Goal: Task Accomplishment & Management: Manage account settings

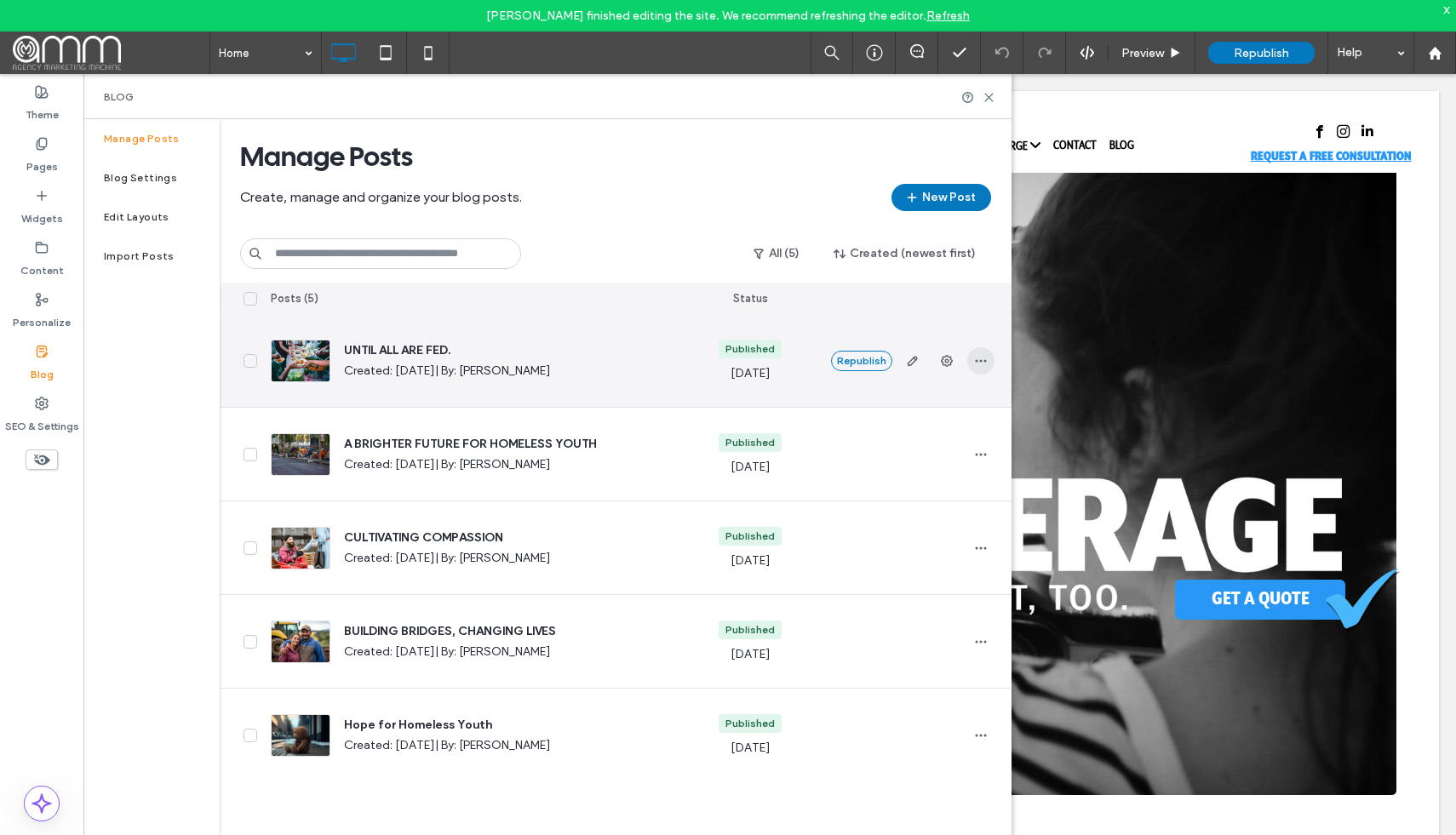
click at [979, 364] on icon "button" at bounding box center [980, 360] width 14 height 14
click at [910, 433] on span "Duplicate" at bounding box center [900, 437] width 50 height 17
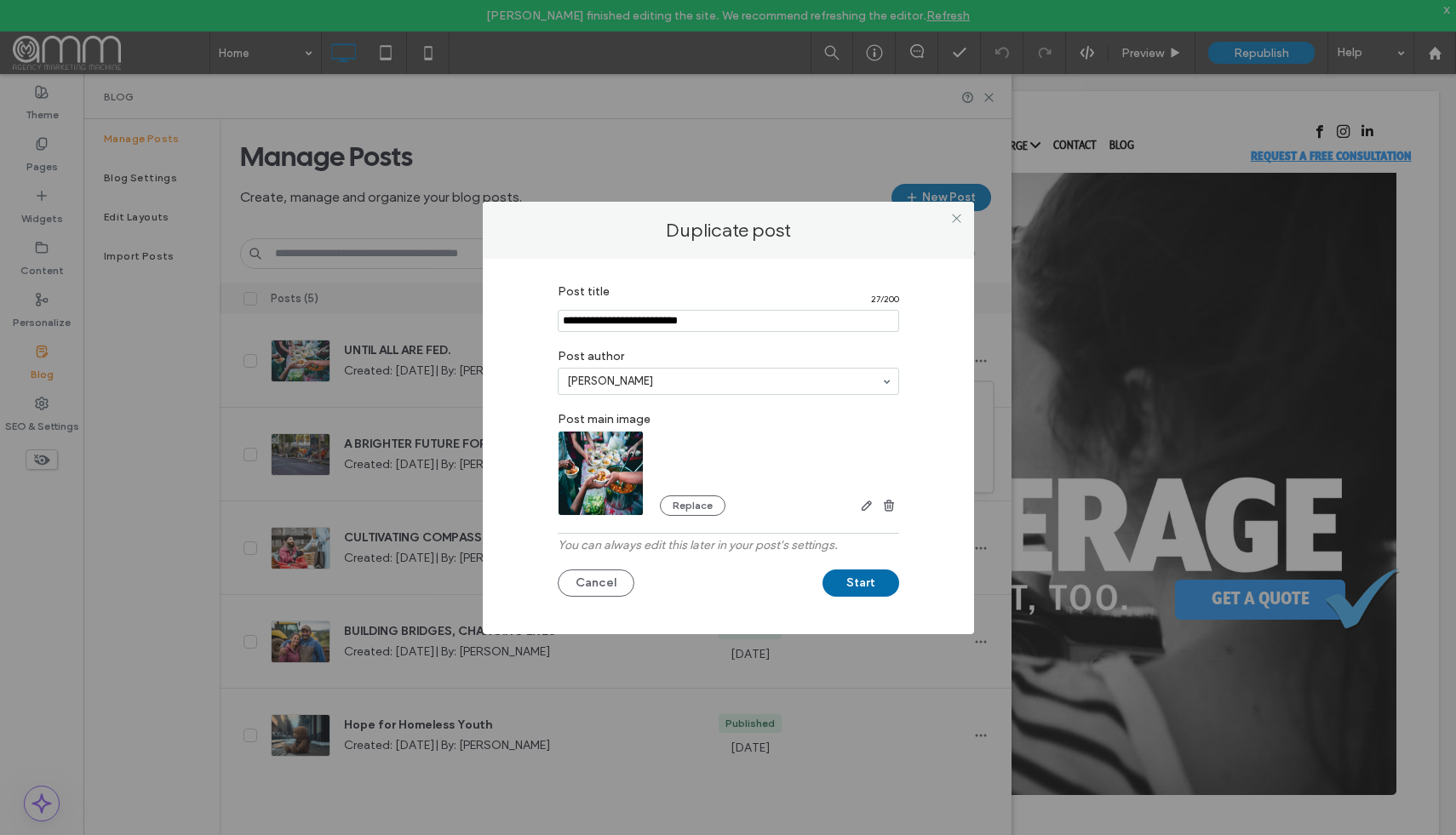
click at [854, 584] on button "Start" at bounding box center [860, 583] width 76 height 28
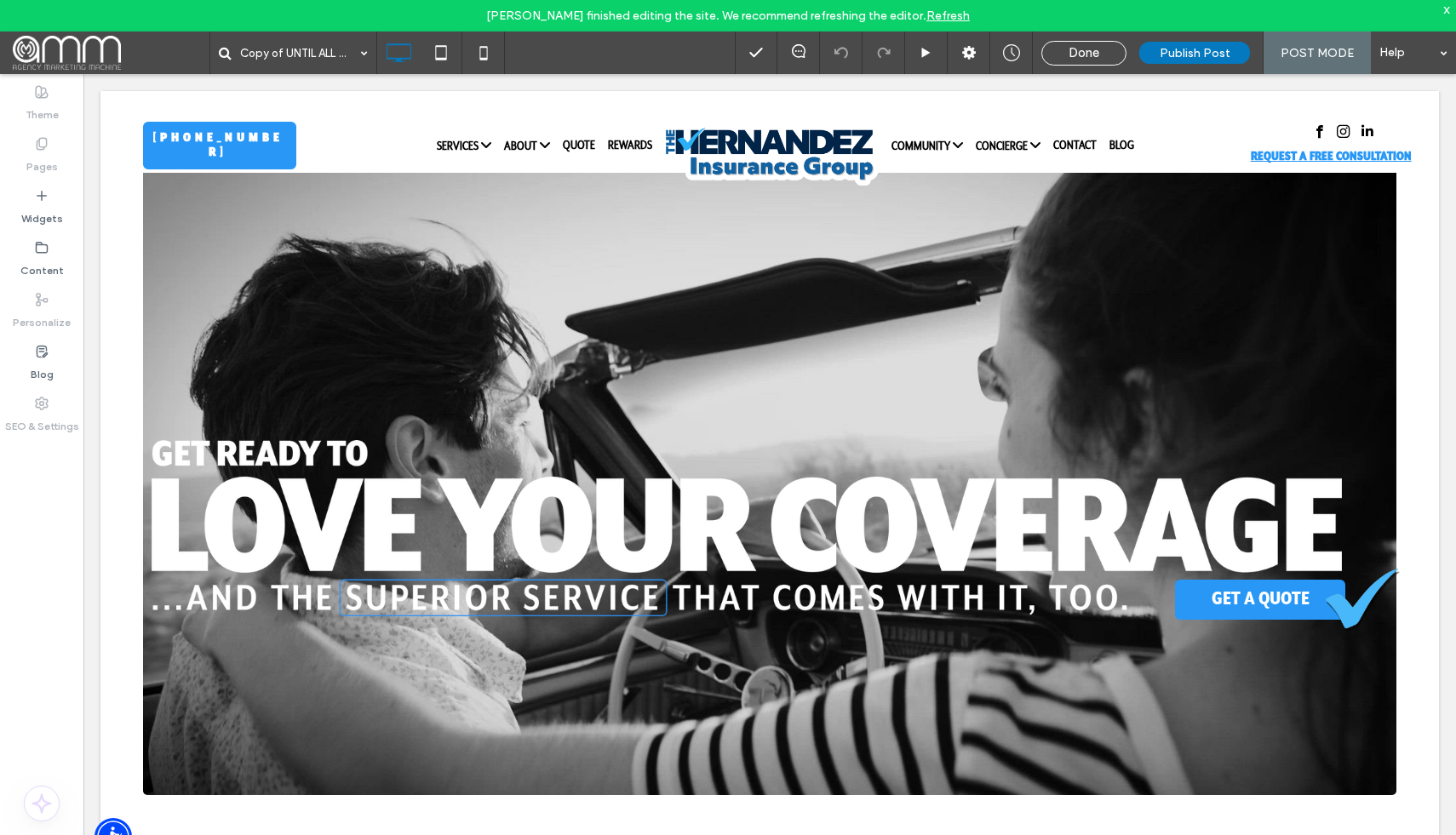
type input "****"
type input "******"
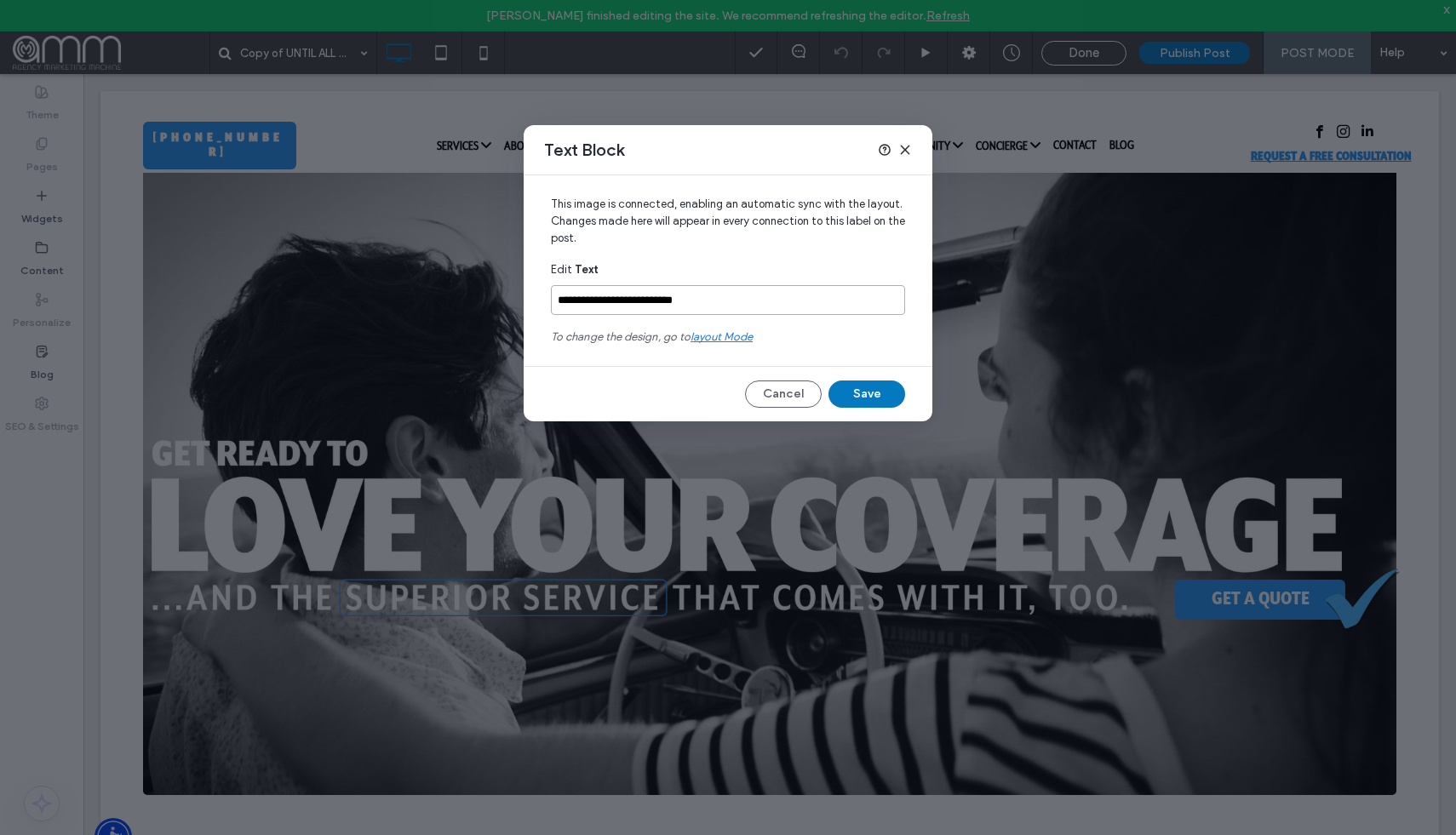
drag, startPoint x: 714, startPoint y: 298, endPoint x: 520, endPoint y: 294, distance: 194.0
click at [520, 294] on div "**********" at bounding box center [728, 418] width 1456 height 835
paste input "**********"
type input "**********"
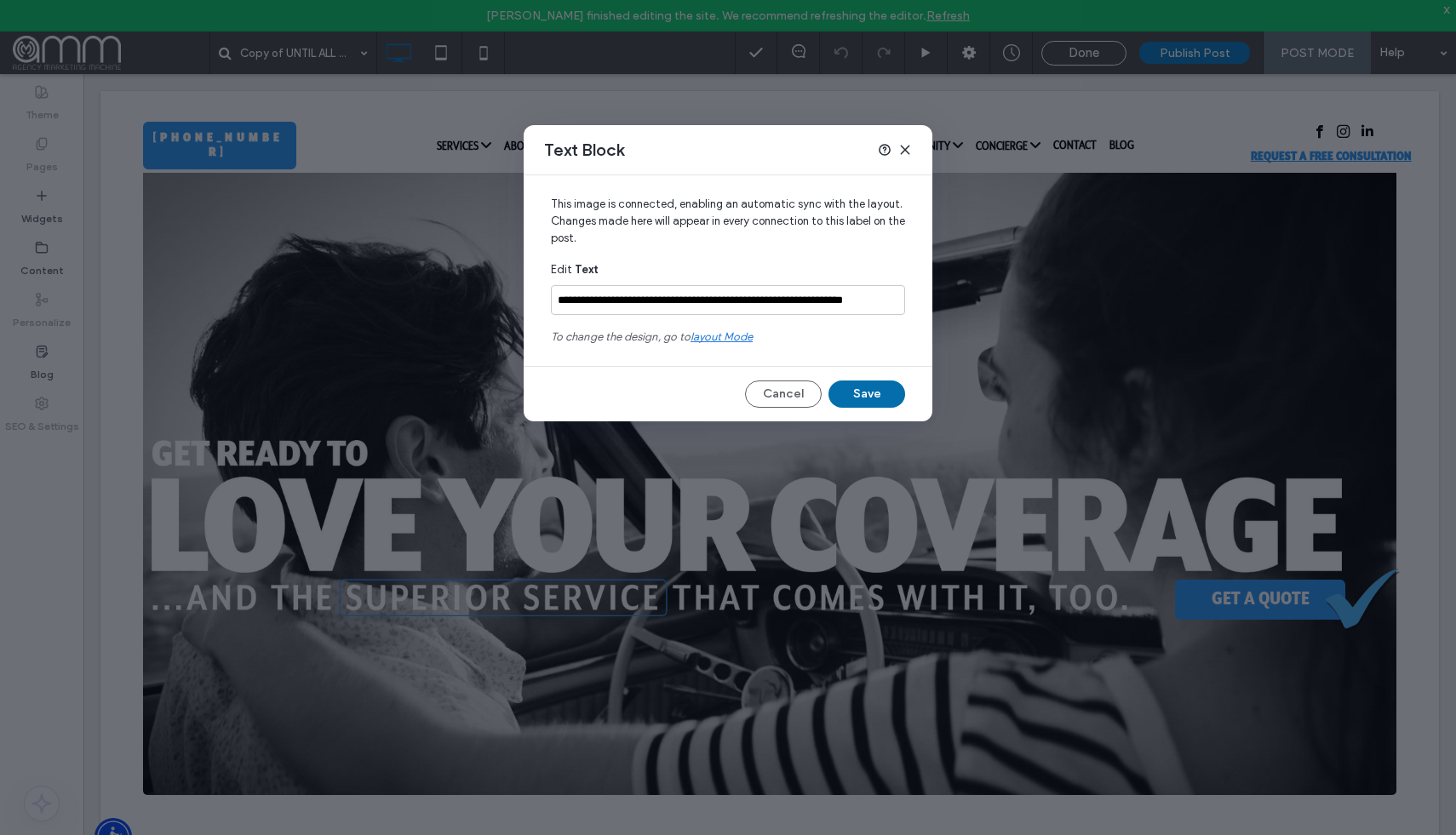
click at [884, 397] on button "Save" at bounding box center [866, 395] width 76 height 28
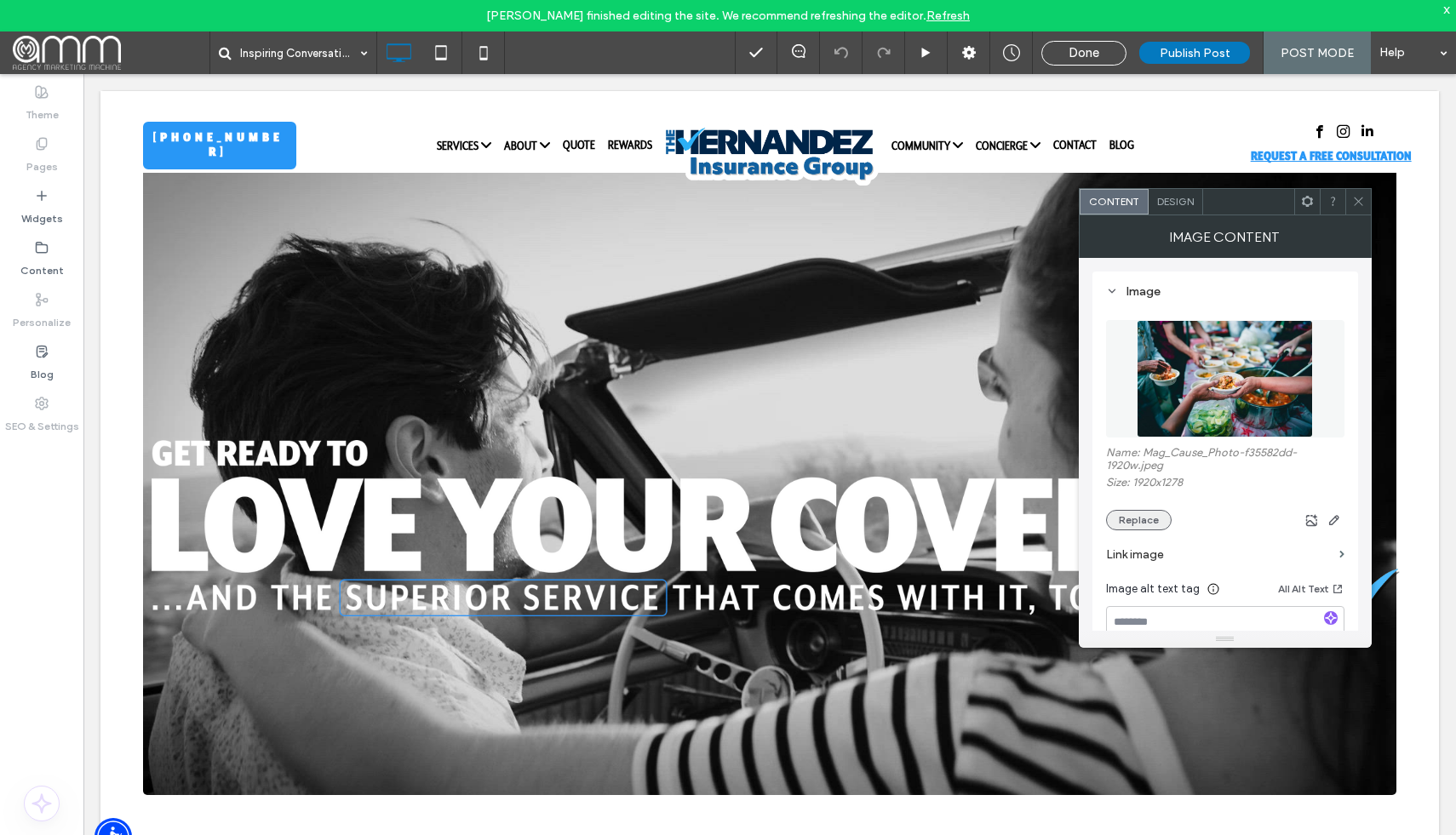
click at [1161, 520] on button "Replace" at bounding box center [1138, 520] width 65 height 20
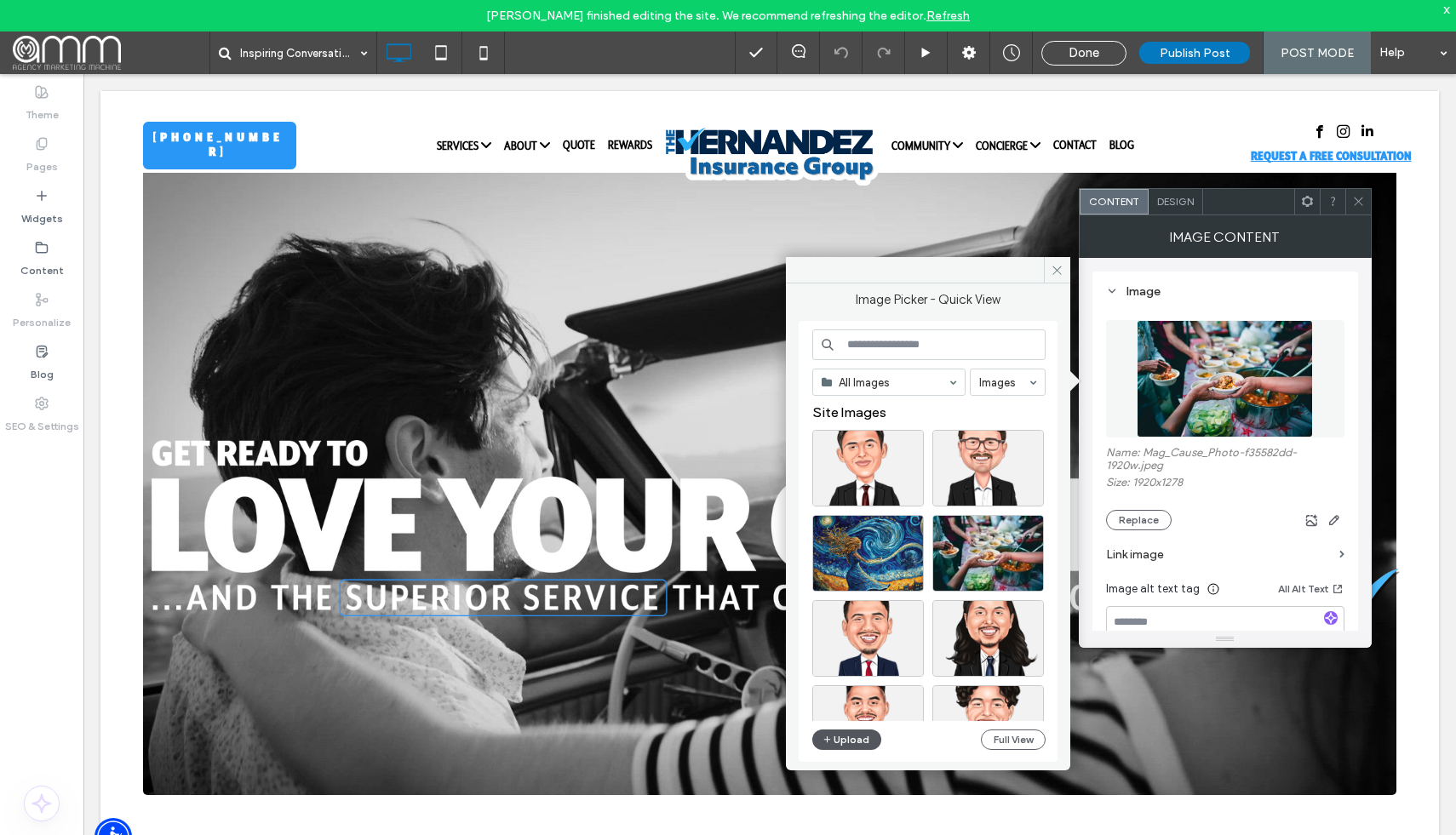
click at [850, 741] on button "Upload" at bounding box center [847, 739] width 70 height 20
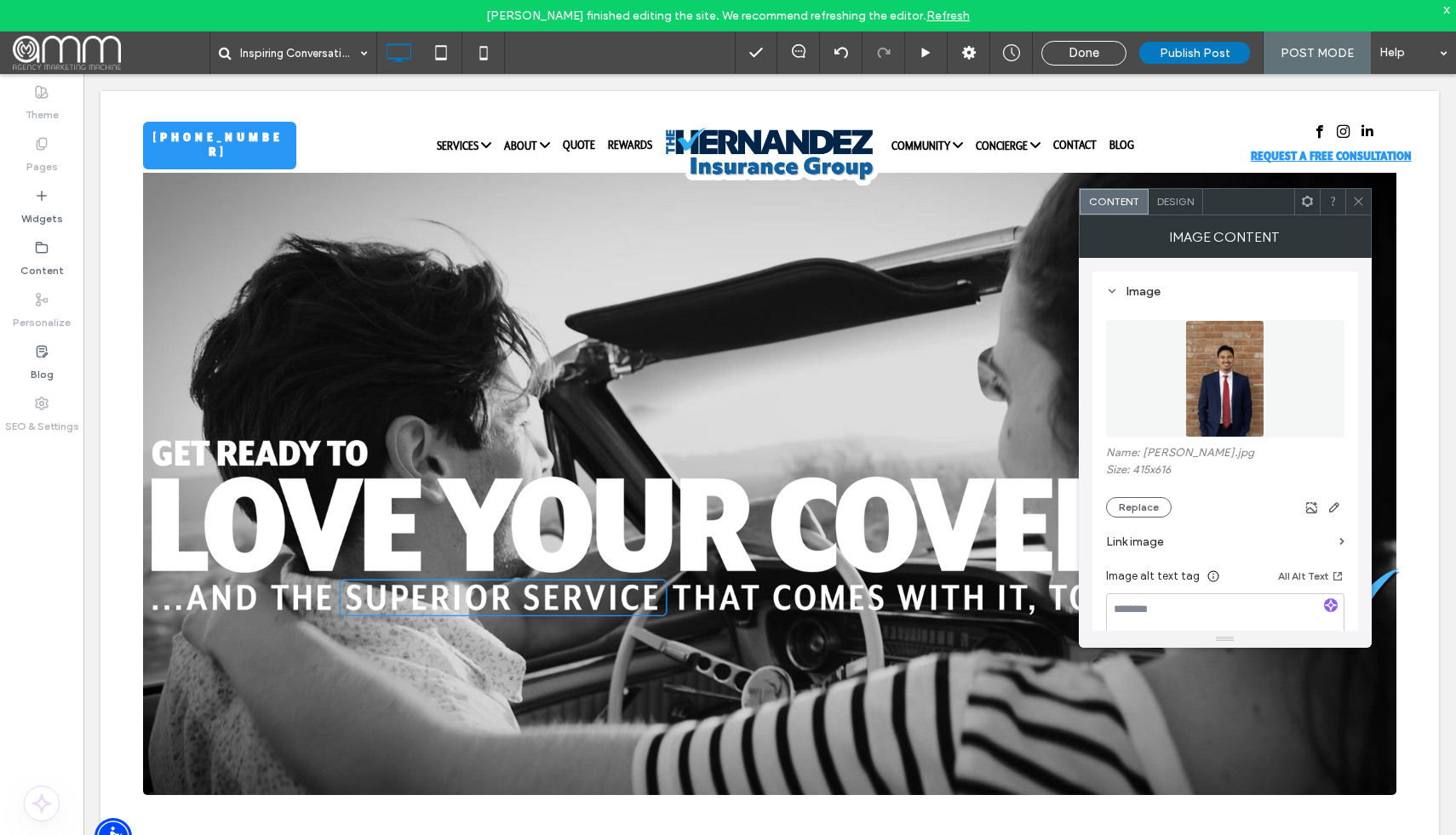
type input "****"
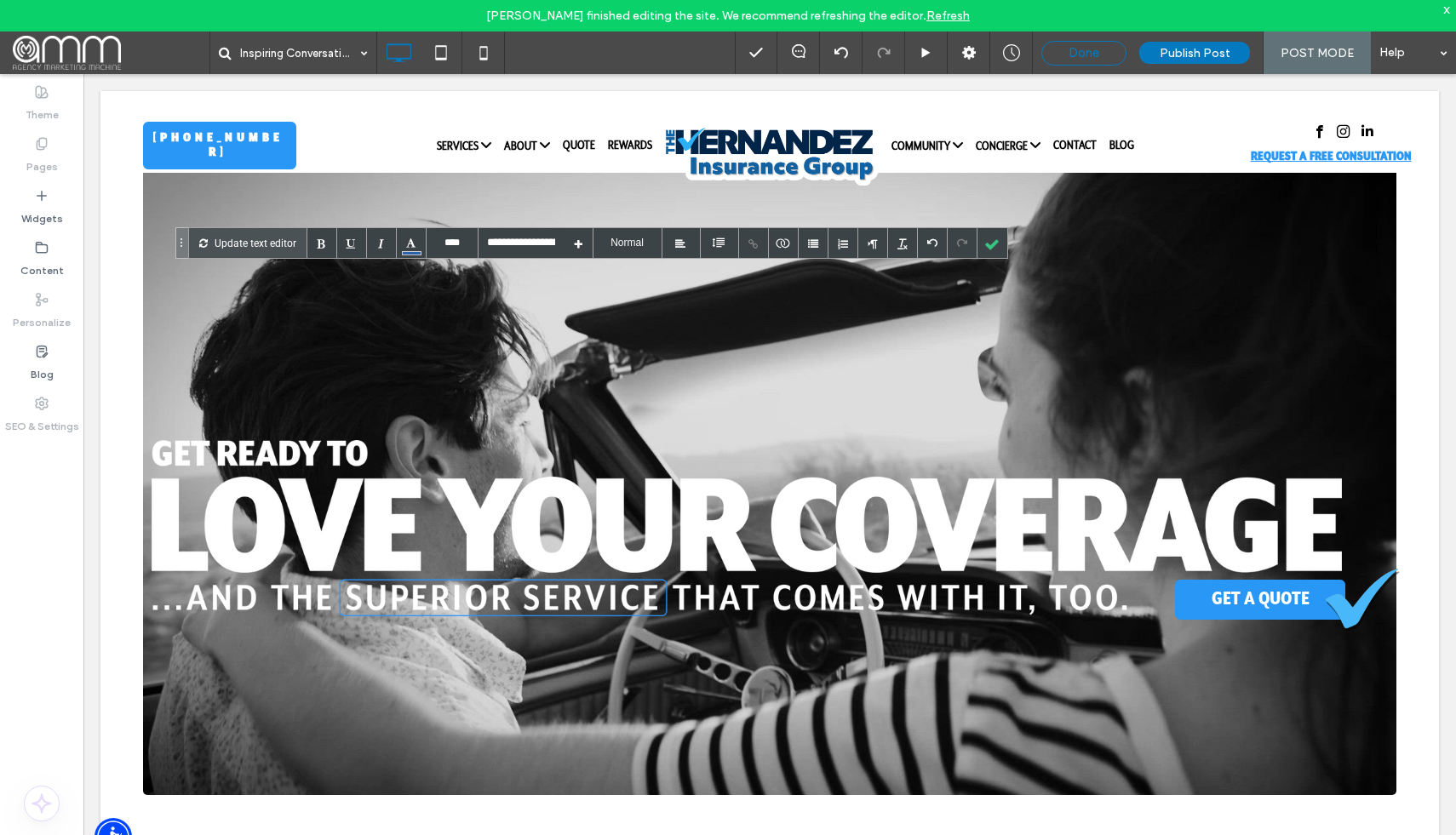
click at [1095, 55] on span "Done" at bounding box center [1083, 52] width 30 height 16
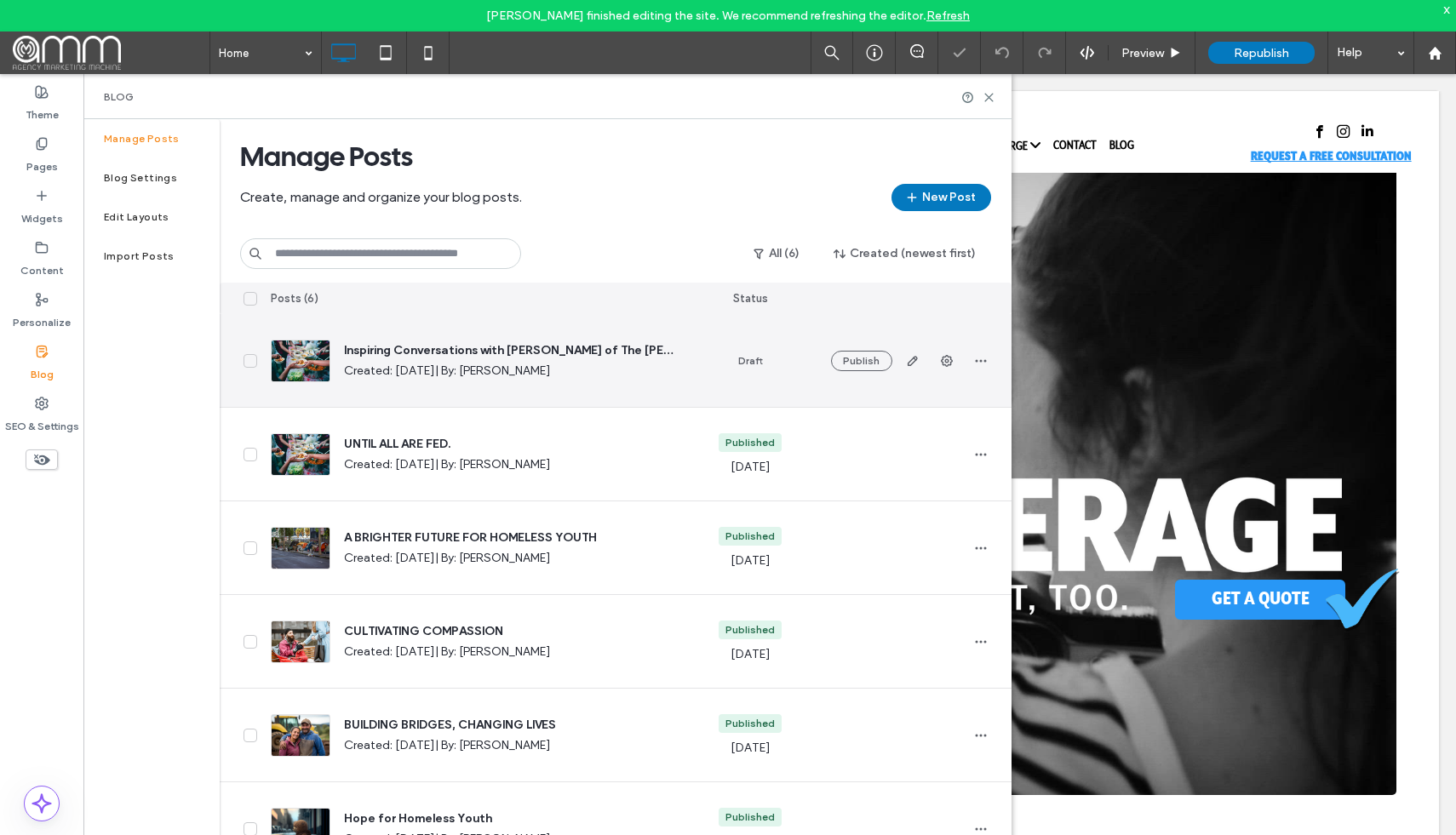
click at [556, 347] on span "Inspiring Conversations with Pedro of The Hernandez Insurance Group" at bounding box center [509, 350] width 329 height 17
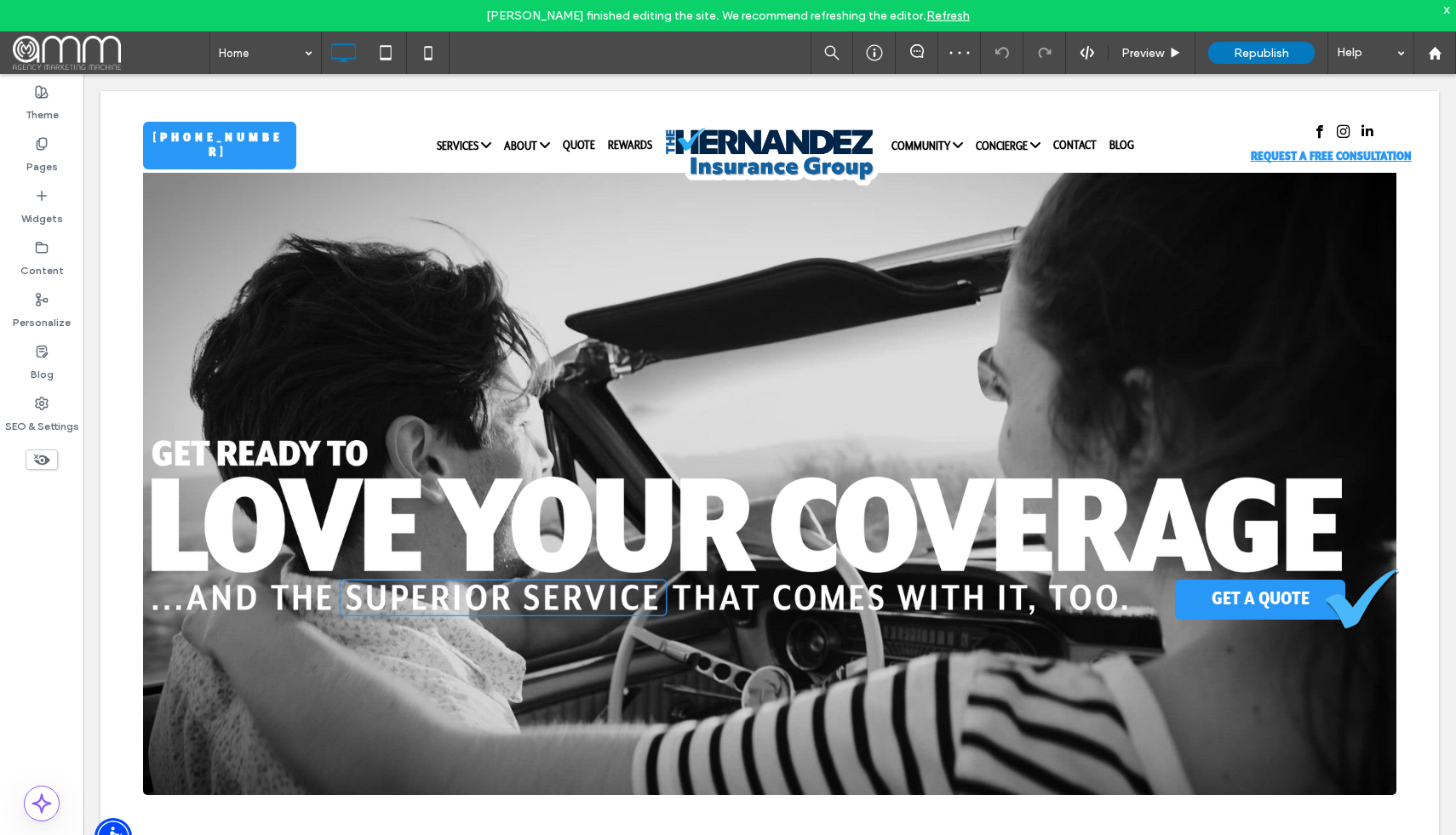
click at [556, 347] on div at bounding box center [728, 418] width 1456 height 835
click at [42, 377] on label "Blog" at bounding box center [41, 371] width 23 height 24
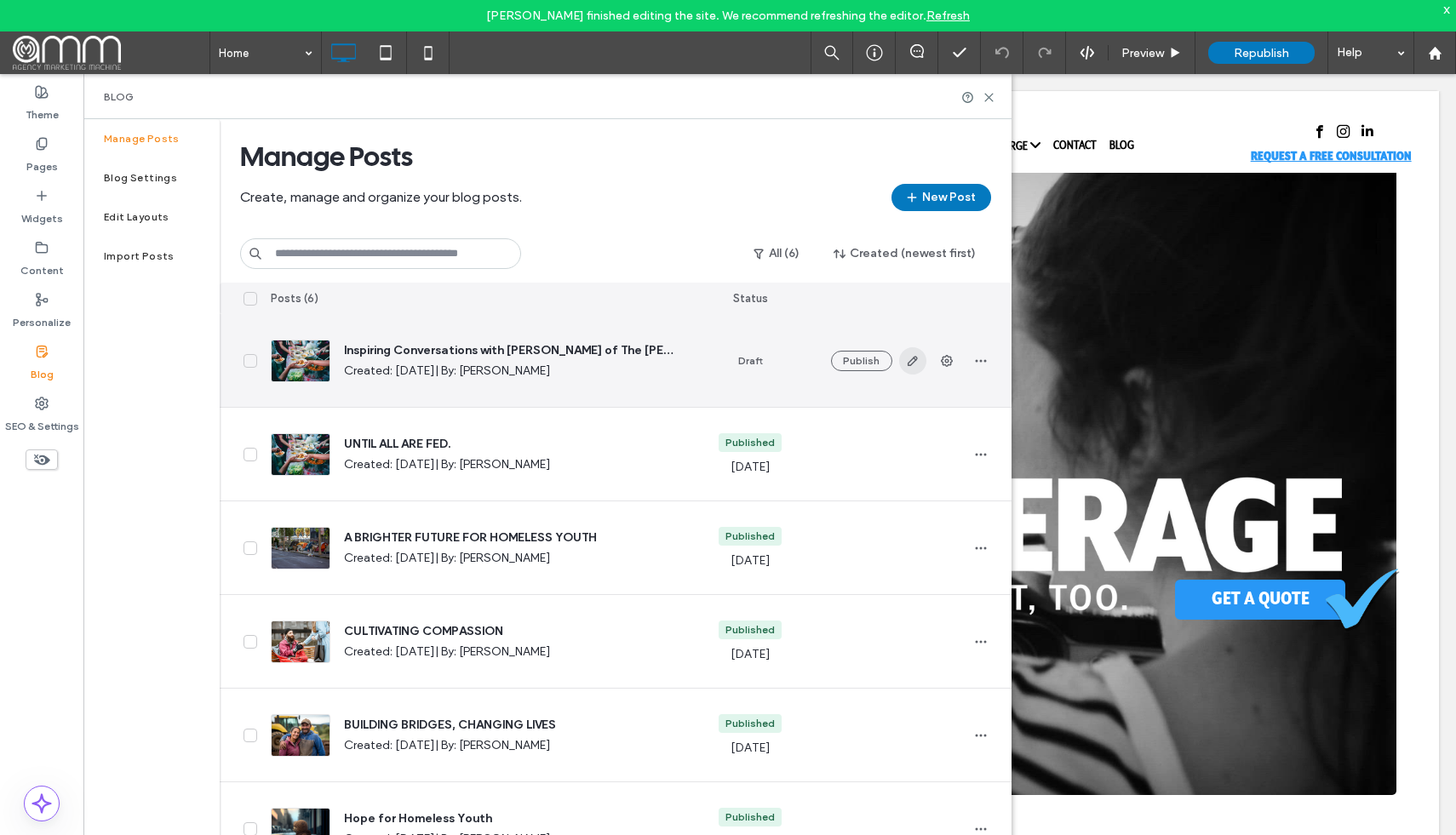
click at [909, 365] on use "button" at bounding box center [911, 360] width 10 height 10
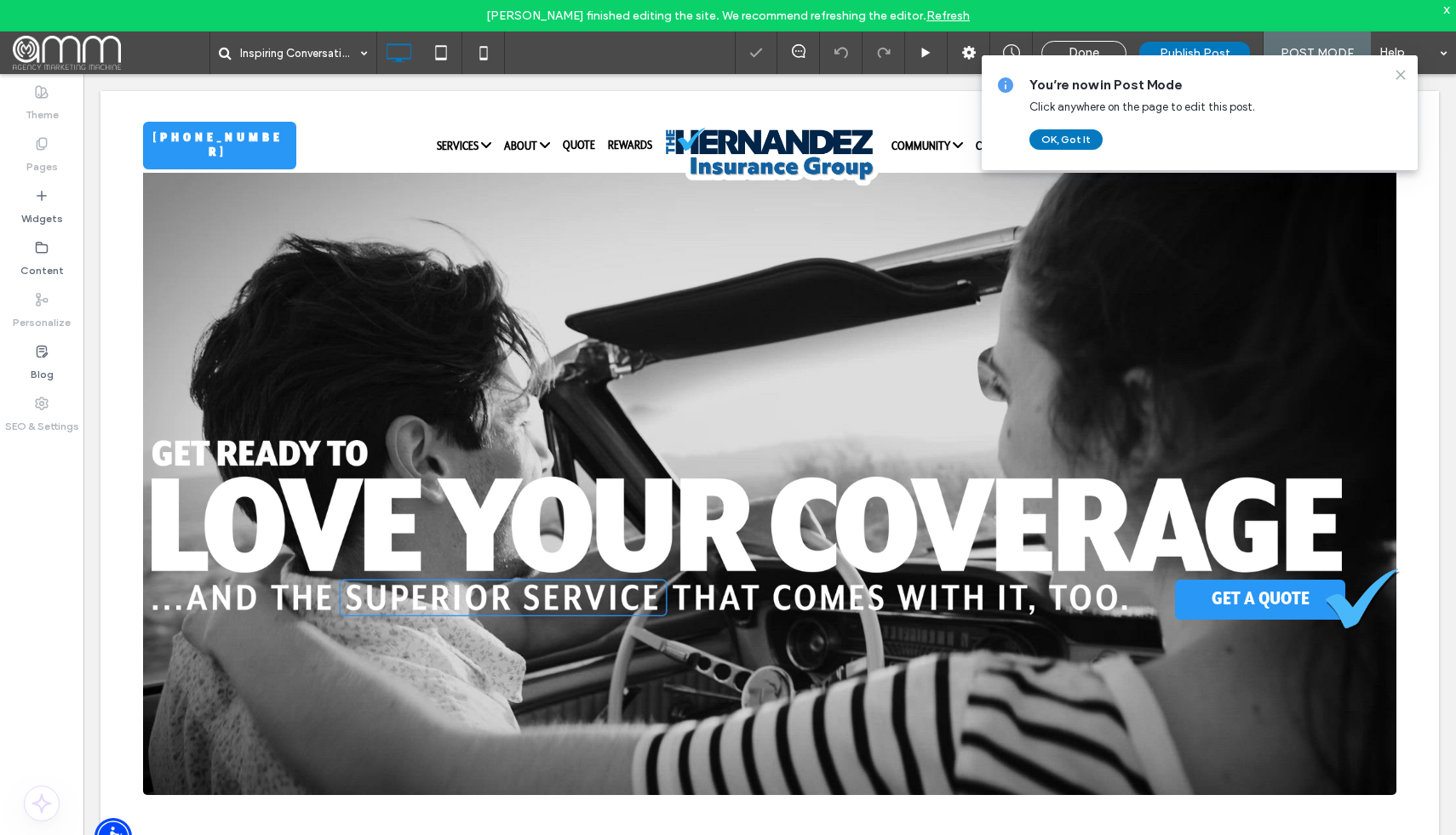
click at [1401, 74] on icon at bounding box center [1400, 74] width 14 height 14
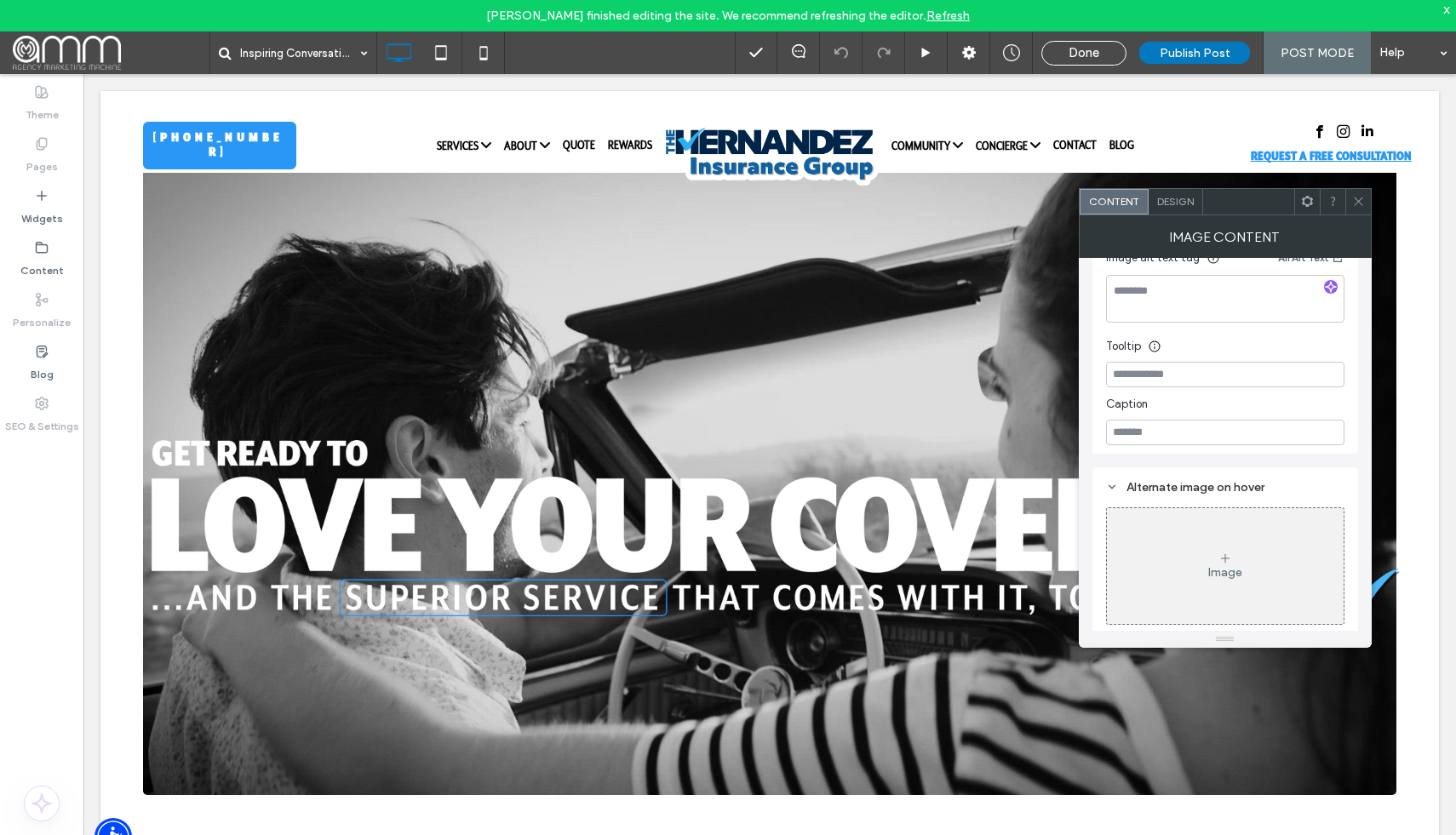
scroll to position [323, 0]
click at [1358, 201] on use at bounding box center [1358, 201] width 8 height 8
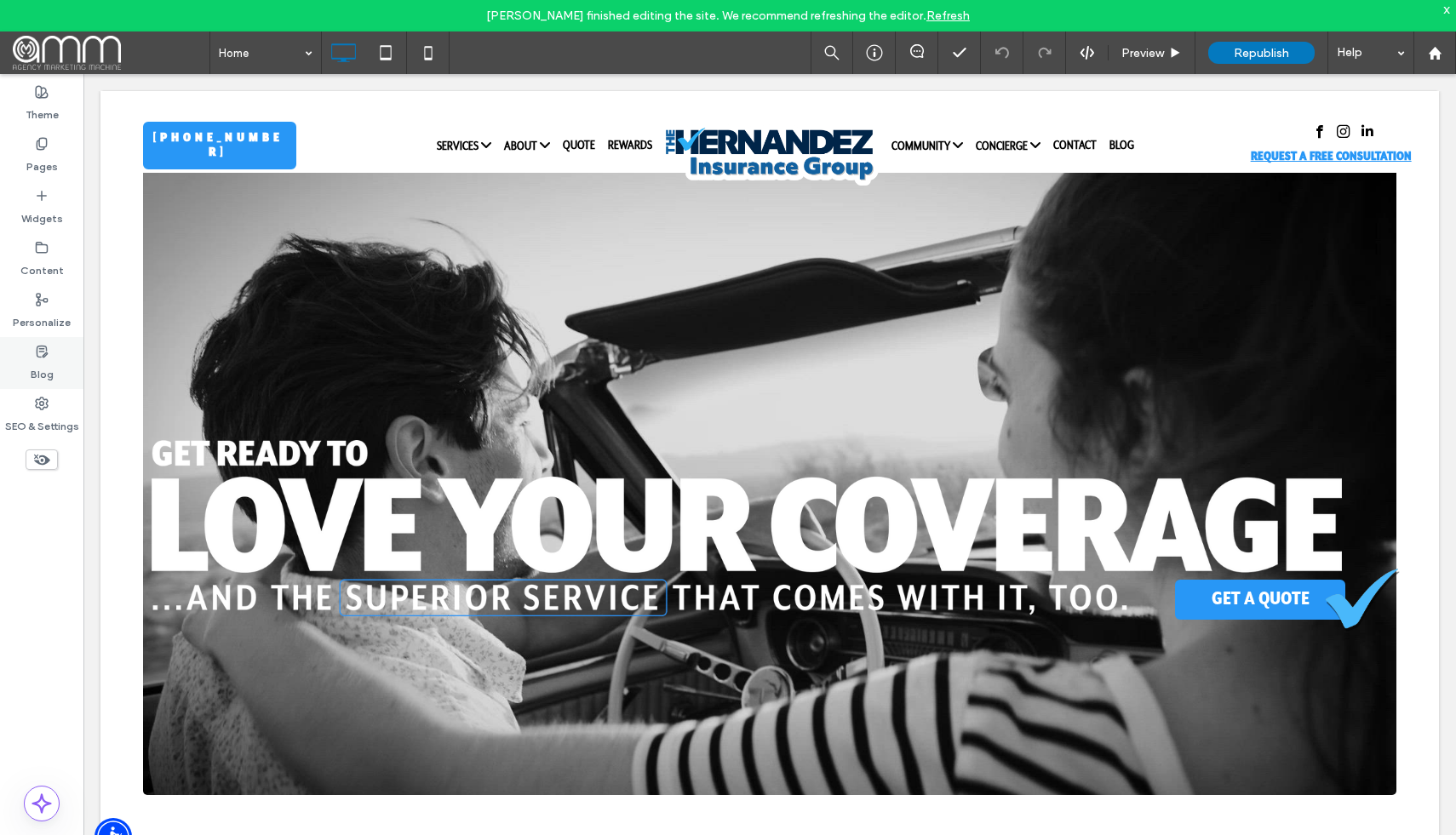
click at [45, 365] on label "Blog" at bounding box center [41, 371] width 23 height 24
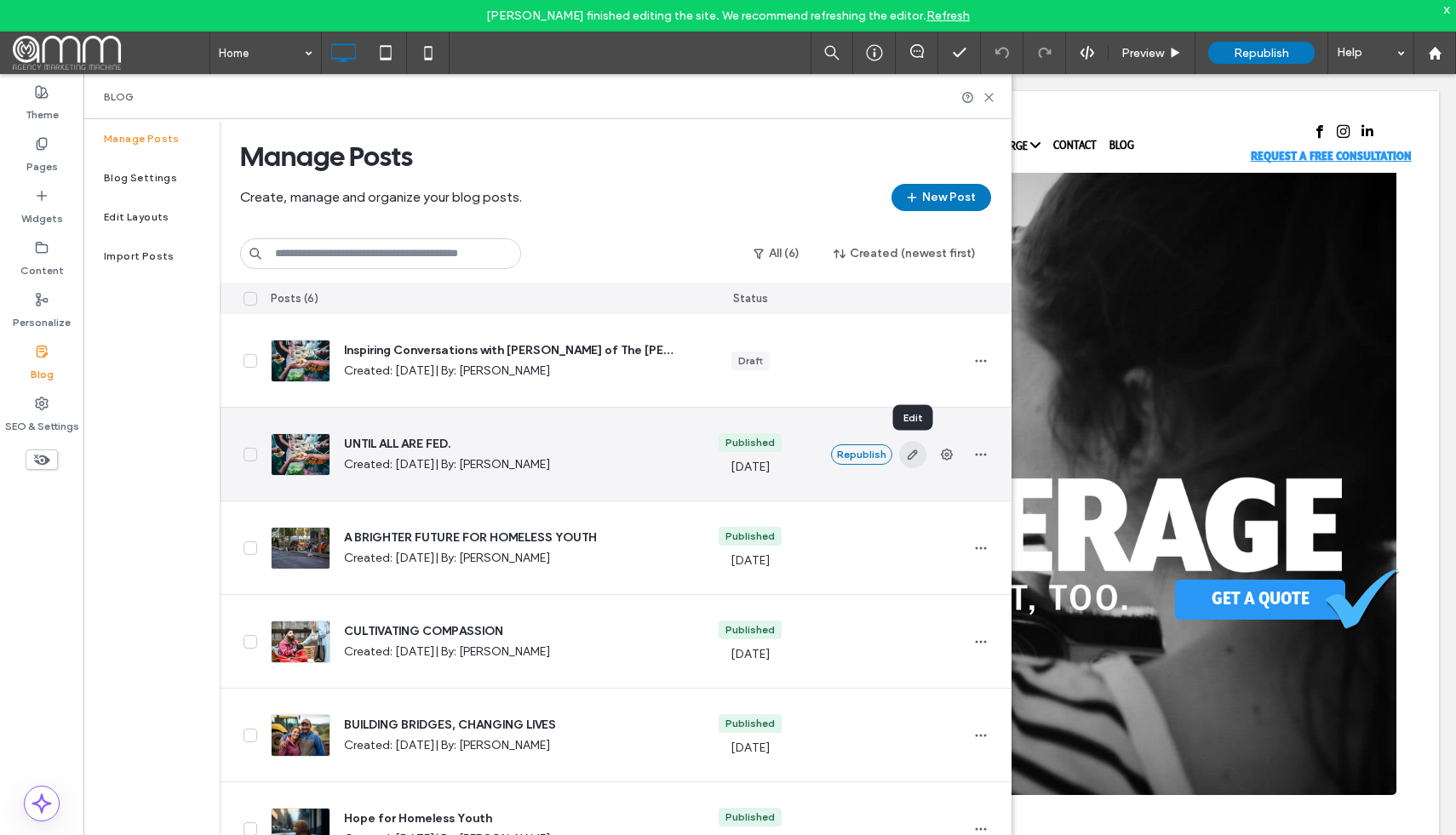
click at [911, 452] on use "button" at bounding box center [911, 454] width 10 height 10
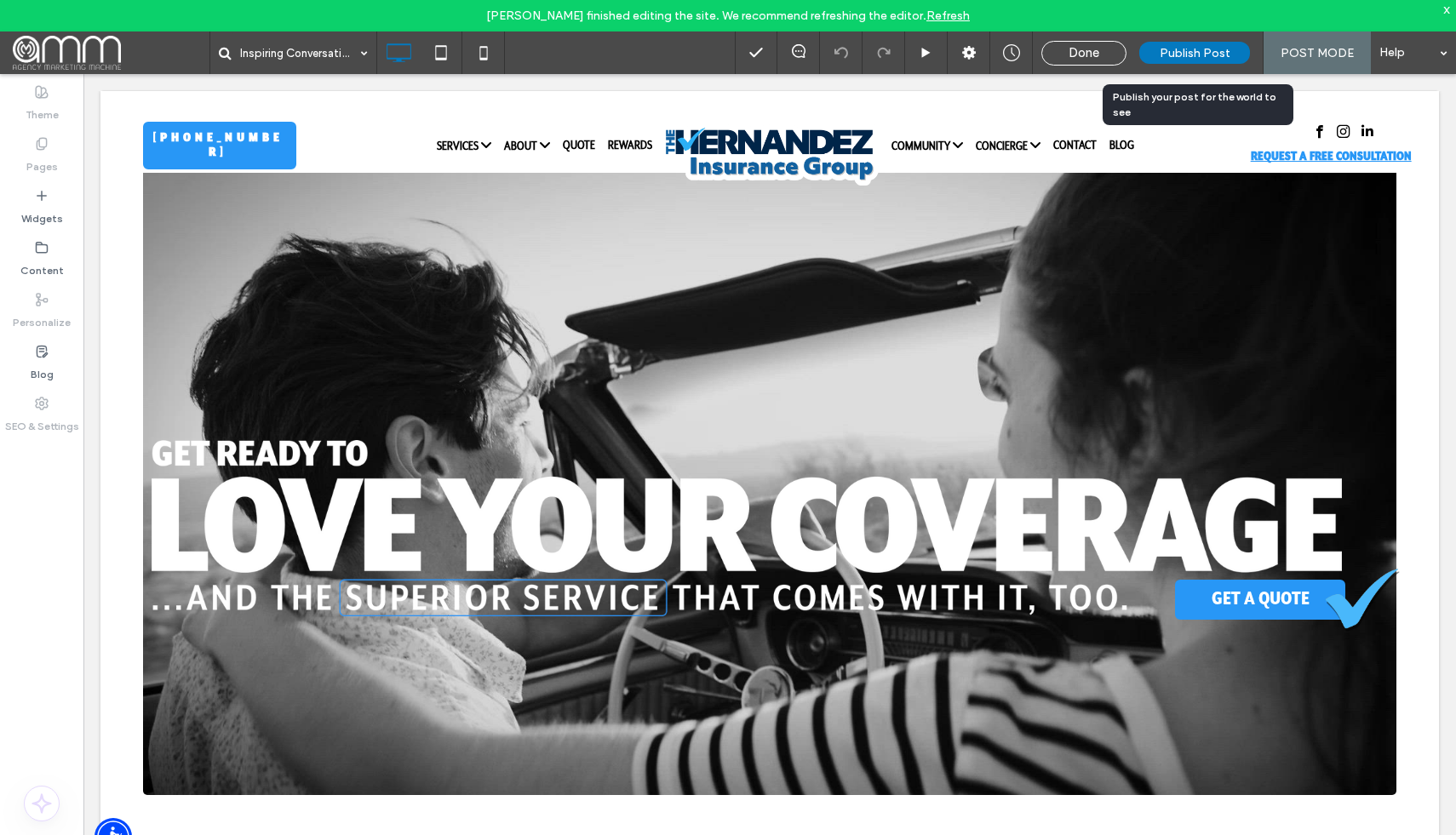
click at [1207, 51] on span "Publish Post" at bounding box center [1195, 53] width 71 height 15
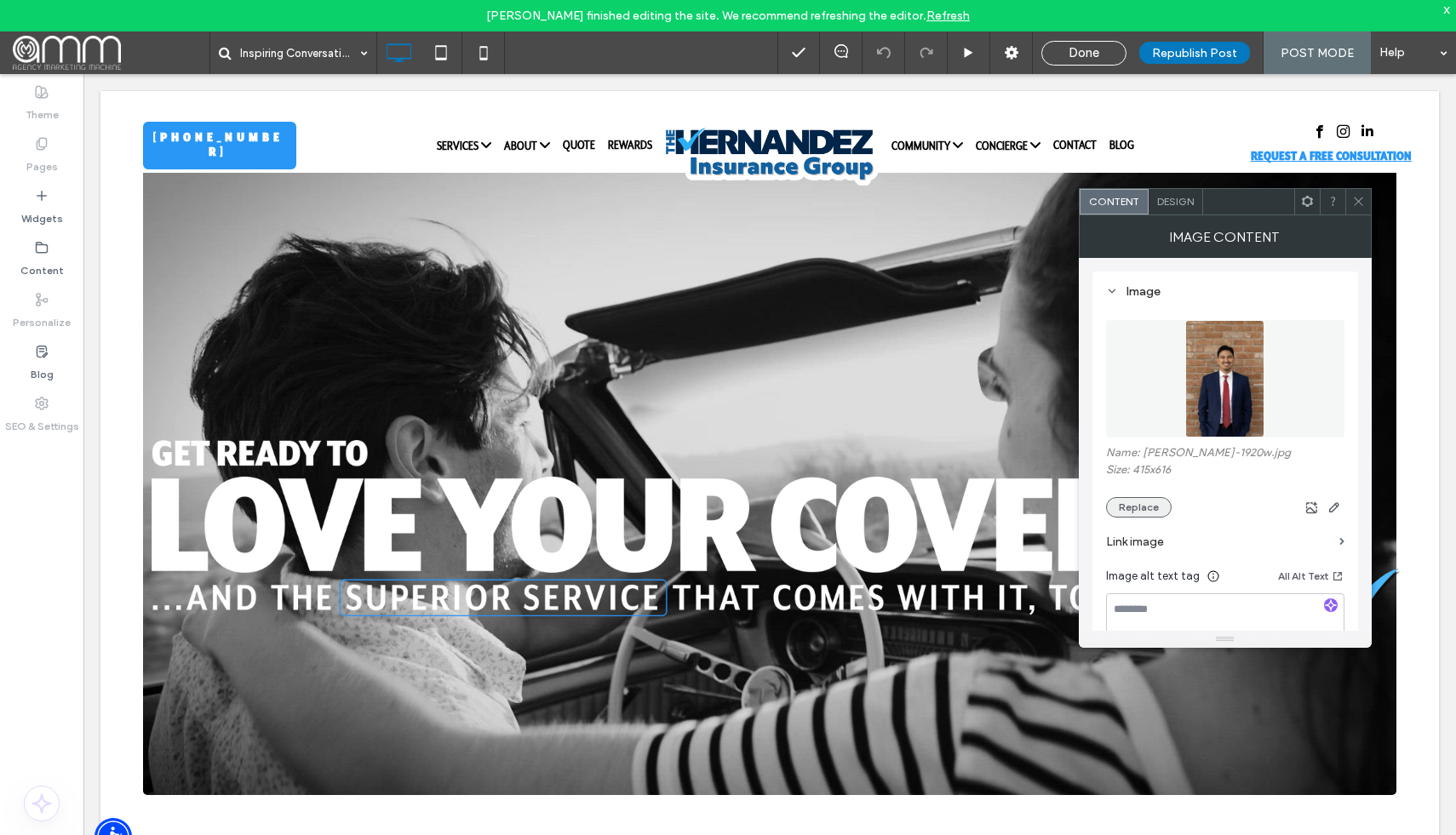
click at [1147, 514] on button "Replace" at bounding box center [1138, 508] width 65 height 20
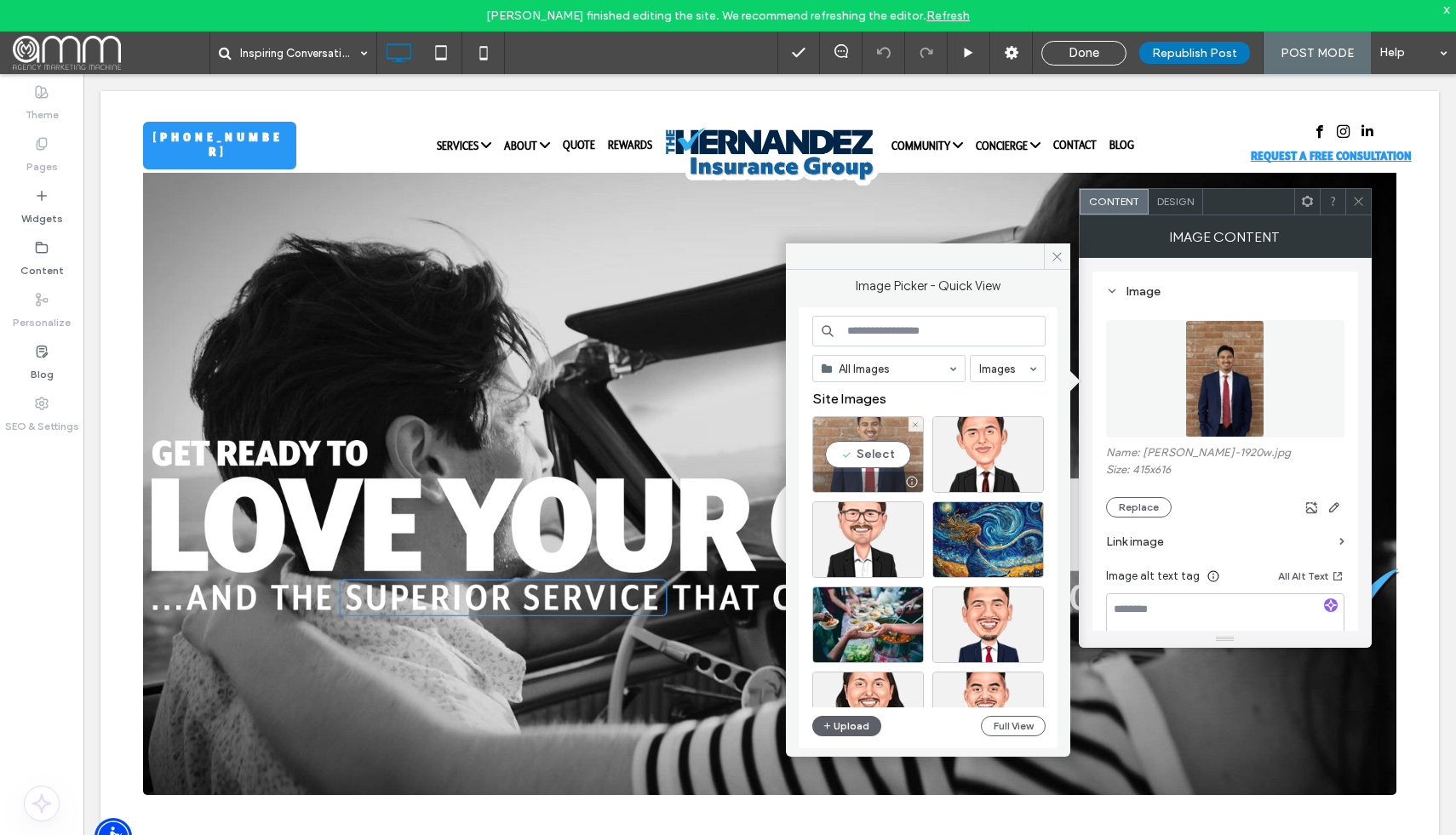
click at [918, 461] on div "Select" at bounding box center [867, 454] width 111 height 76
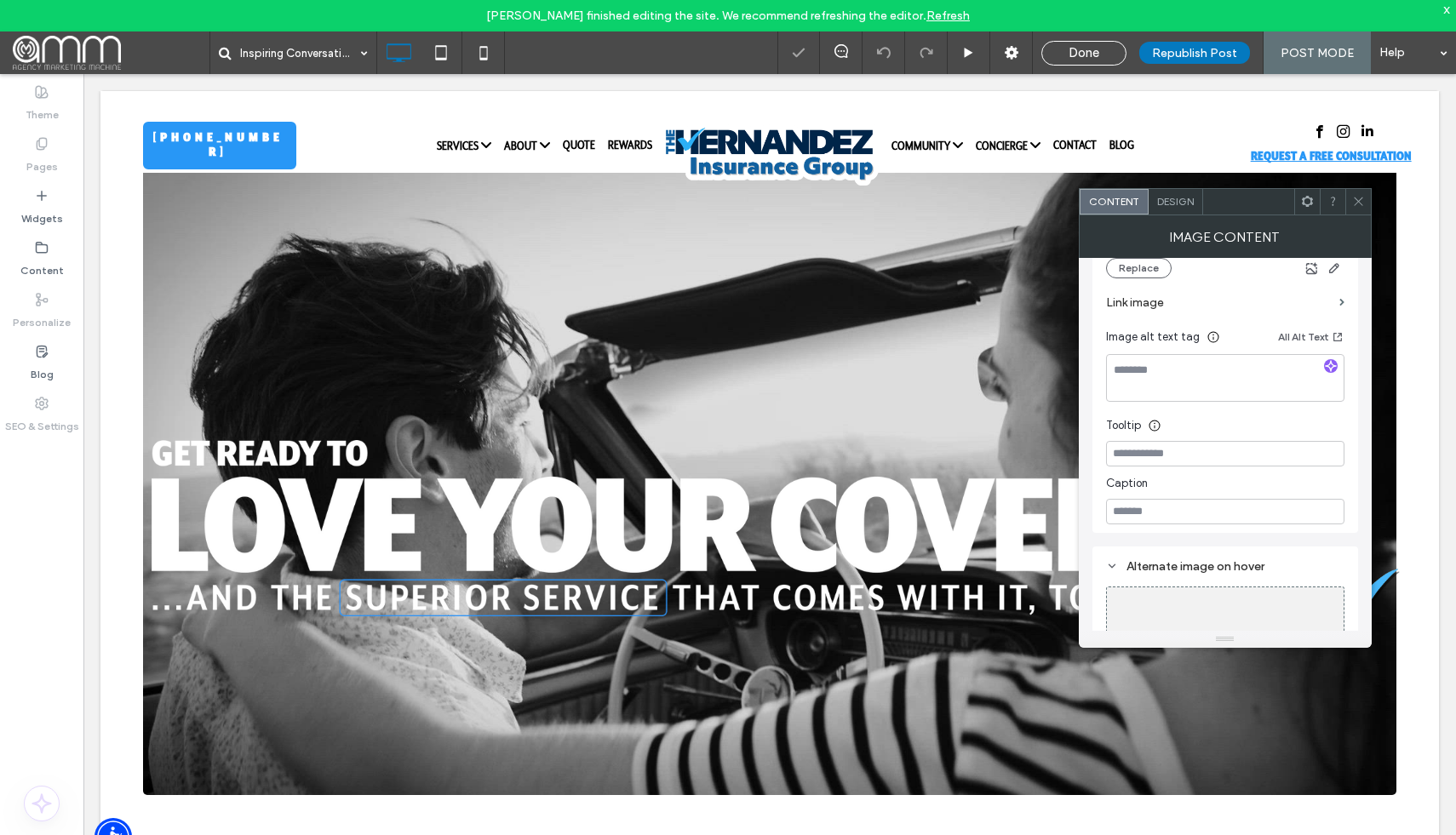
scroll to position [323, 0]
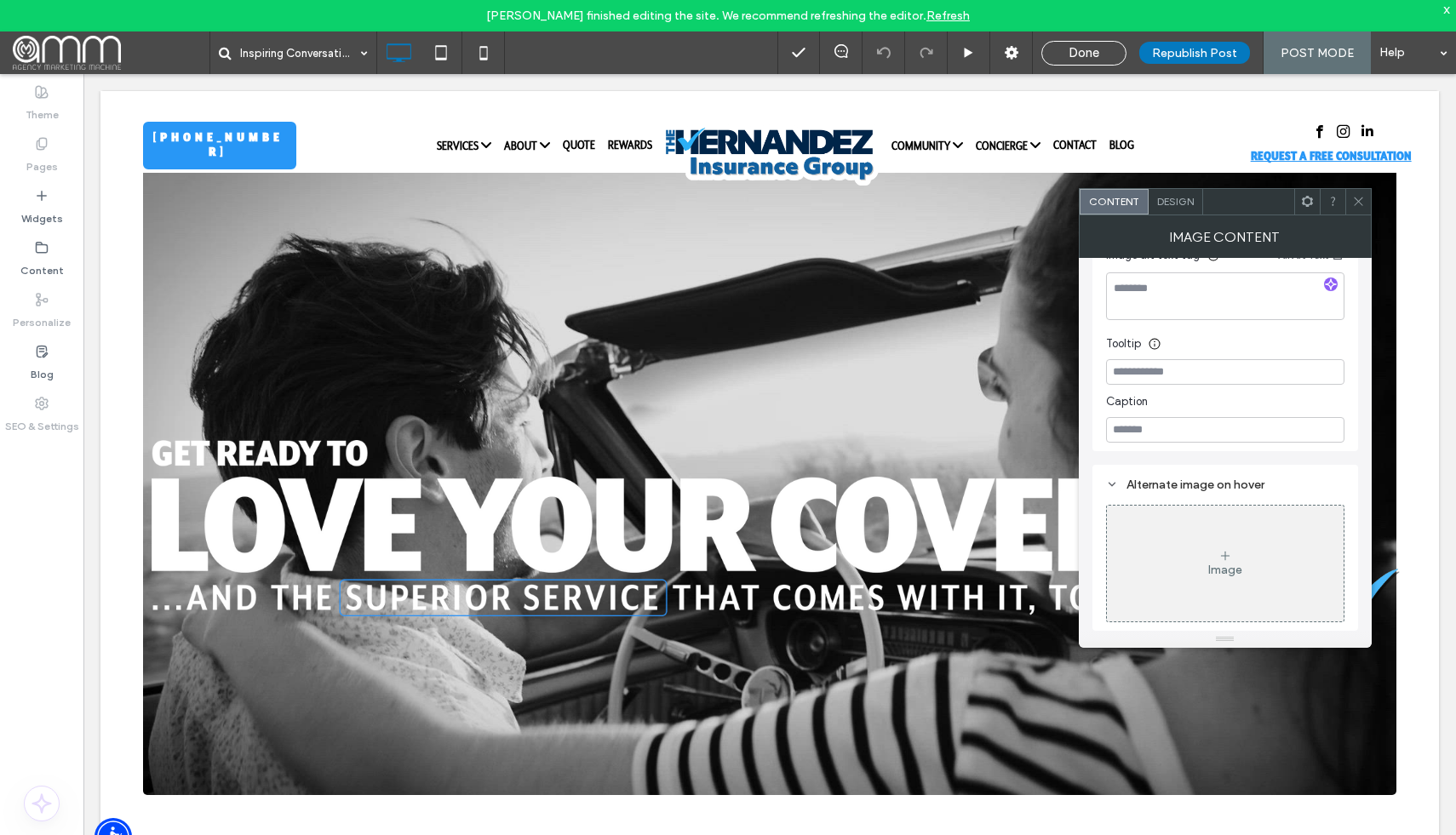
click at [1237, 555] on div "Image" at bounding box center [1224, 564] width 236 height 112
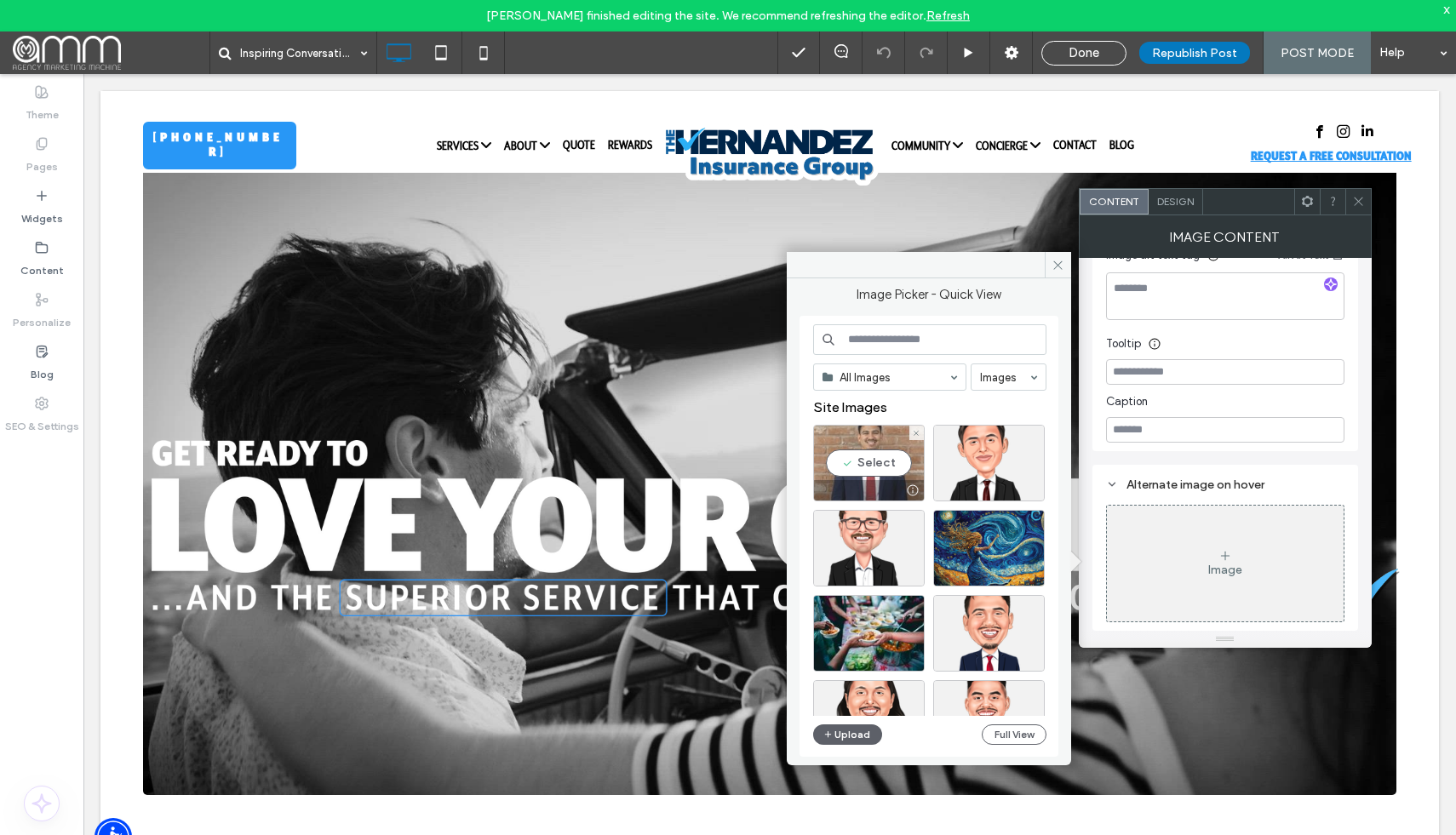
click at [857, 468] on div "Select" at bounding box center [868, 463] width 111 height 76
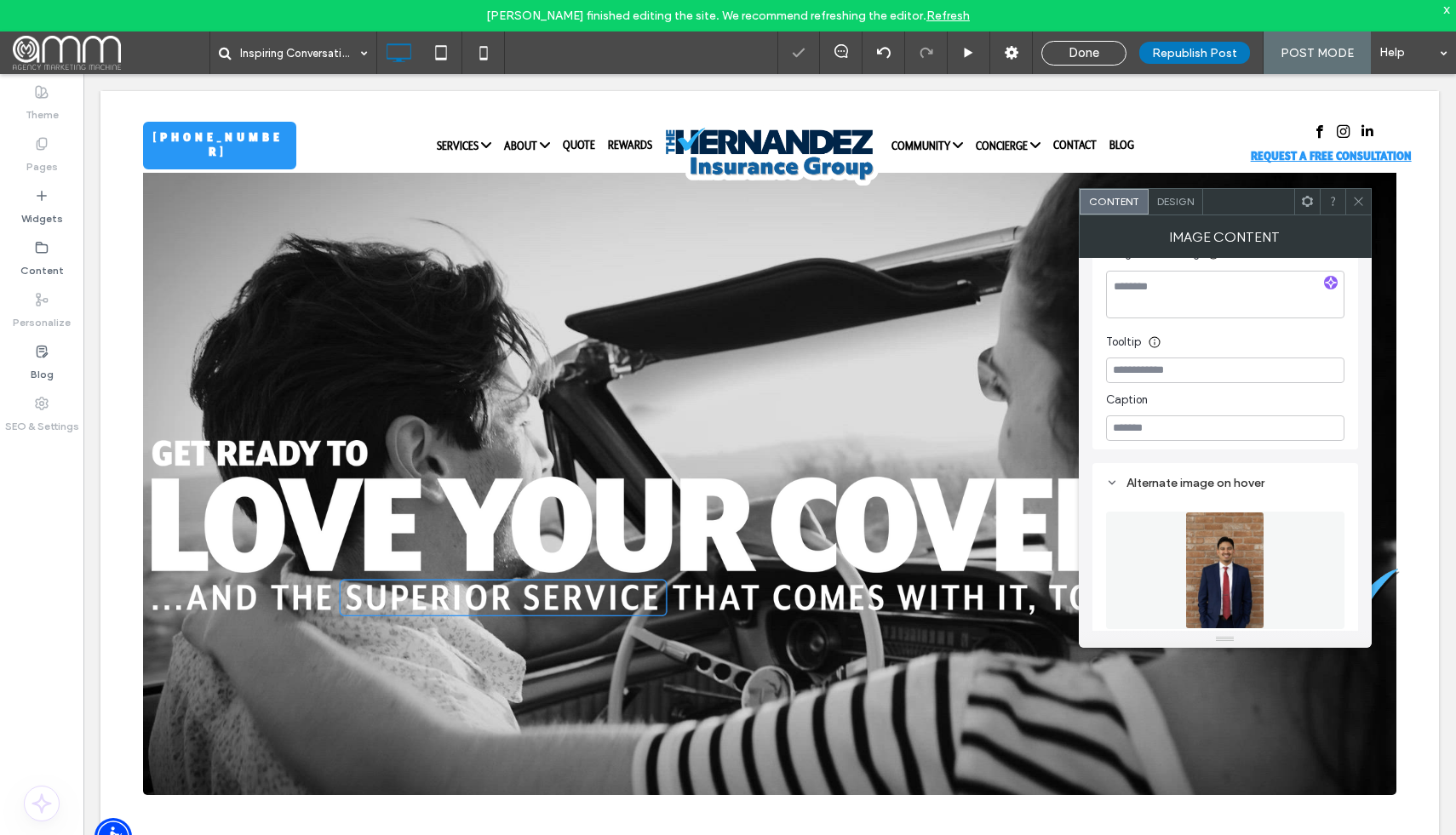
click at [1359, 207] on icon at bounding box center [1359, 201] width 13 height 13
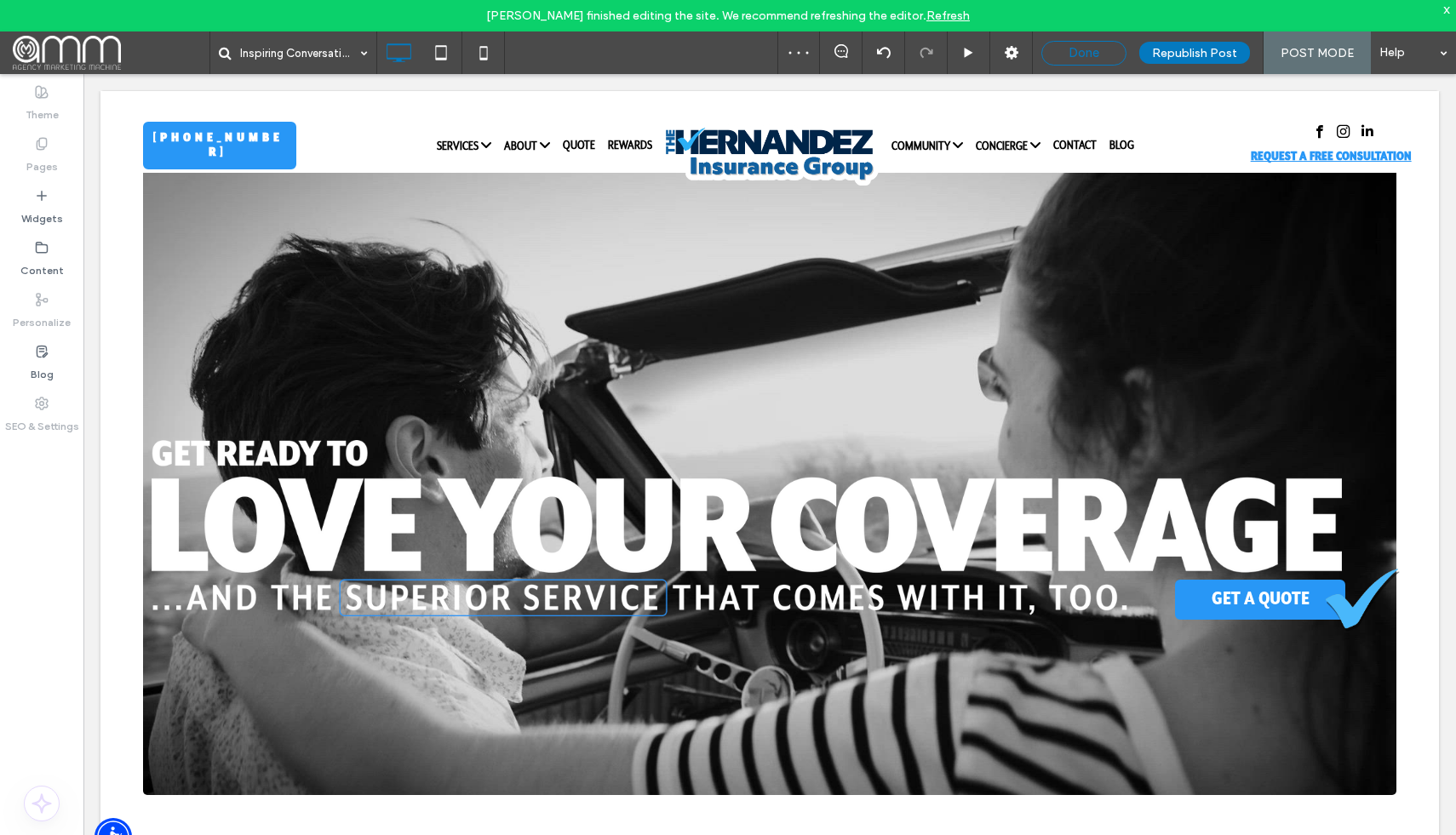
click at [1095, 45] on span "Done" at bounding box center [1083, 52] width 30 height 16
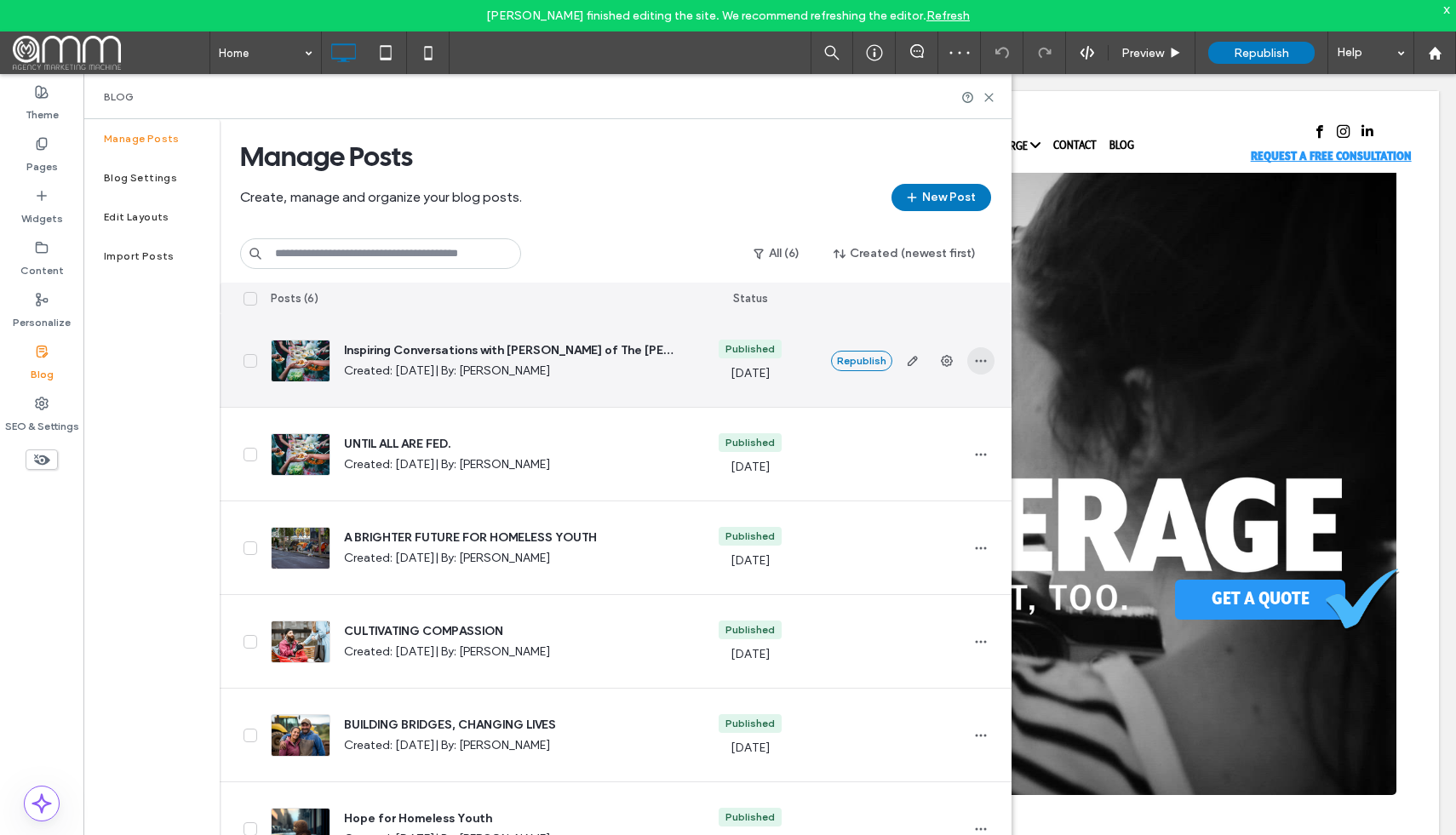
click at [988, 360] on span "button" at bounding box center [980, 361] width 28 height 28
click at [912, 356] on use "button" at bounding box center [911, 360] width 10 height 10
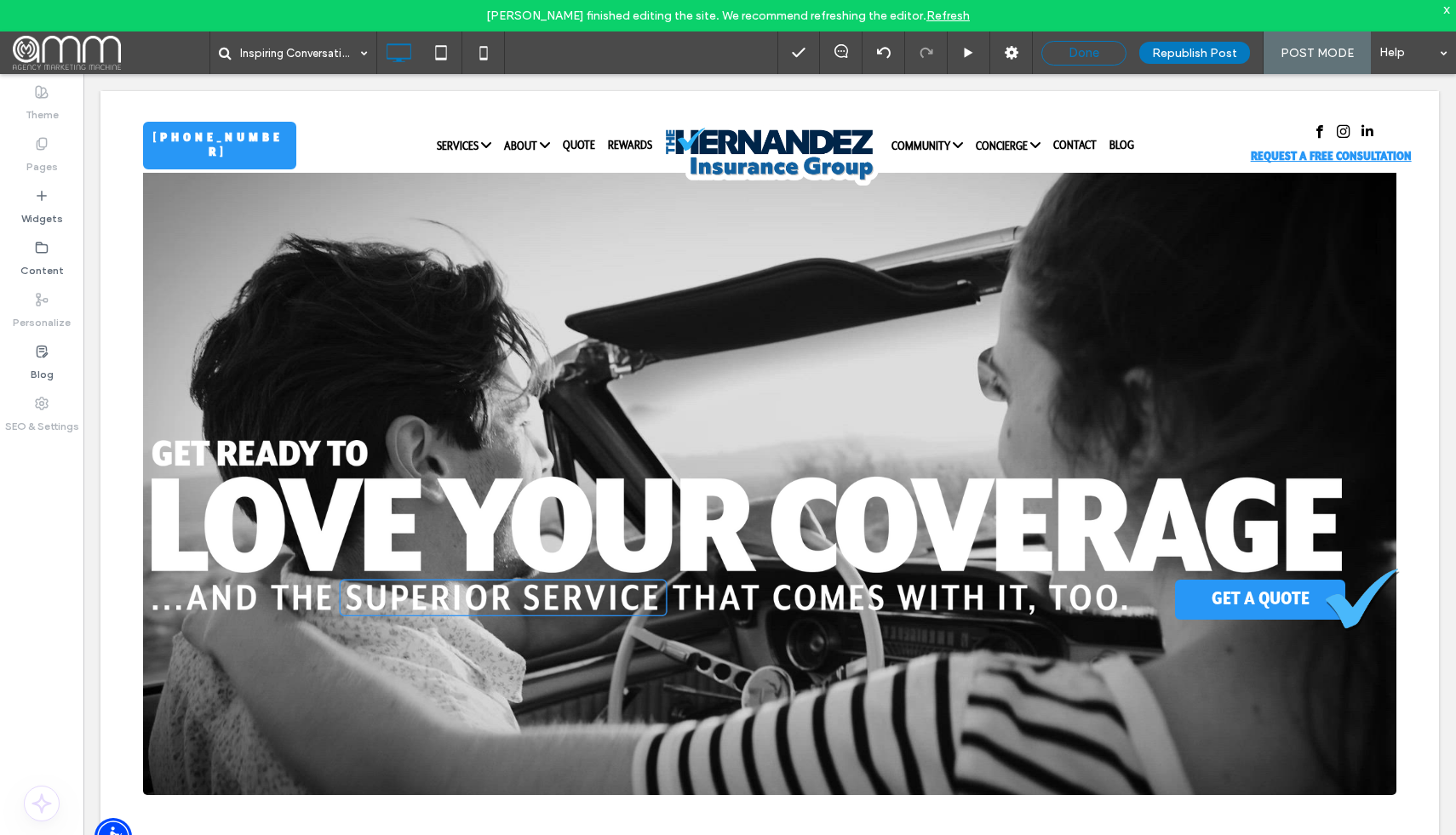
click at [1093, 51] on span "Done" at bounding box center [1083, 52] width 30 height 16
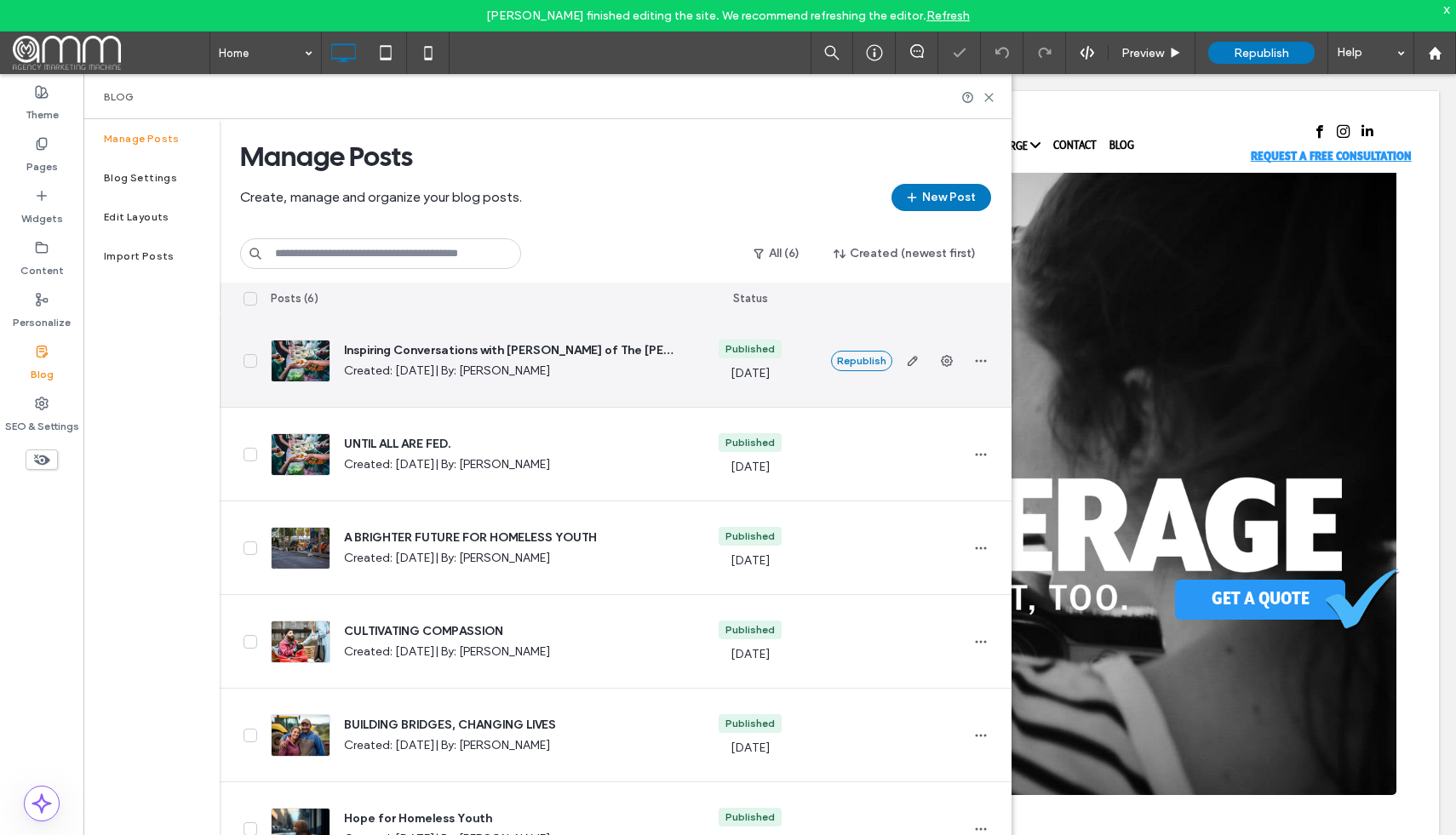
click at [314, 362] on div at bounding box center [300, 360] width 60 height 42
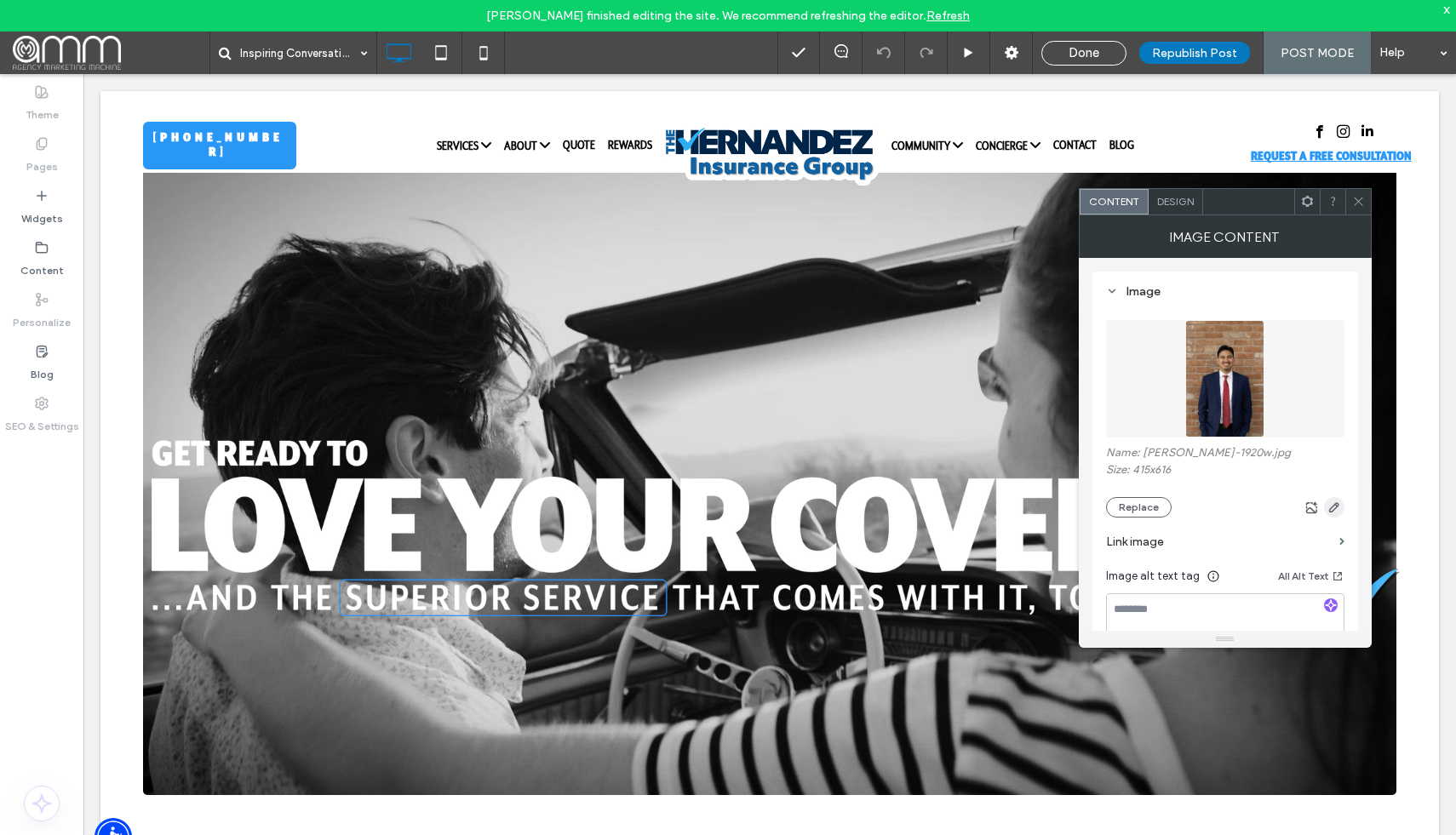
click at [1338, 506] on icon "button" at bounding box center [1334, 507] width 14 height 14
click at [1330, 506] on icon "button" at bounding box center [1334, 507] width 14 height 14
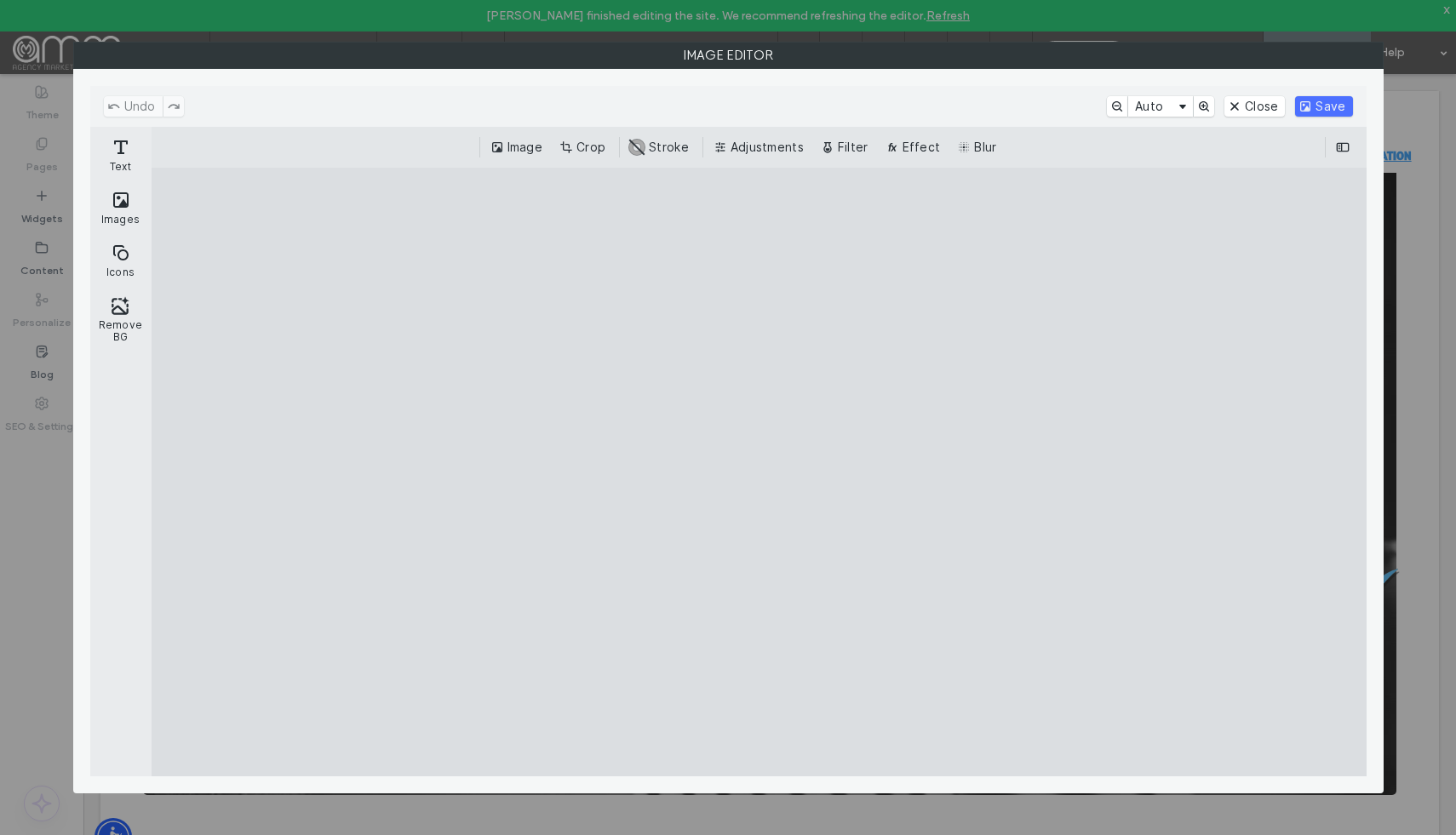
click at [759, 472] on cesdk-canvas "Editor canvas" at bounding box center [759, 472] width 0 height 0
click at [1261, 111] on button "Close" at bounding box center [1255, 107] width 61 height 20
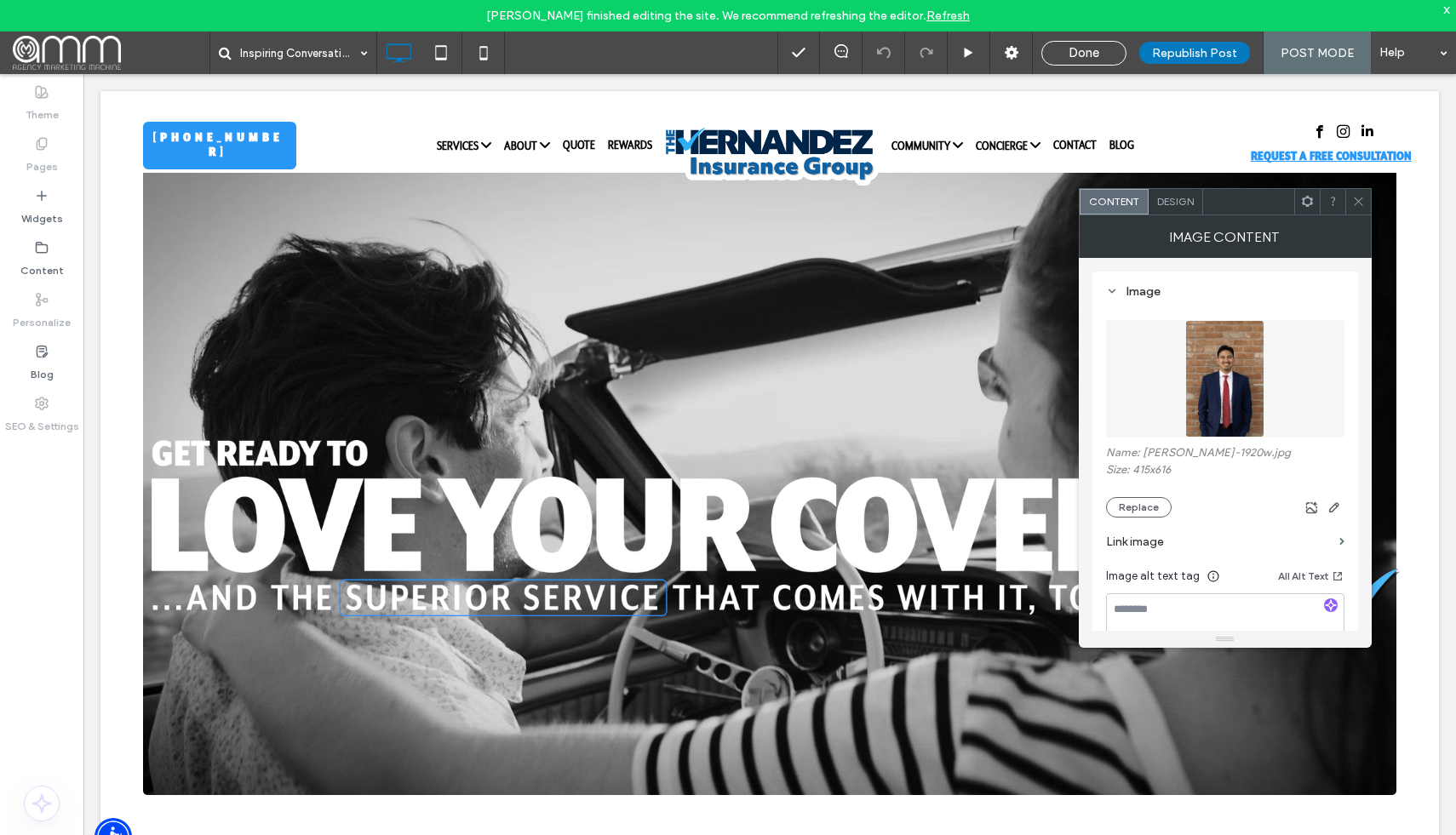
click at [1160, 542] on label "Link image" at bounding box center [1219, 542] width 226 height 31
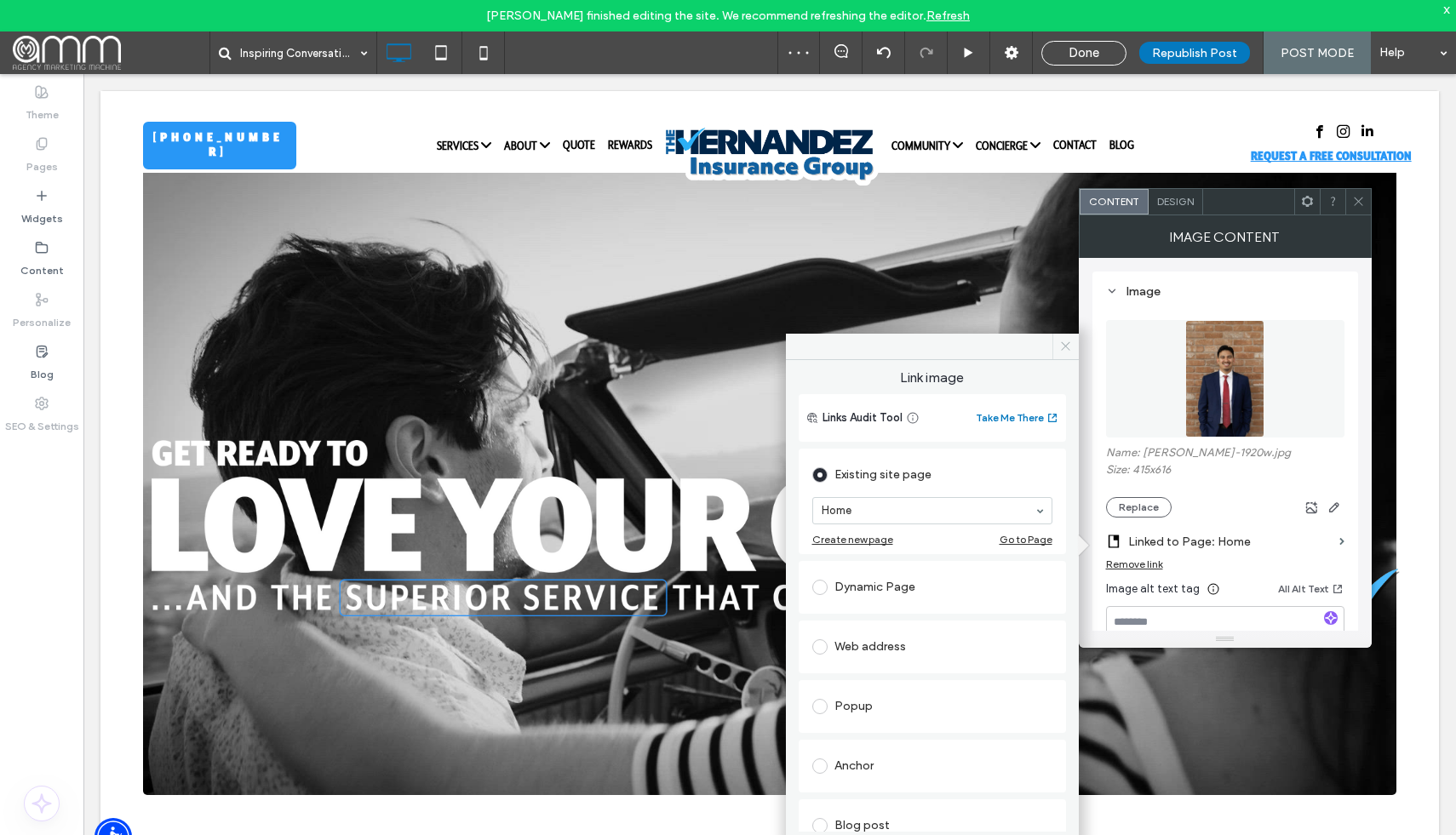
click at [1060, 349] on use at bounding box center [1064, 346] width 8 height 8
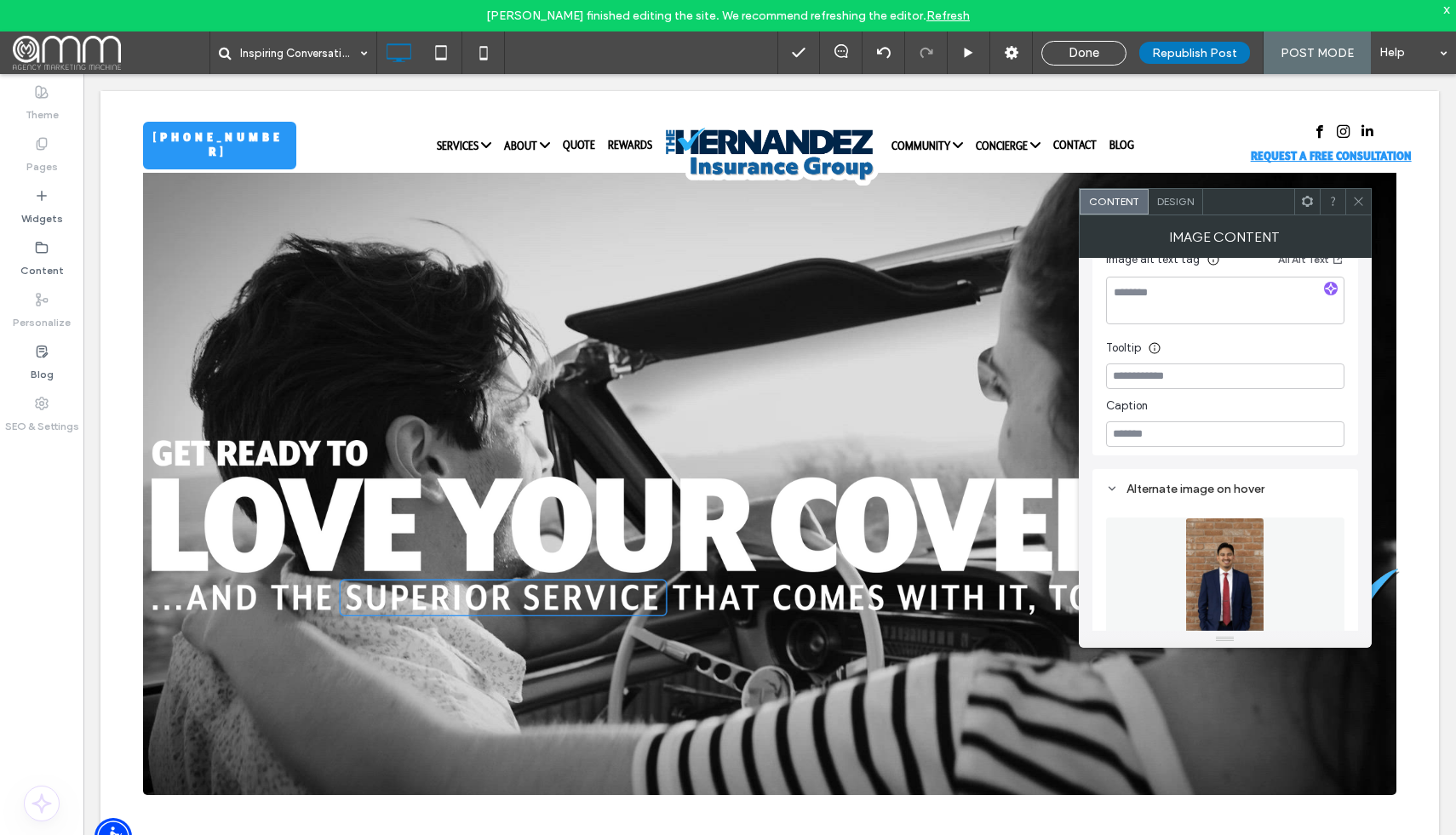
scroll to position [507, 0]
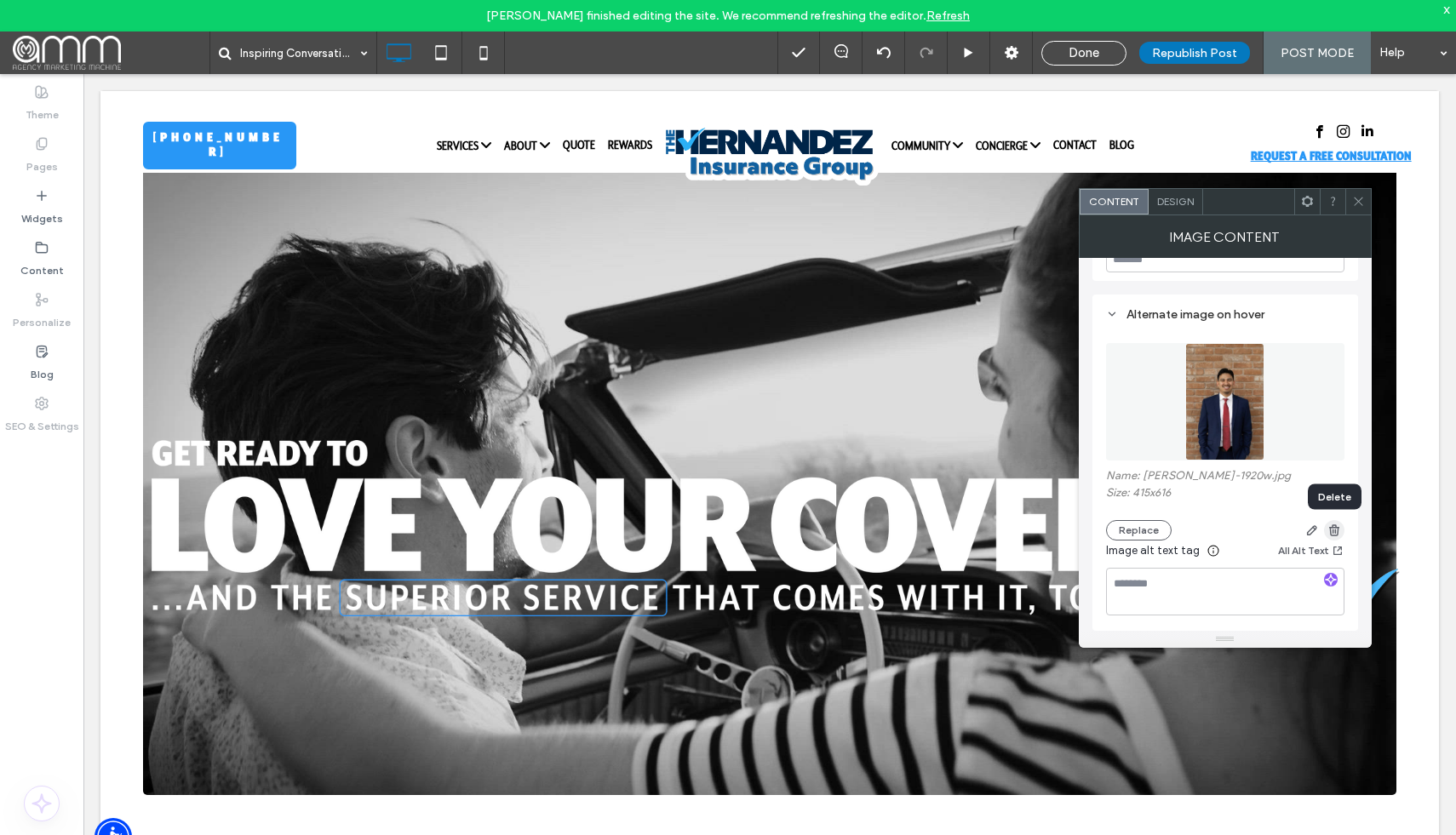
click at [1336, 533] on use "button" at bounding box center [1333, 530] width 10 height 11
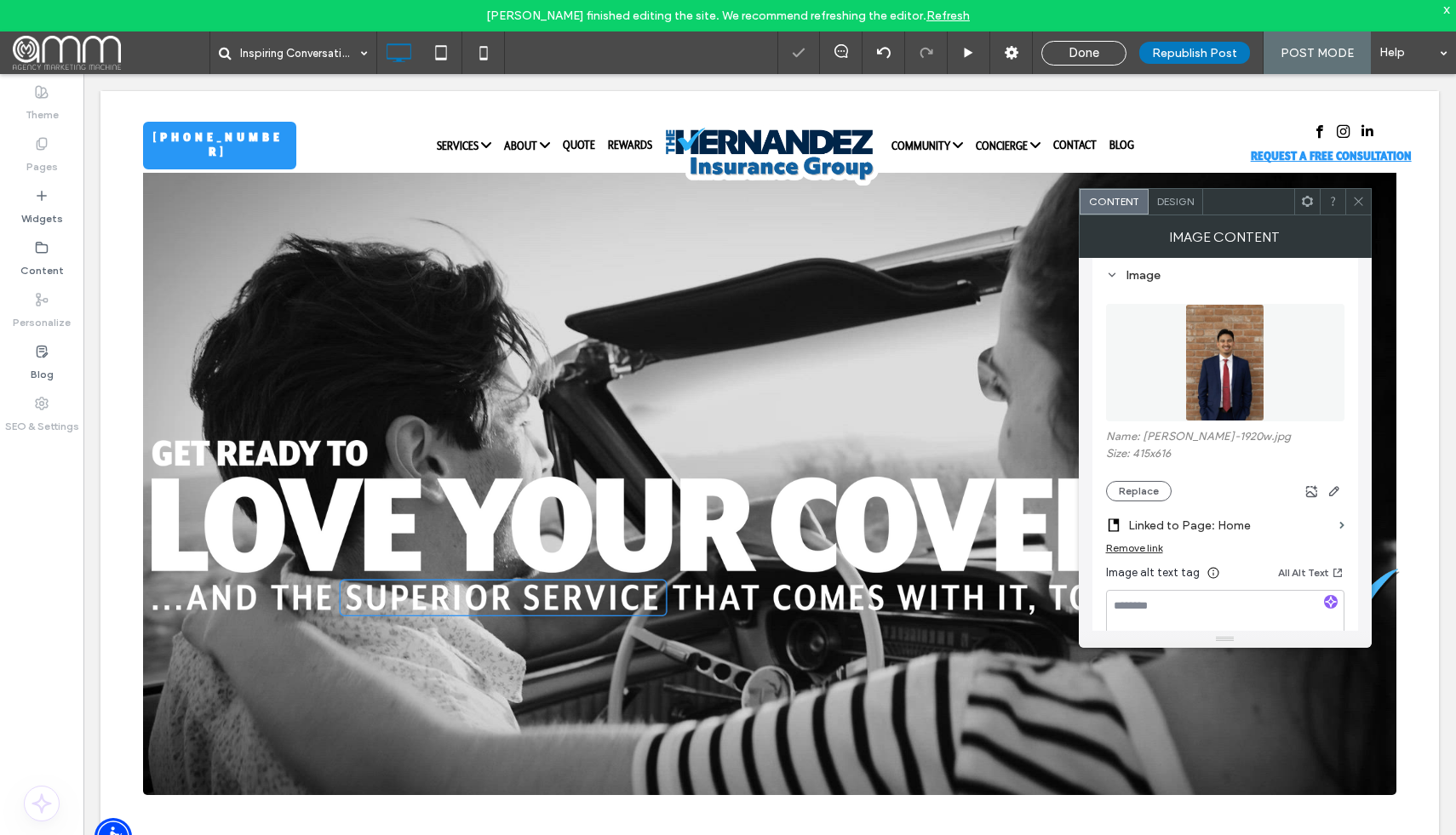
scroll to position [0, 0]
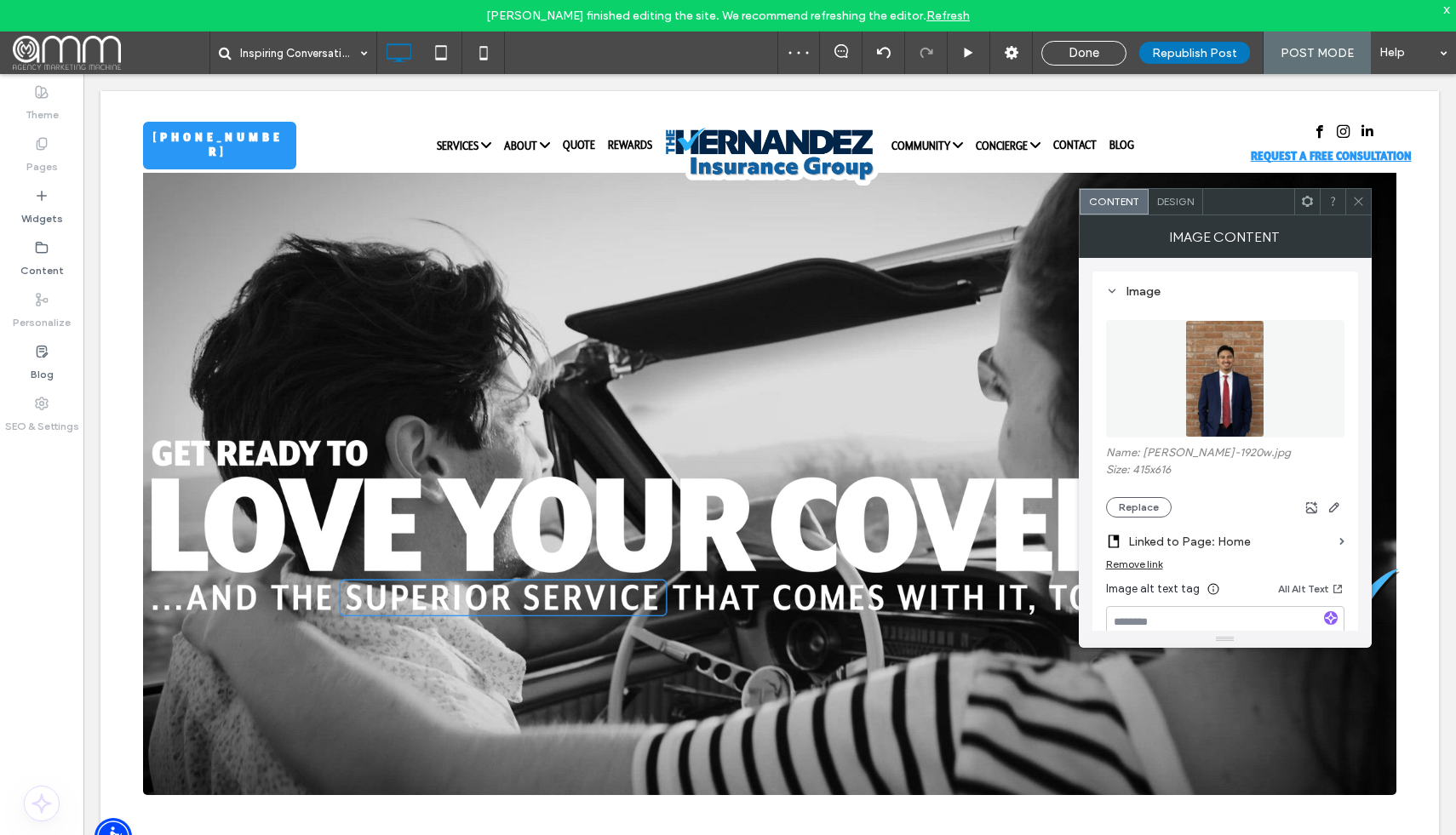
click at [1184, 202] on span "Design" at bounding box center [1175, 201] width 37 height 13
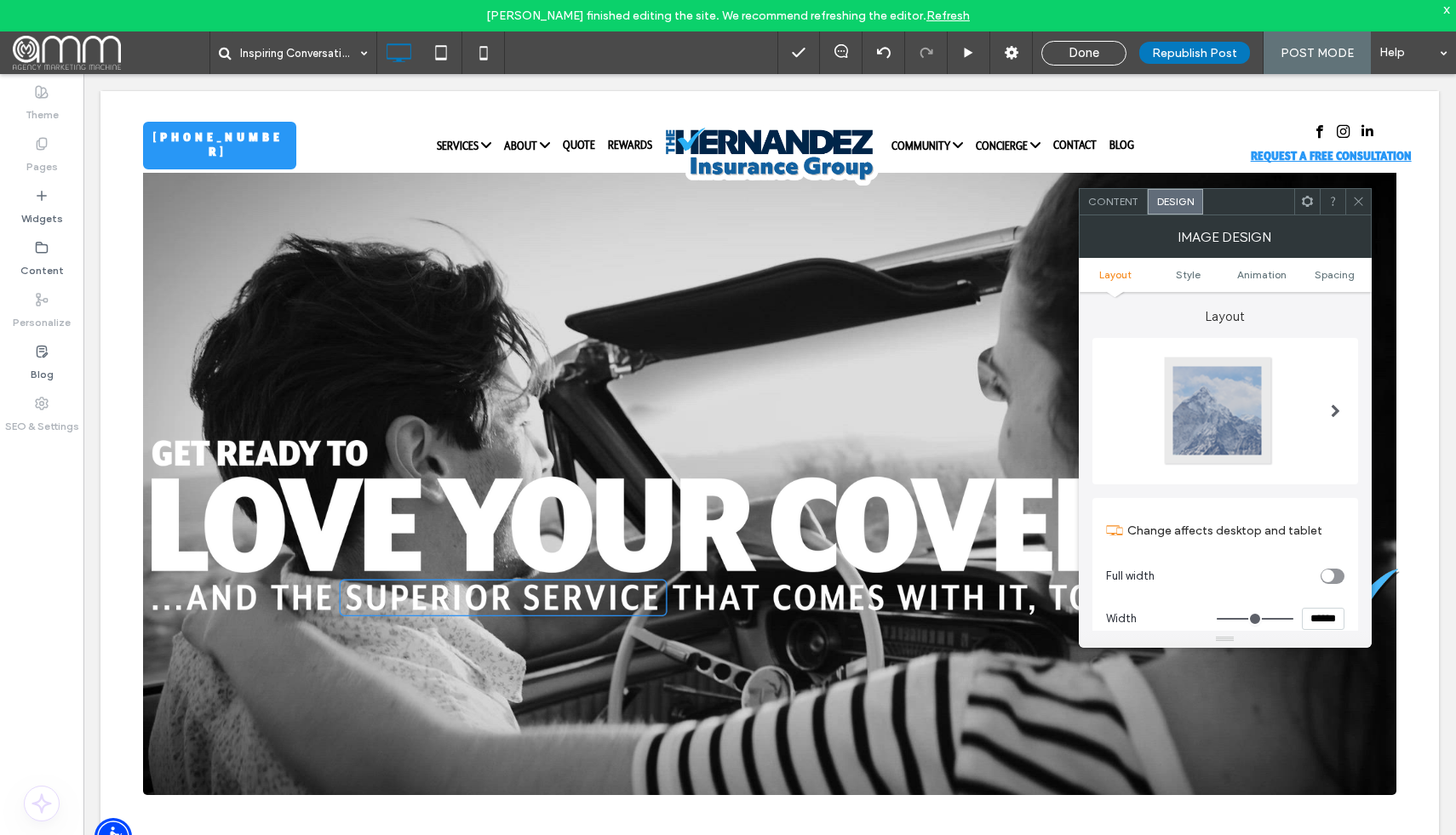
click at [1214, 402] on div at bounding box center [1218, 411] width 112 height 112
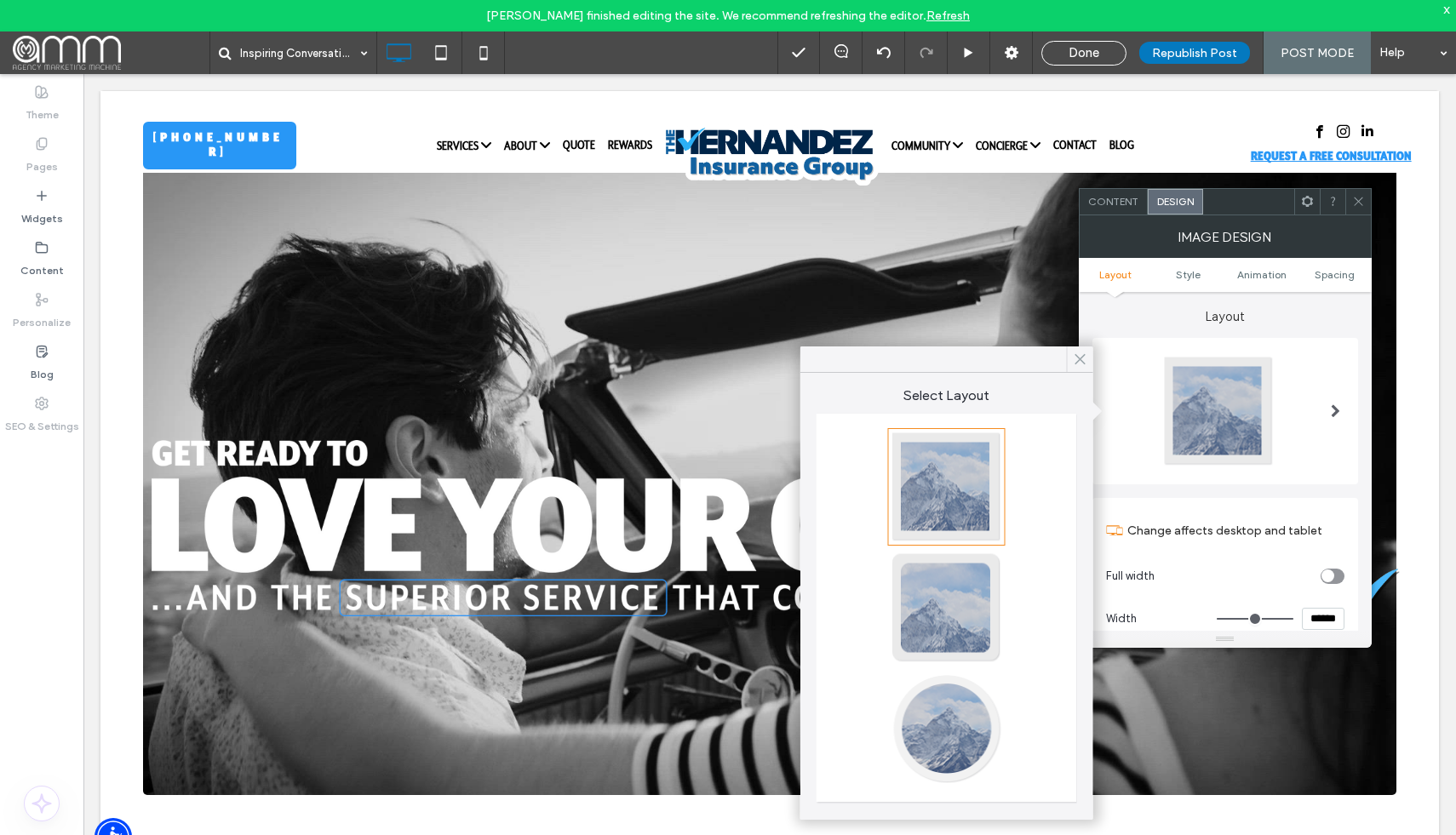
click at [1080, 355] on icon at bounding box center [1080, 359] width 16 height 16
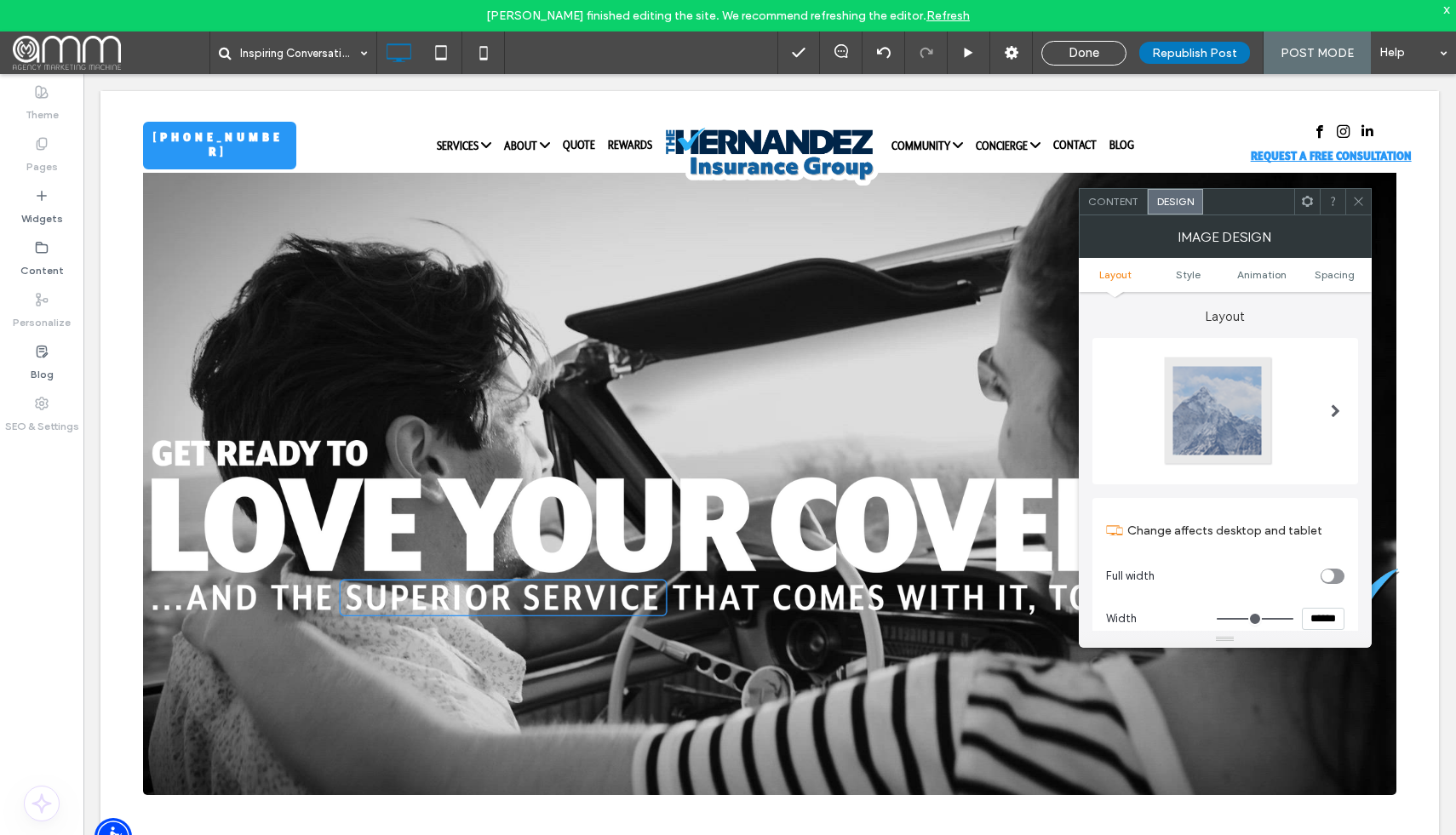
click at [1115, 211] on div "Content" at bounding box center [1114, 201] width 68 height 26
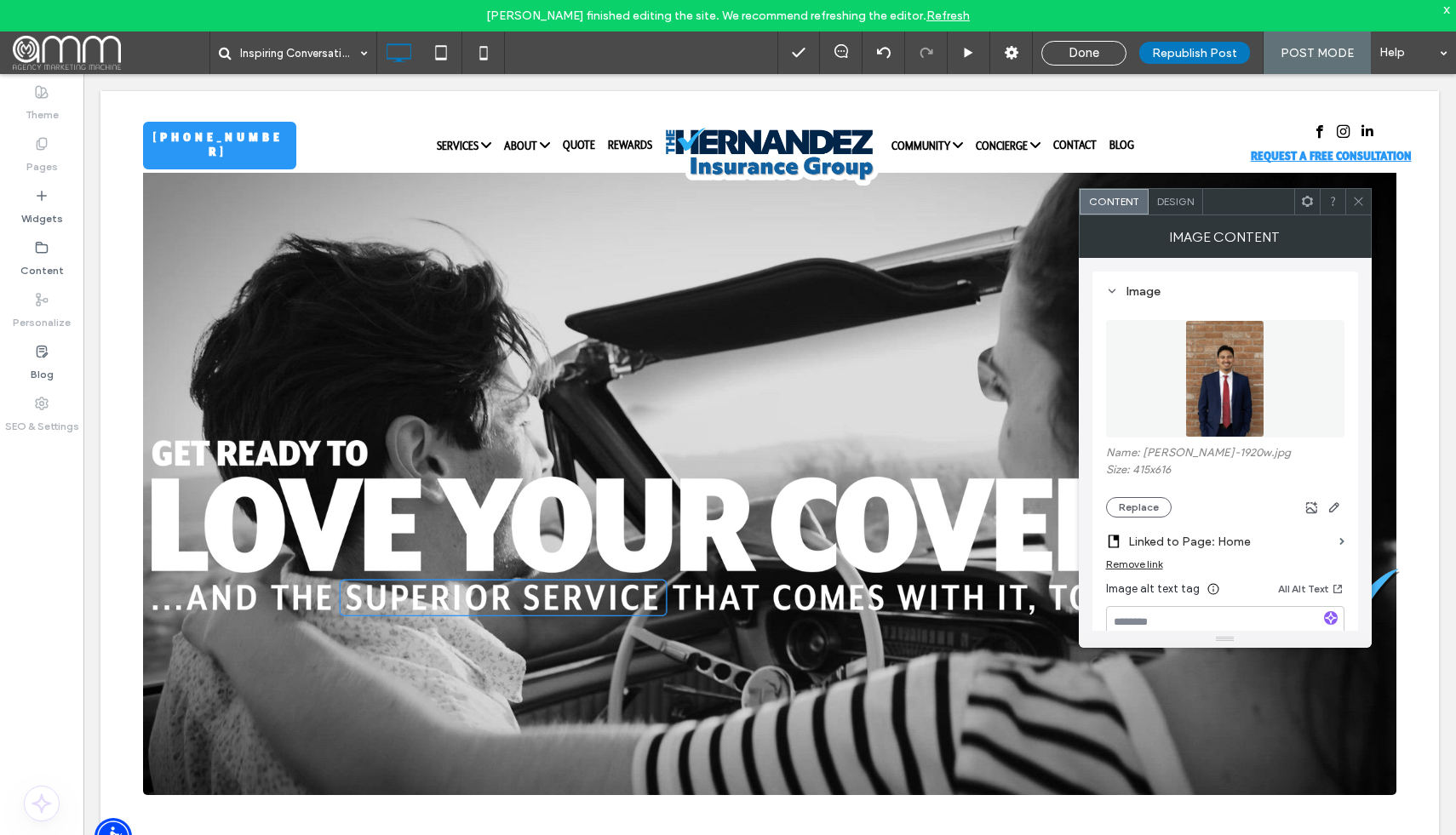
click at [1366, 204] on div at bounding box center [1358, 201] width 26 height 26
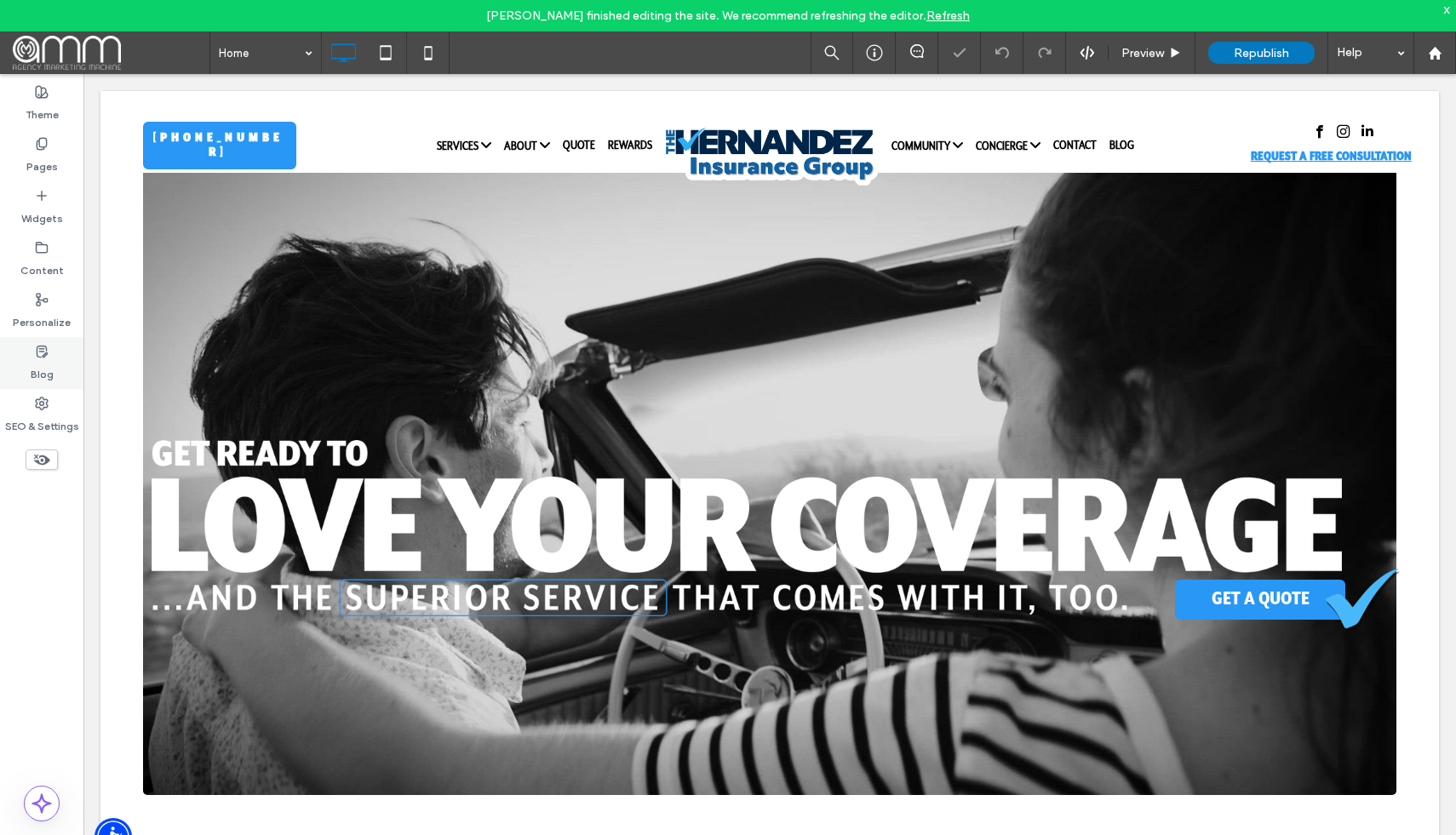
click at [40, 372] on label "Blog" at bounding box center [41, 371] width 23 height 24
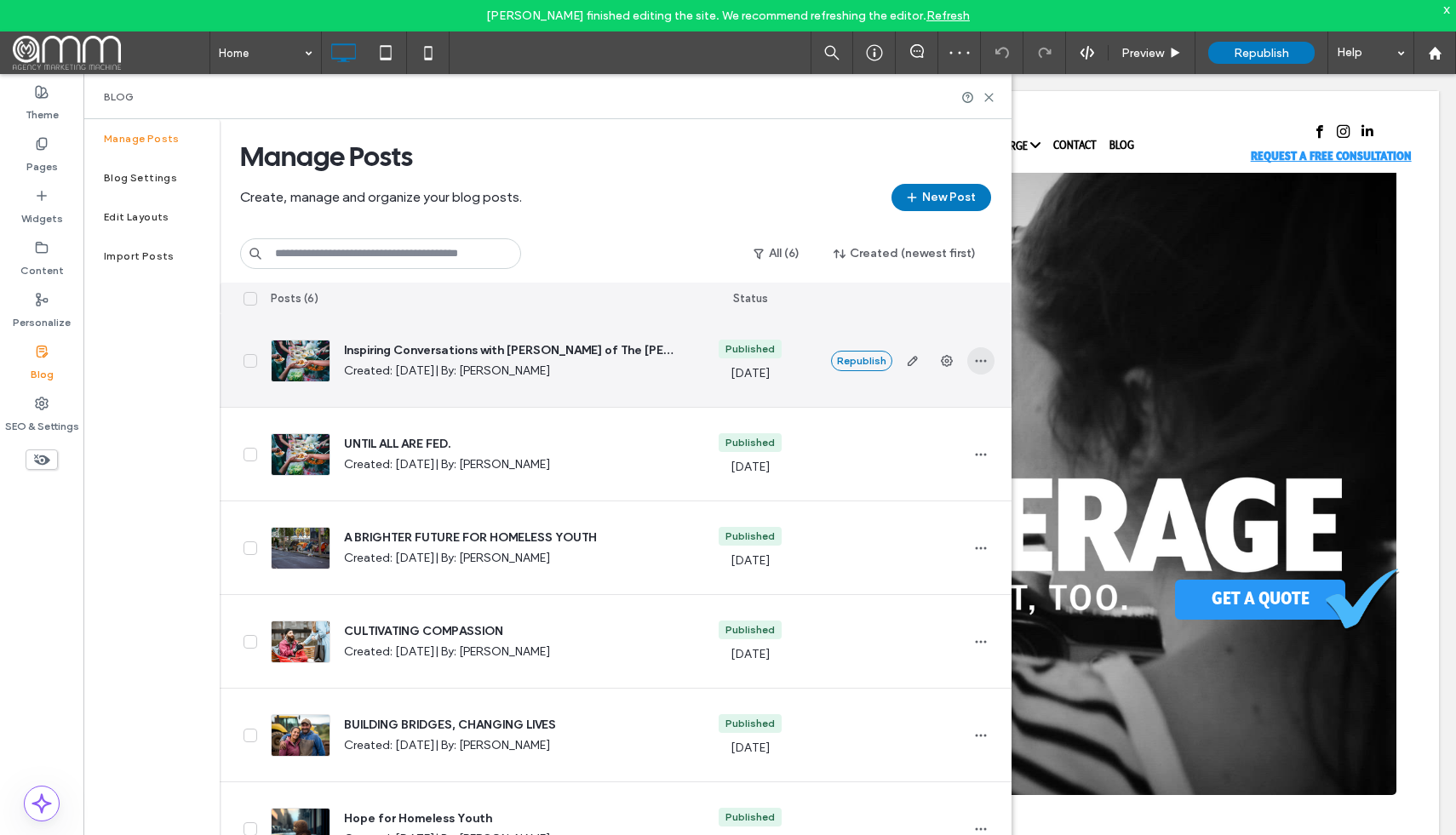
click at [981, 359] on icon "button" at bounding box center [980, 360] width 14 height 14
click at [949, 360] on icon "button" at bounding box center [946, 360] width 14 height 14
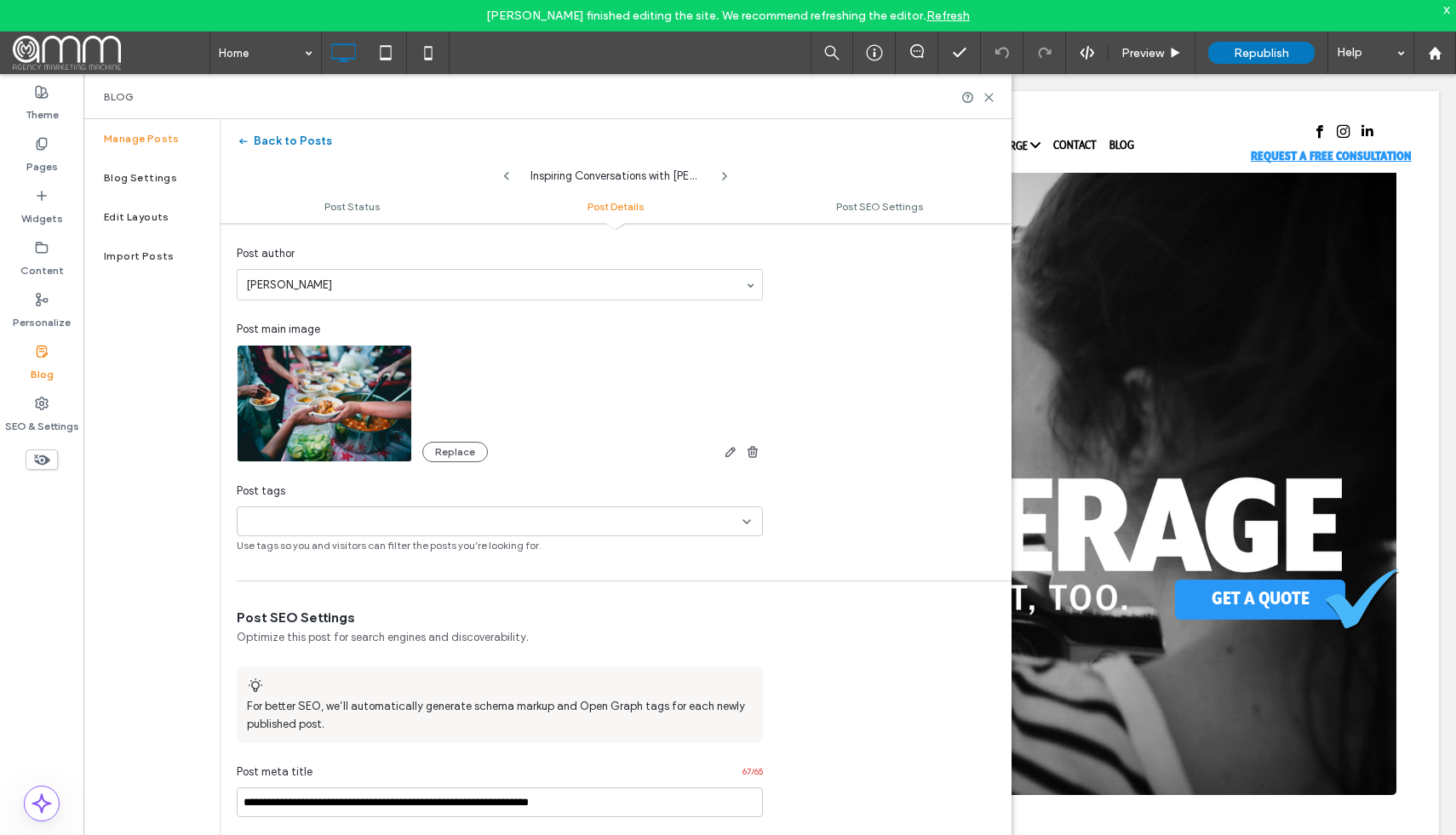
scroll to position [435, 0]
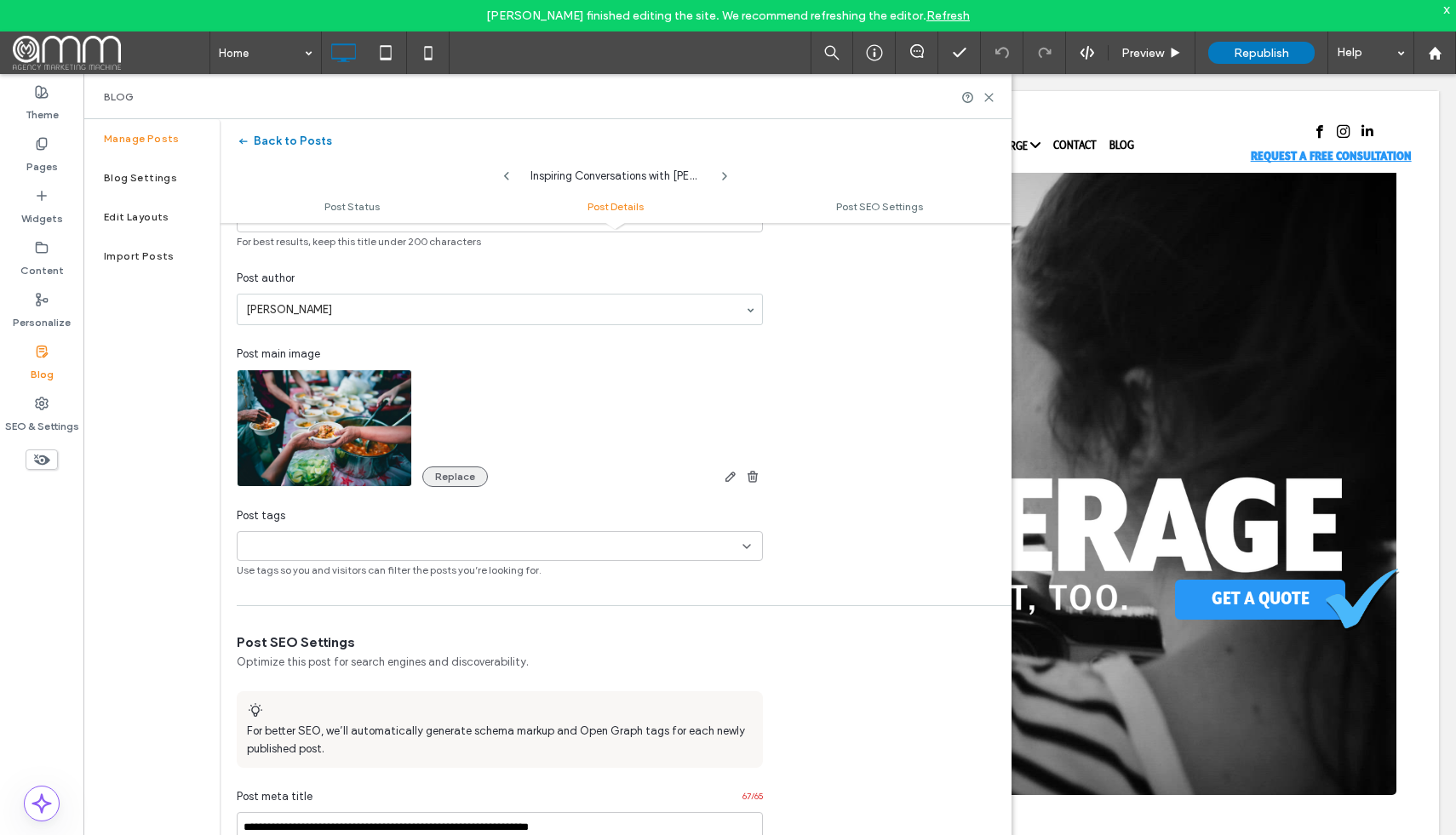
click at [467, 475] on button "Replace" at bounding box center [454, 476] width 65 height 20
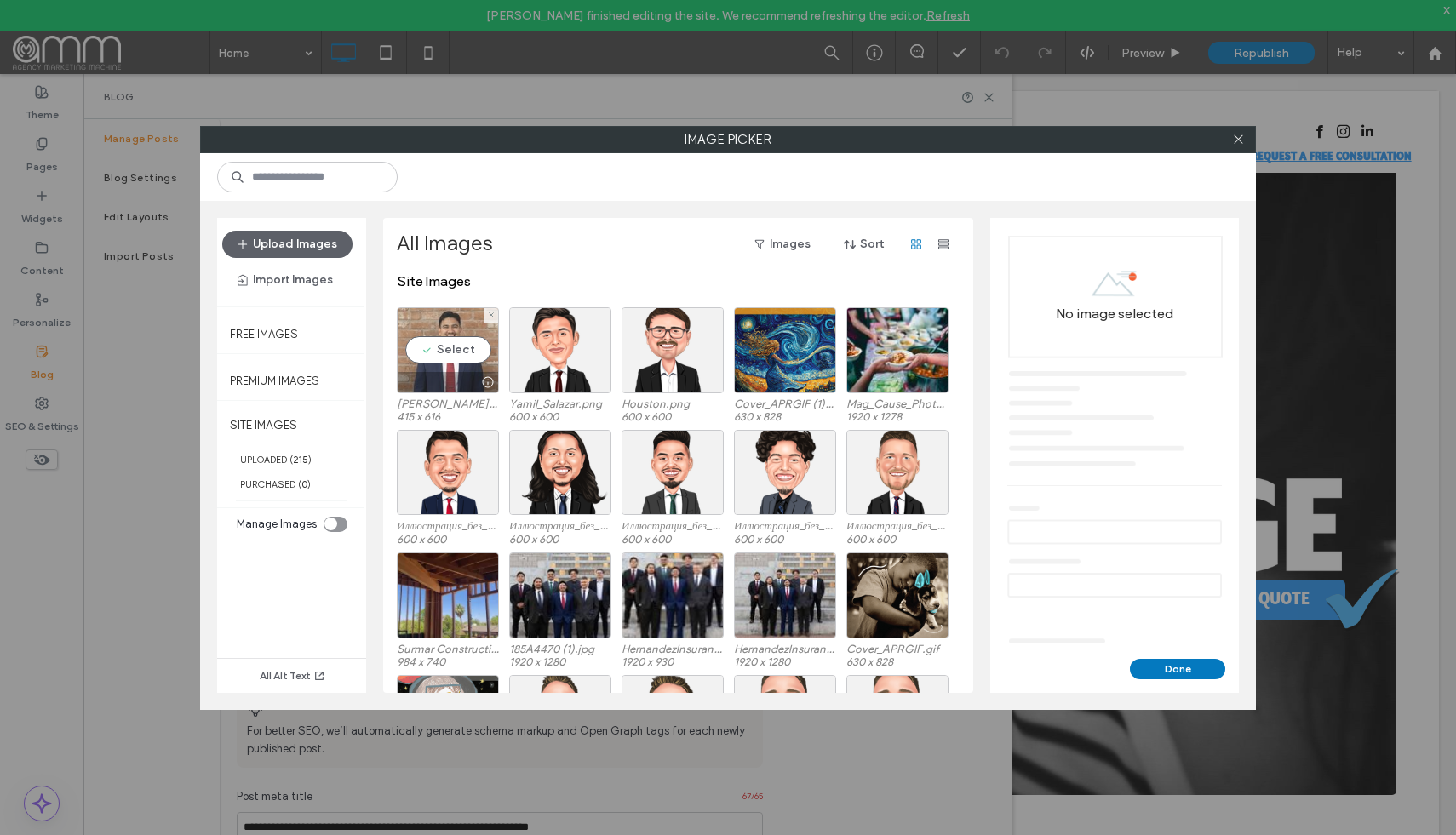
click at [458, 365] on div "Select" at bounding box center [447, 349] width 102 height 86
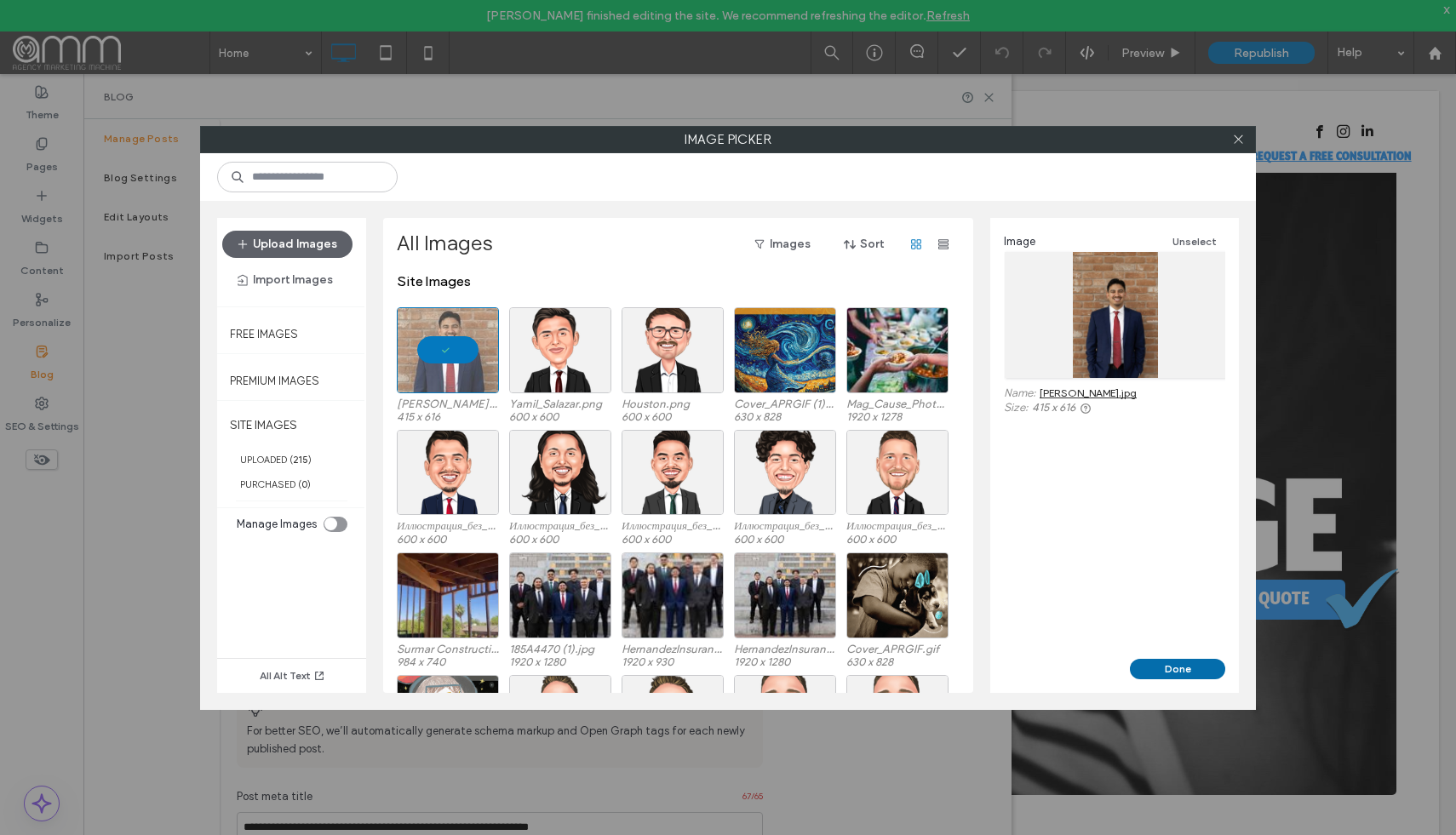
click at [1194, 669] on button "Done" at bounding box center [1177, 669] width 96 height 20
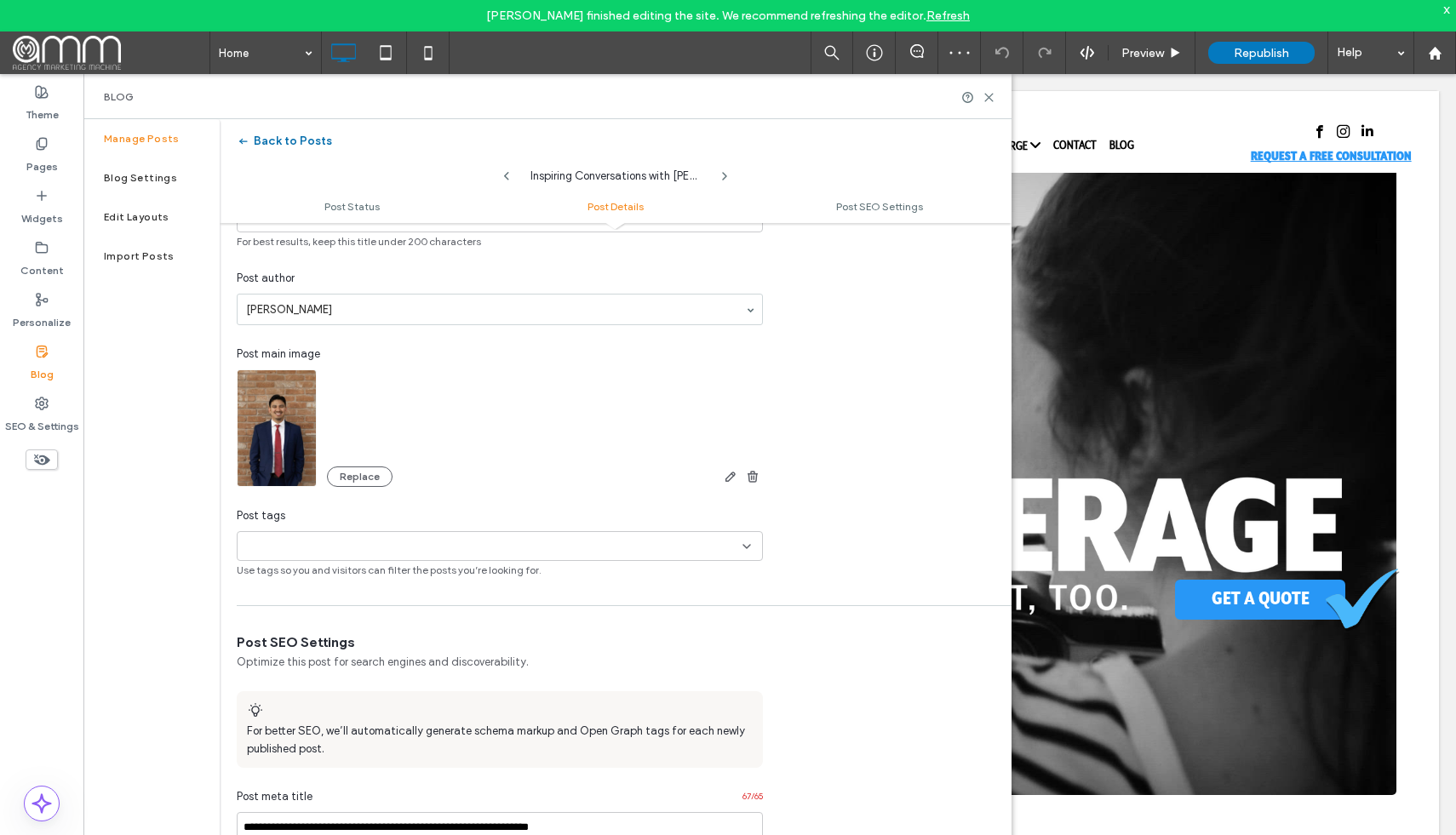
click at [283, 142] on button "Back to Posts" at bounding box center [284, 142] width 96 height 28
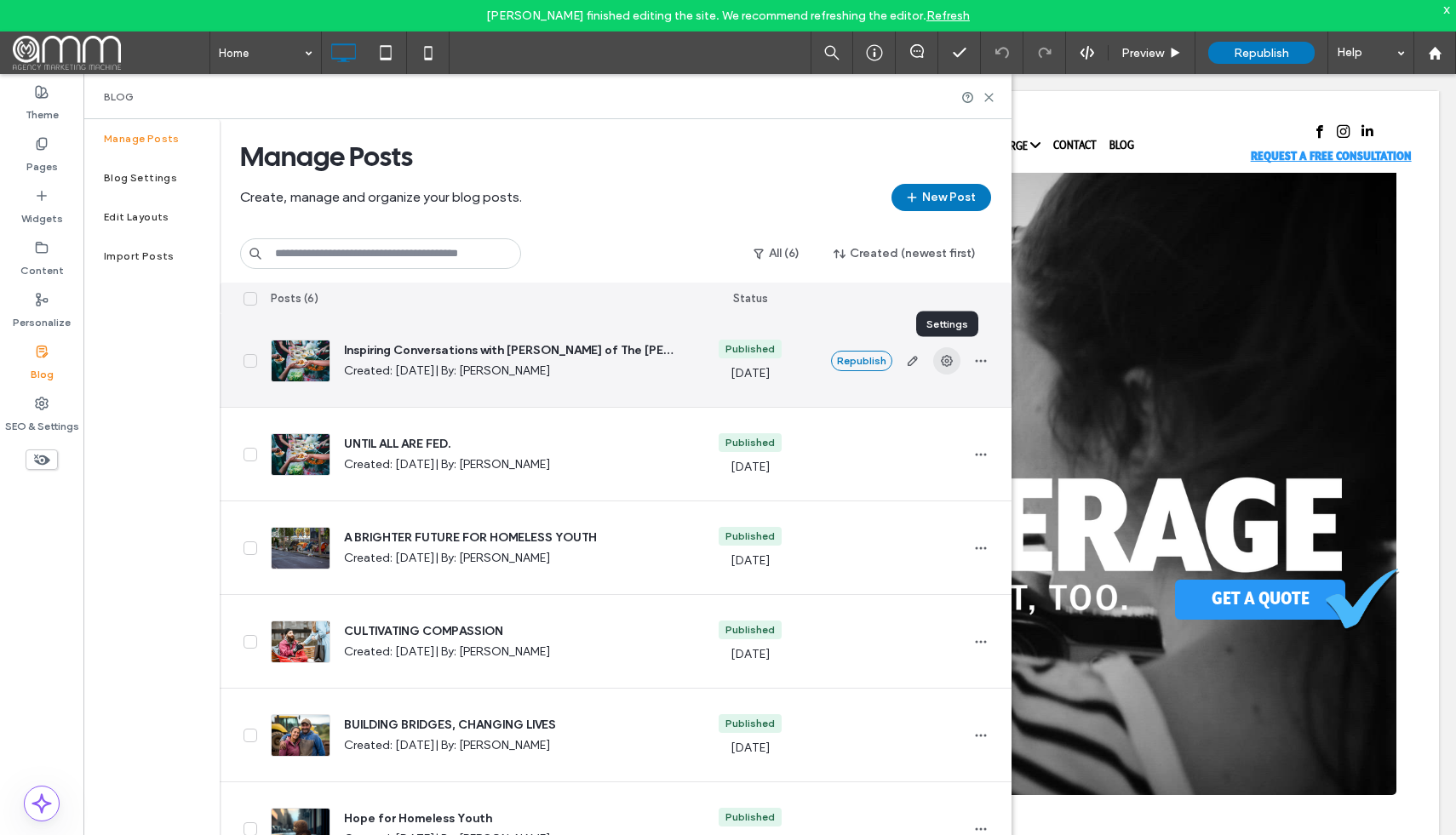
click at [945, 360] on use "button" at bounding box center [946, 360] width 12 height 12
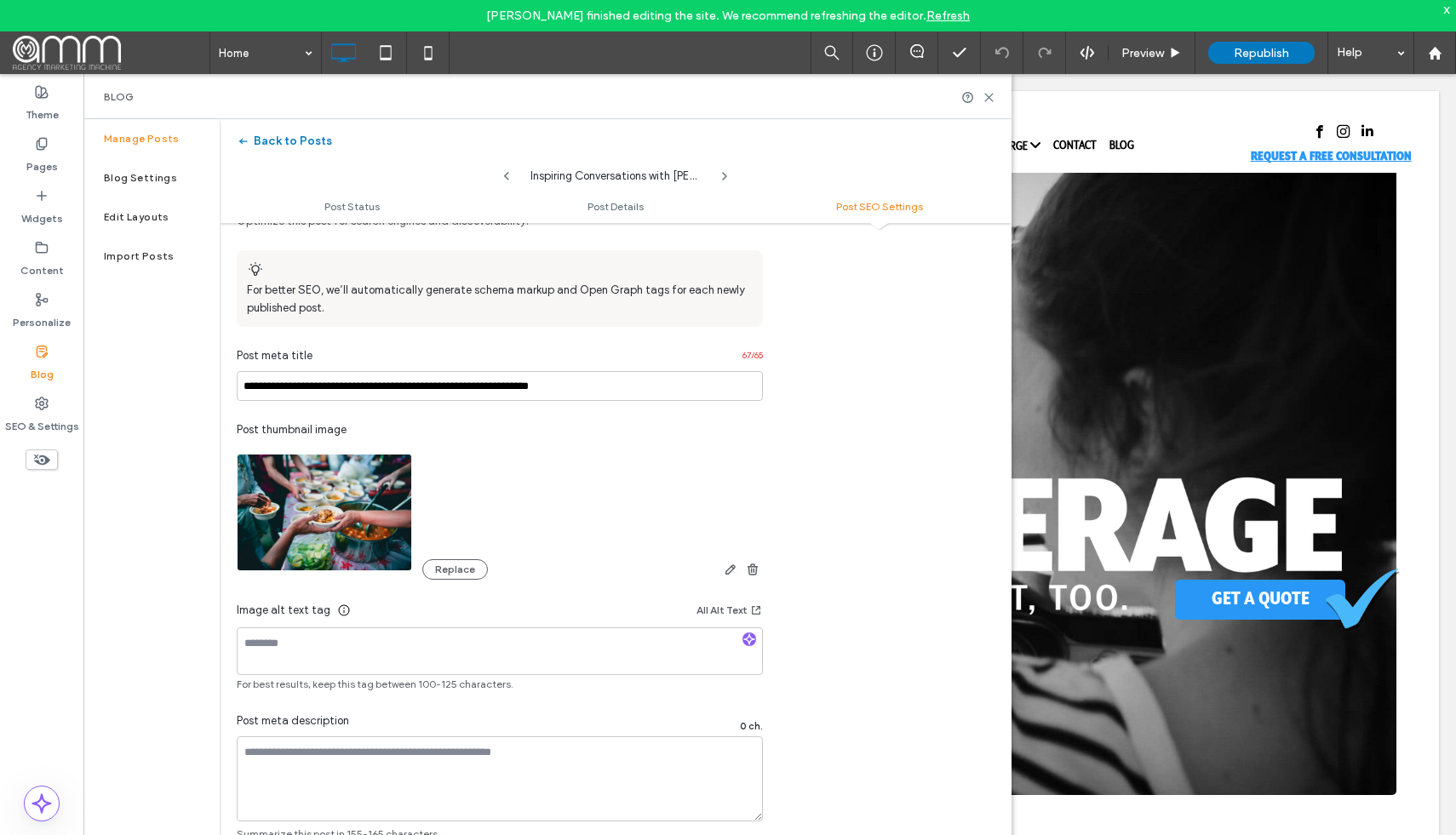
scroll to position [899, 0]
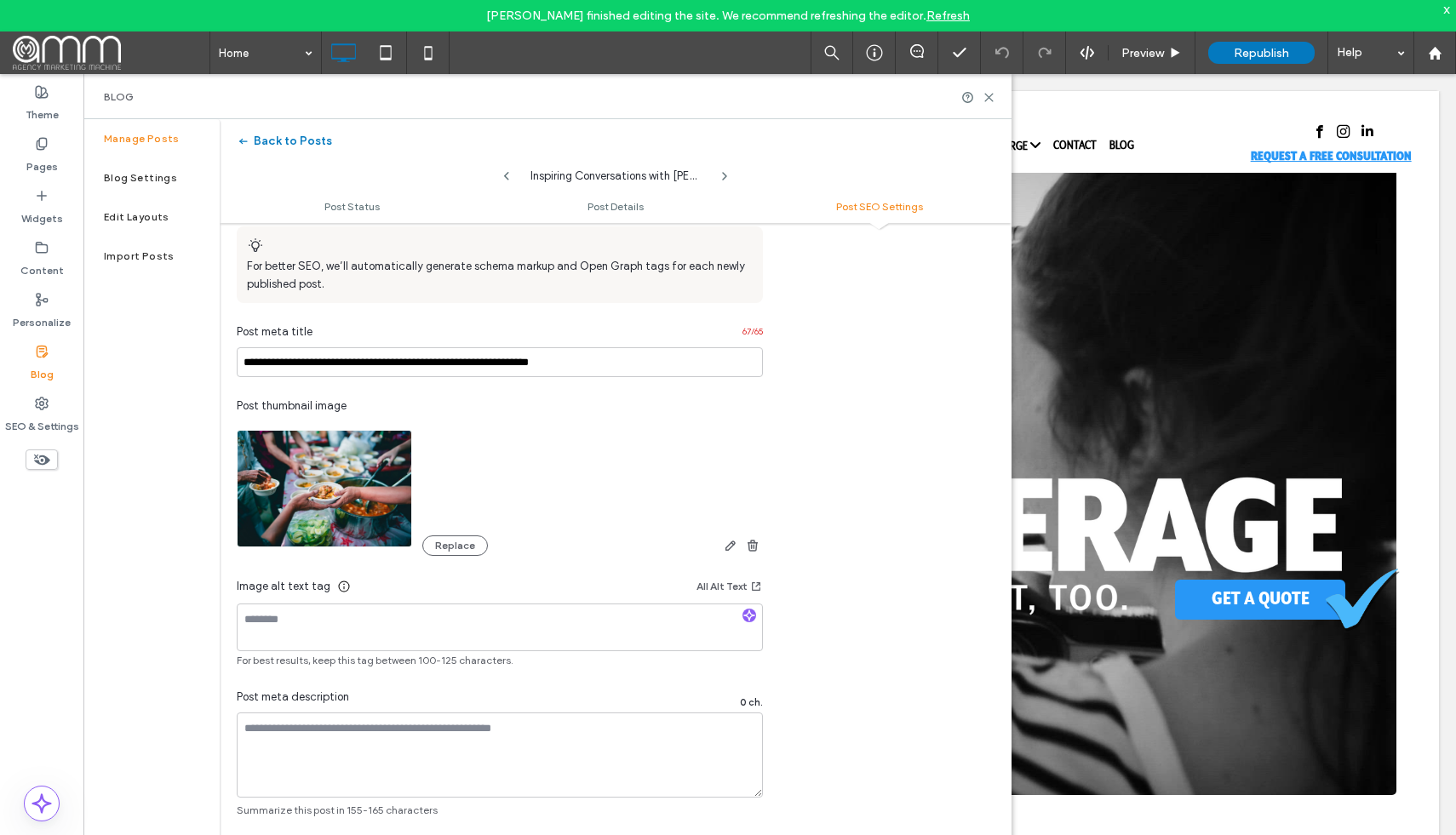
click at [467, 559] on div "**********" at bounding box center [499, 493] width 560 height 649
click at [462, 548] on button "Replace" at bounding box center [454, 545] width 65 height 20
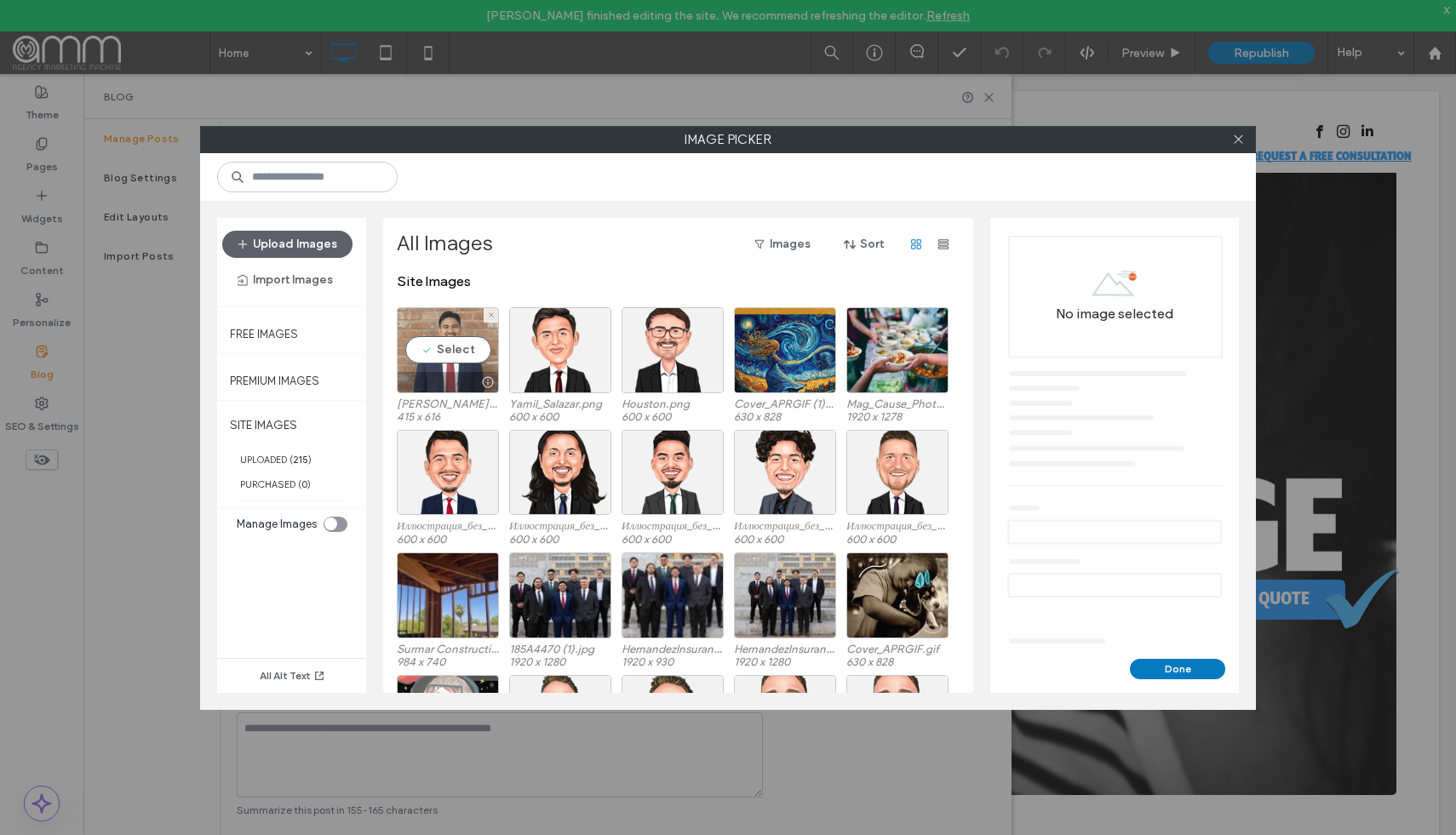
click at [466, 335] on div "Select" at bounding box center [447, 349] width 102 height 86
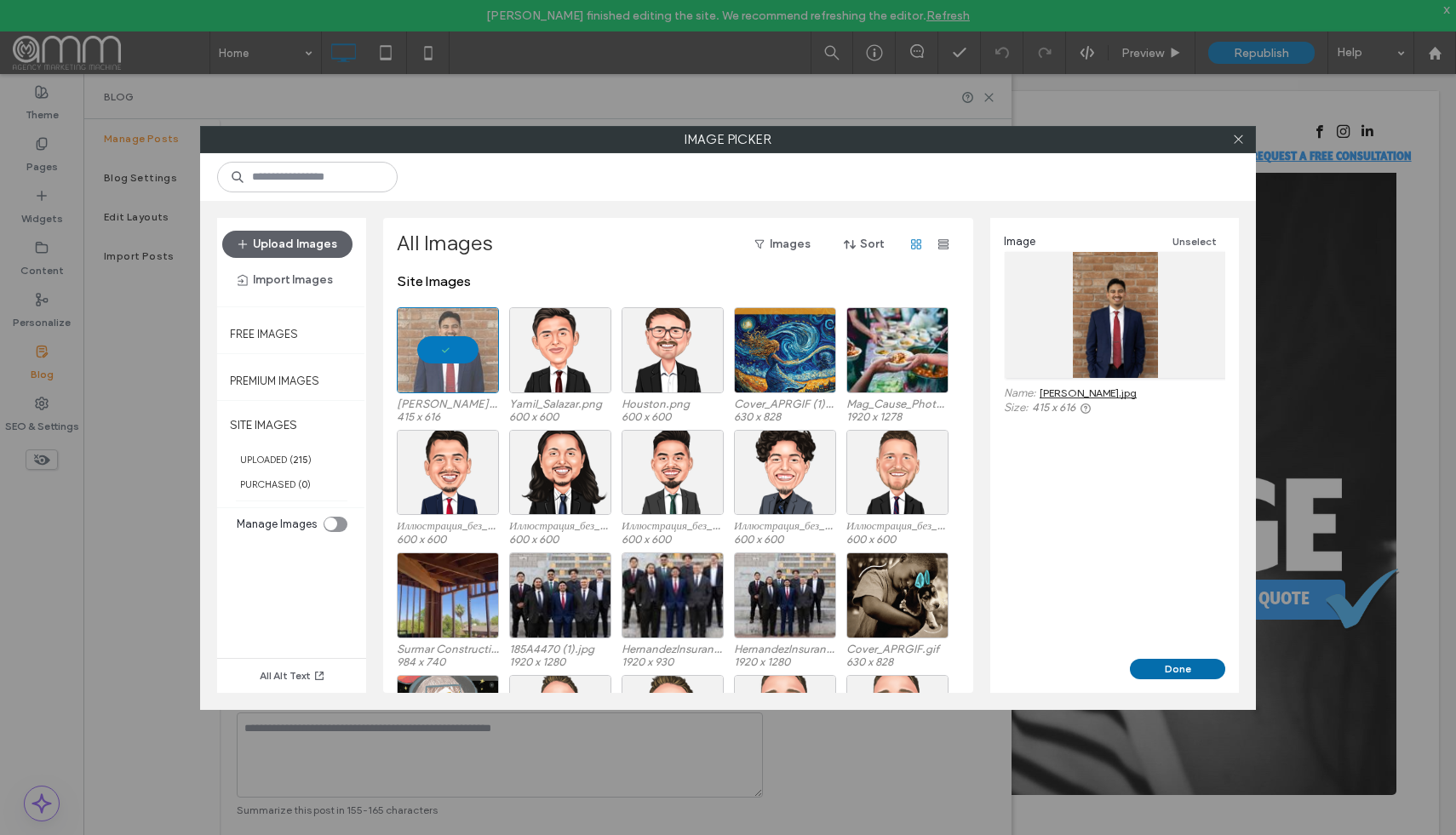
click at [1208, 669] on button "Done" at bounding box center [1177, 669] width 96 height 20
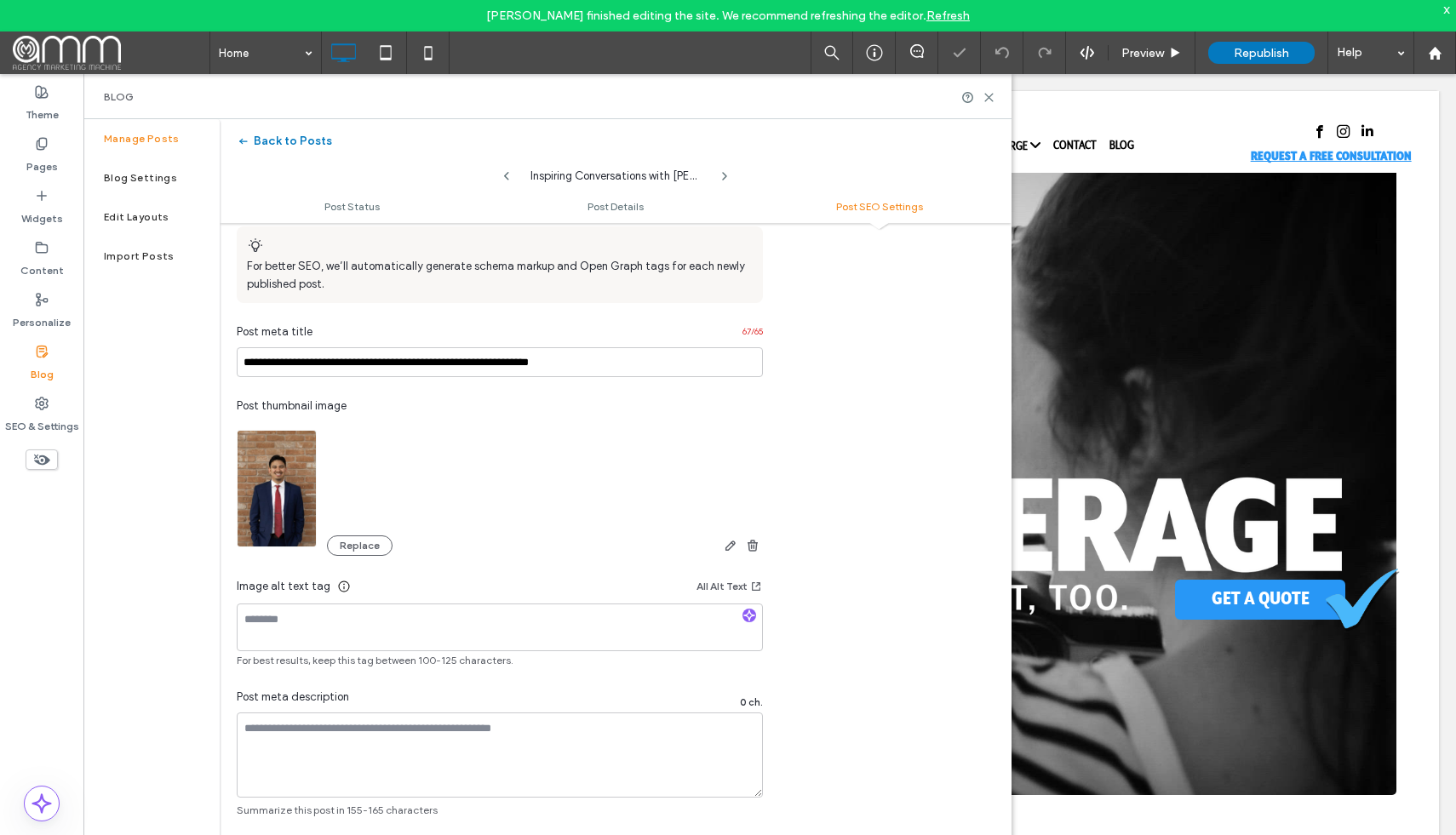
scroll to position [960, 0]
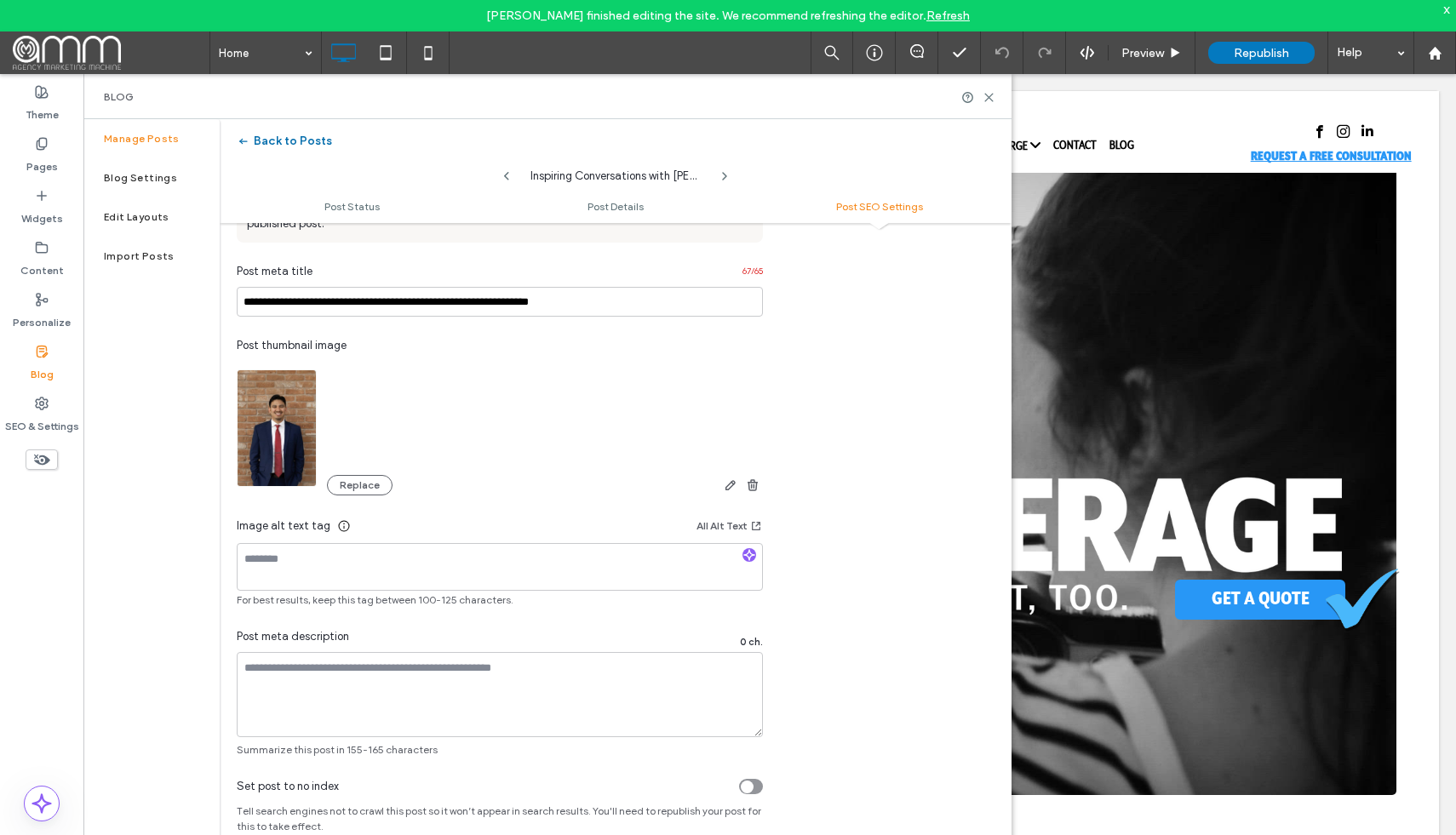
click at [249, 146] on icon "button" at bounding box center [243, 141] width 14 height 14
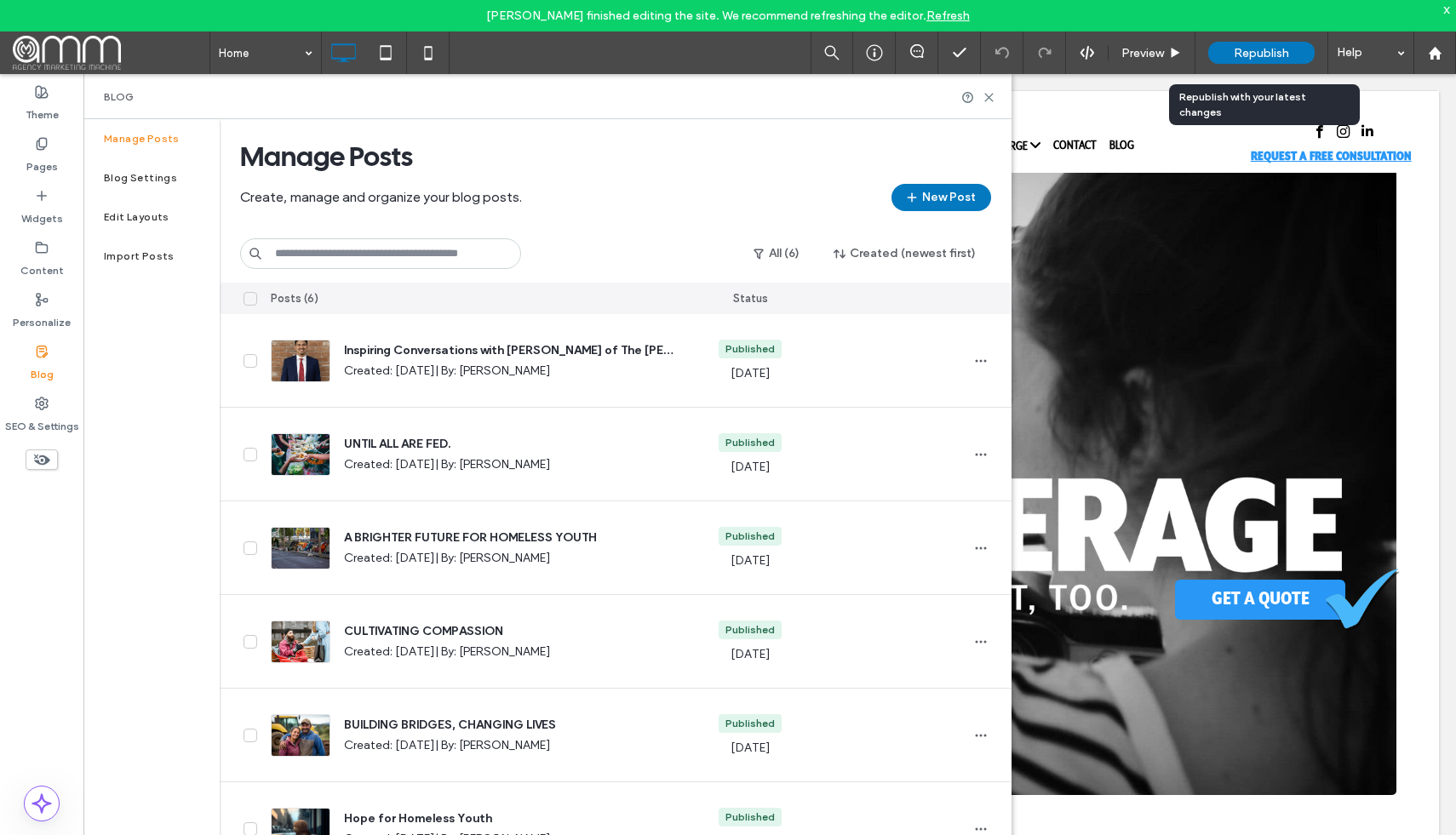
click at [1249, 60] on div "Republish" at bounding box center [1261, 52] width 107 height 22
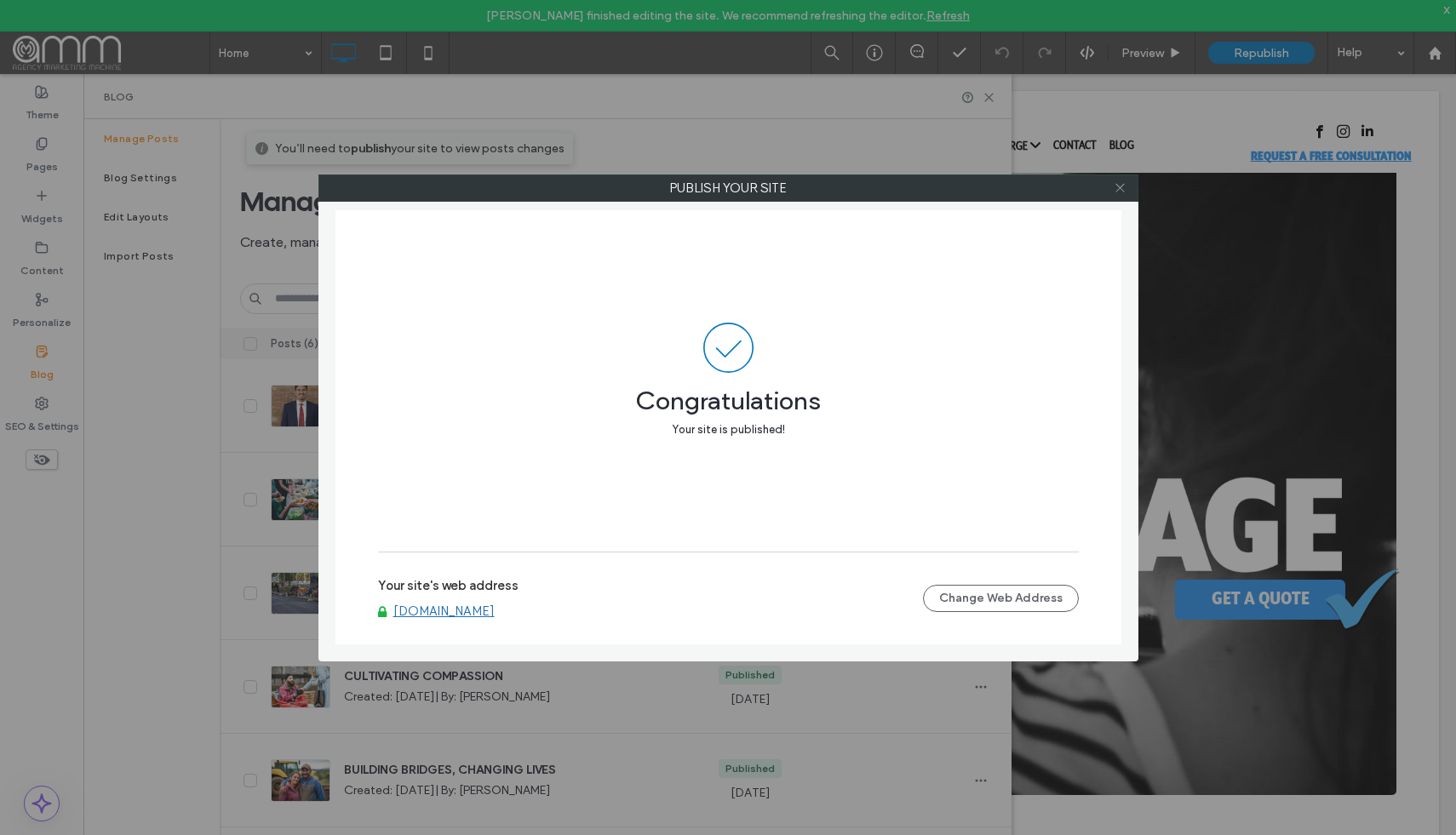
click at [1121, 186] on use at bounding box center [1119, 188] width 8 height 8
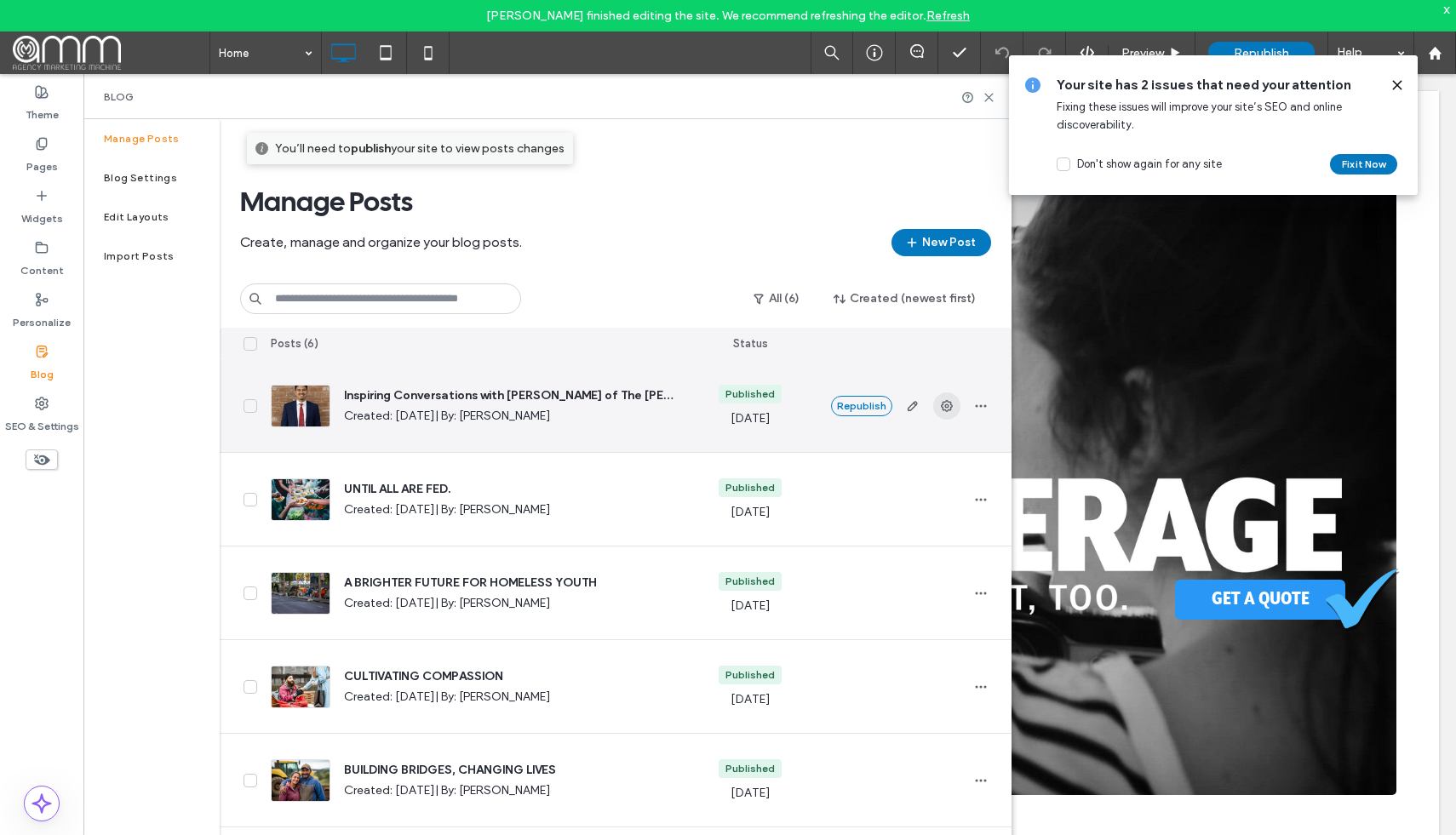
click at [948, 403] on icon "button" at bounding box center [946, 406] width 14 height 14
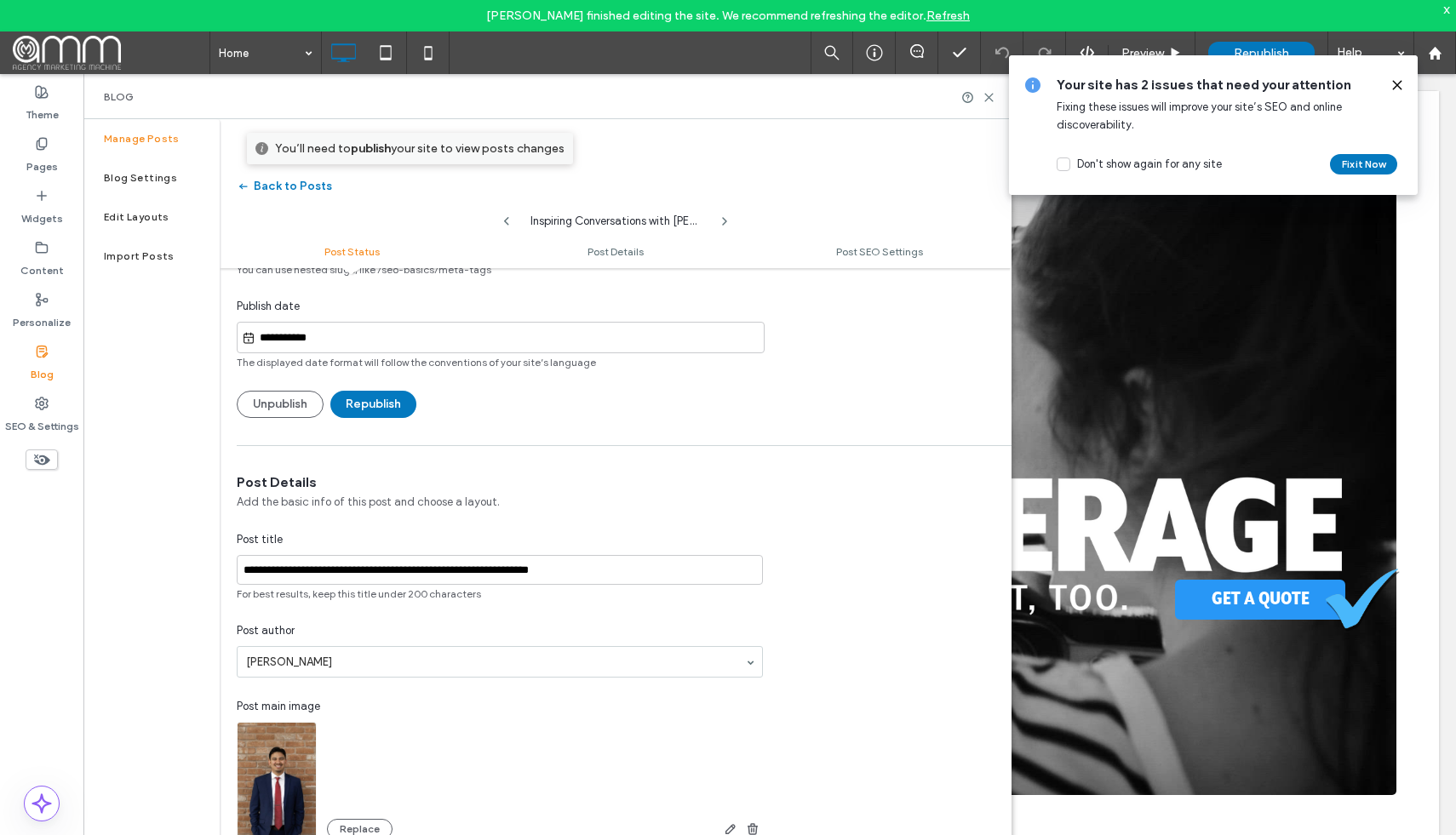
scroll to position [166, 0]
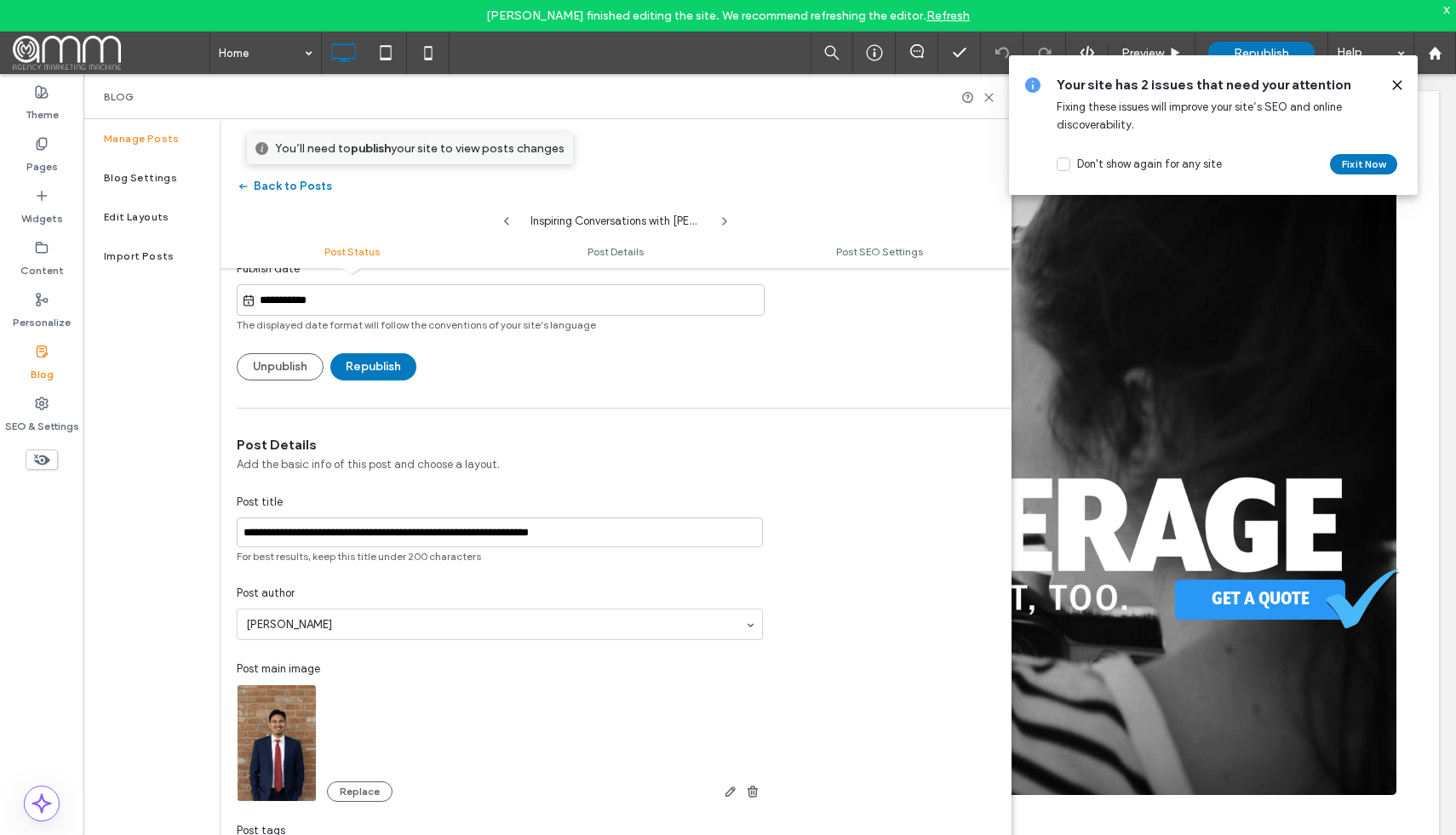
click at [1393, 86] on icon at bounding box center [1396, 85] width 14 height 14
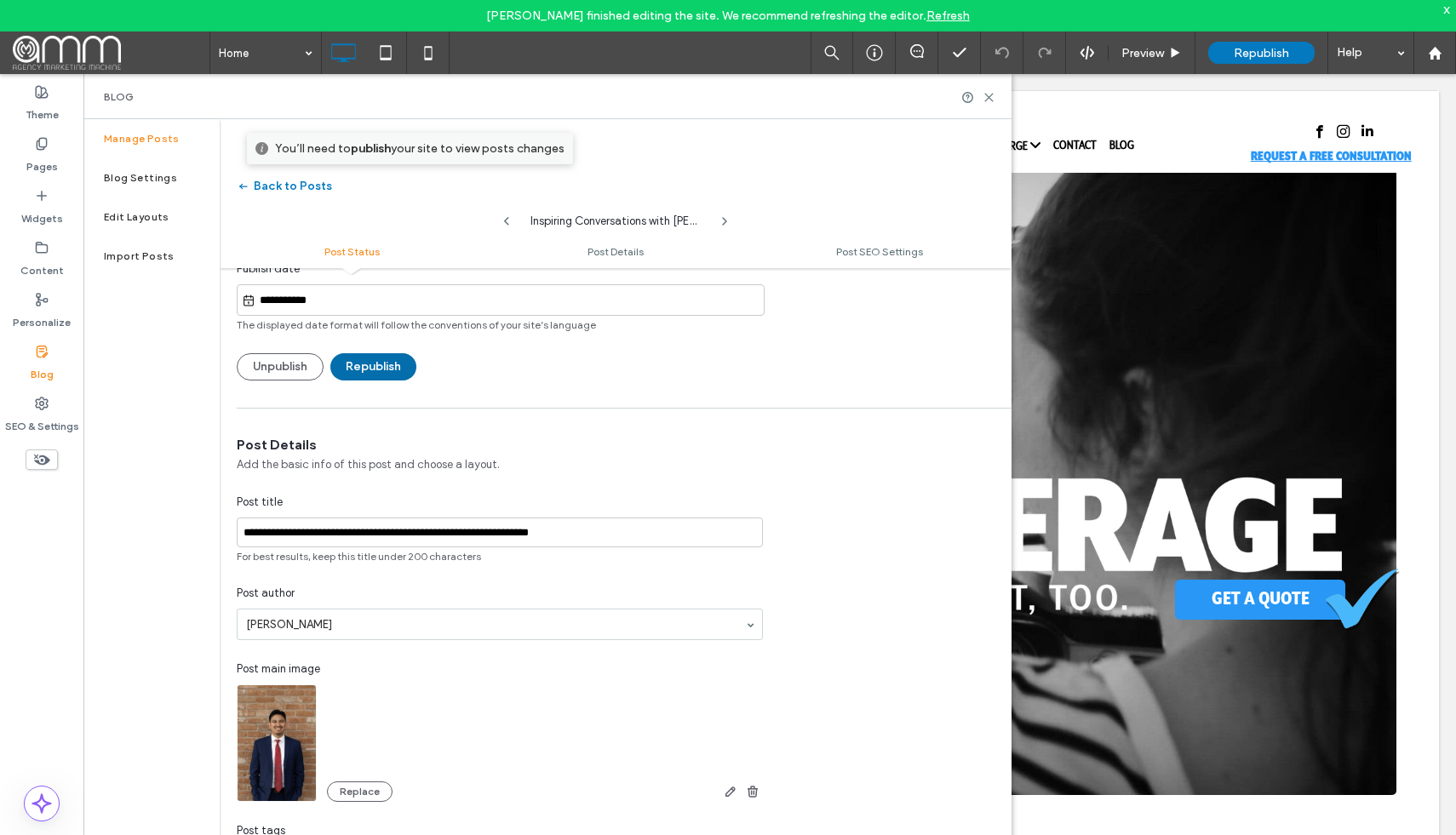
click at [384, 359] on button "Republish" at bounding box center [373, 367] width 86 height 28
click at [386, 365] on button "Republish" at bounding box center [373, 367] width 86 height 28
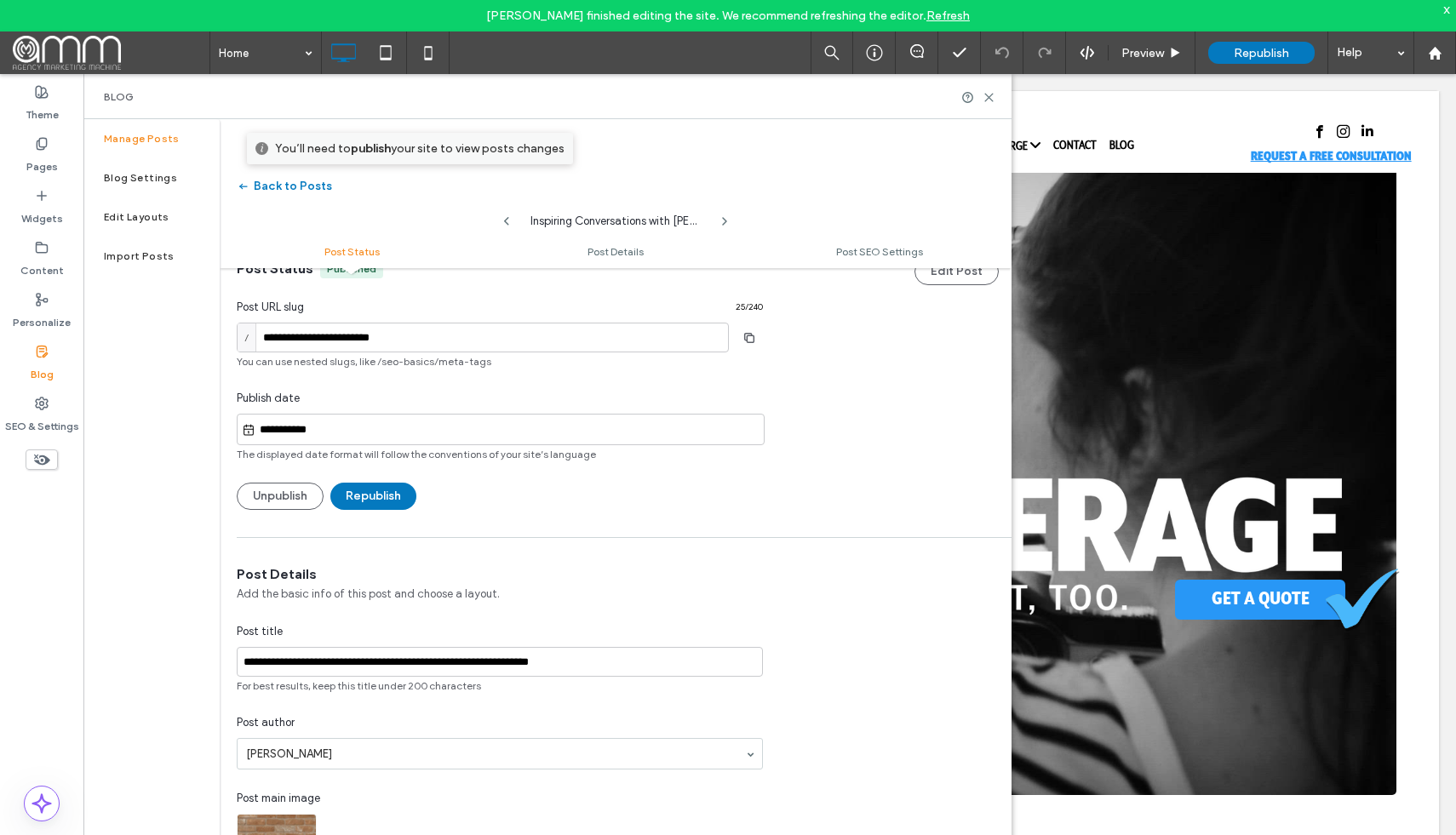
scroll to position [0, 0]
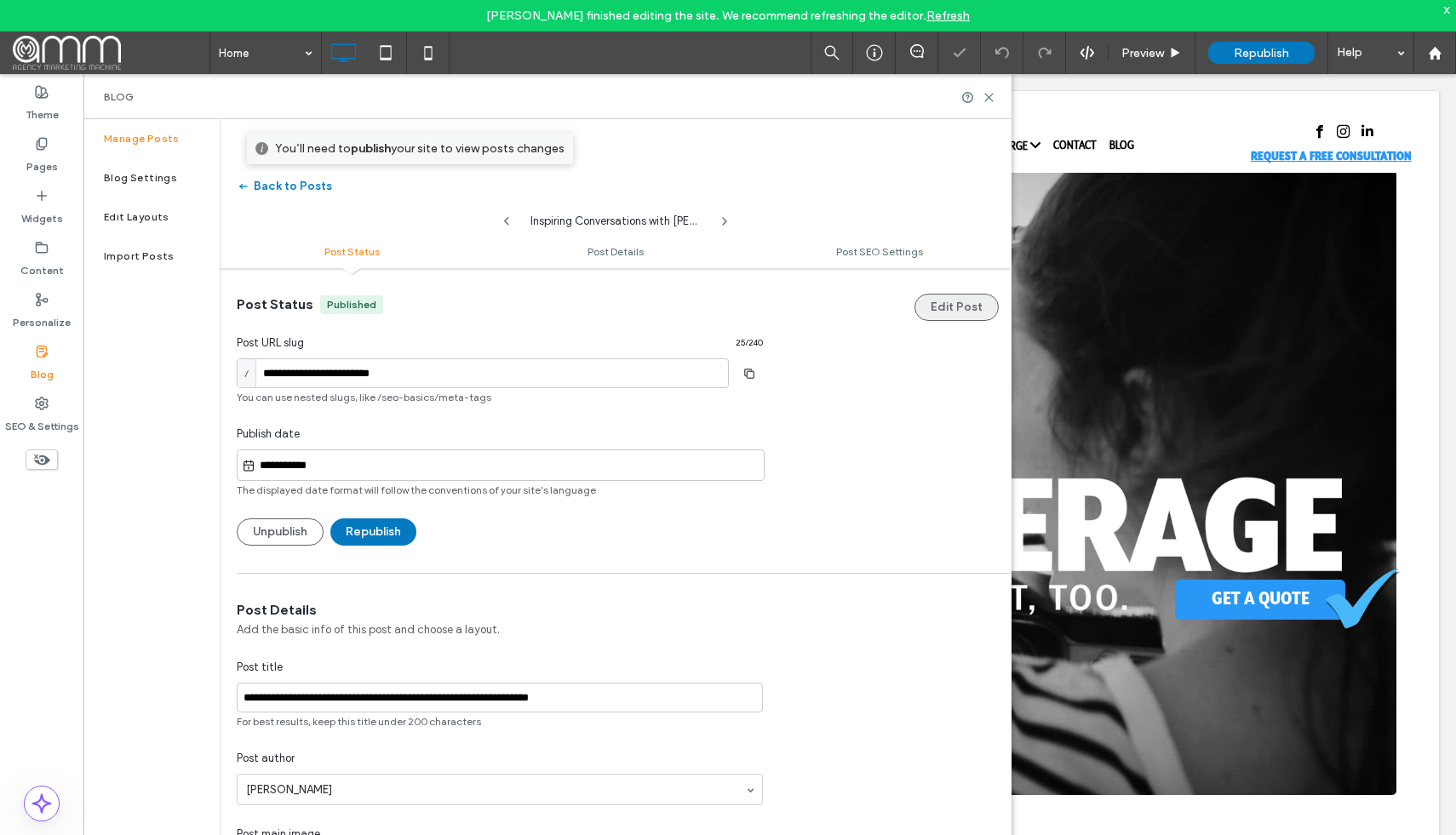
click at [958, 305] on button "Edit Post" at bounding box center [957, 307] width 85 height 28
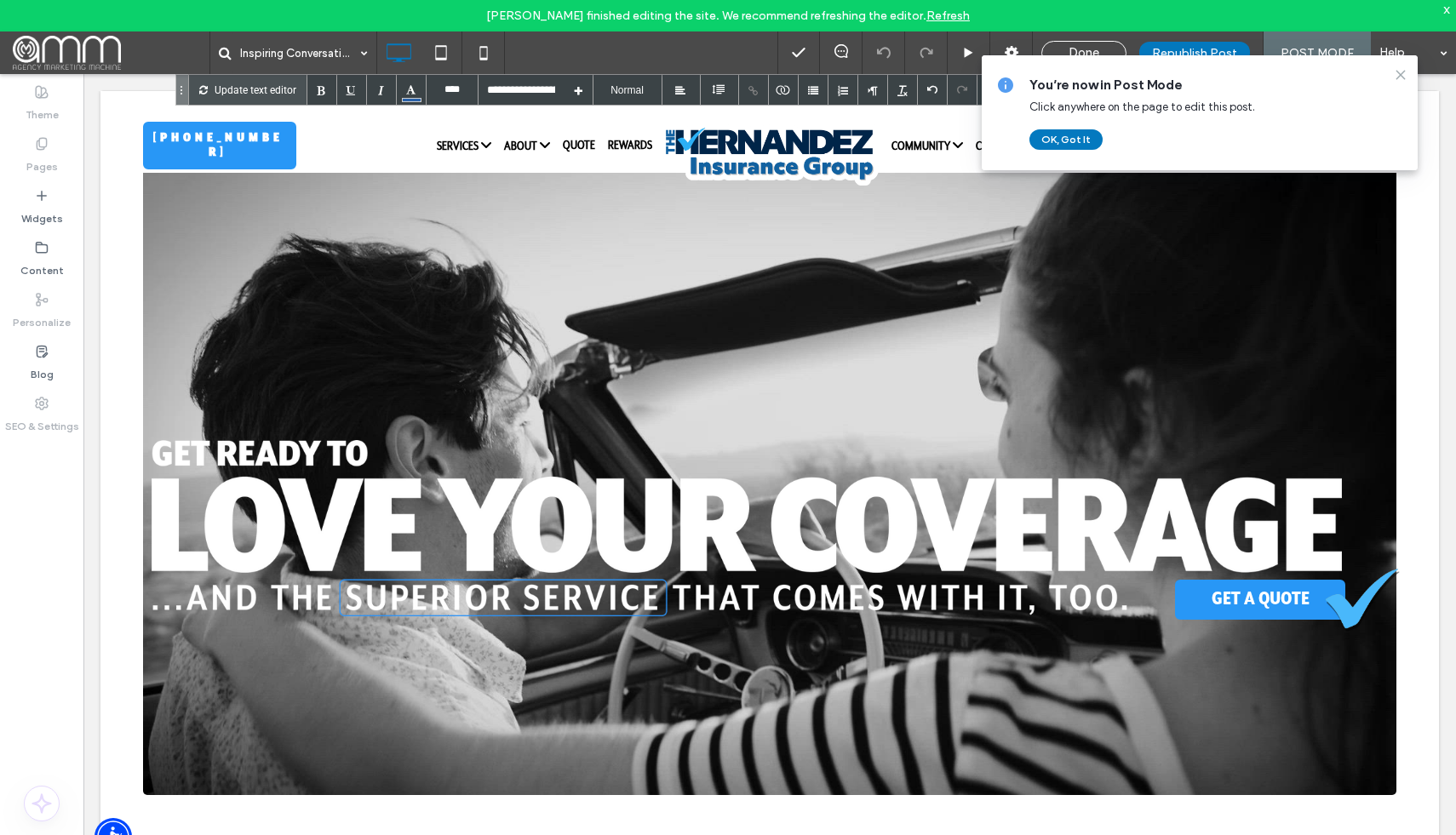
click at [1402, 70] on icon at bounding box center [1400, 74] width 14 height 14
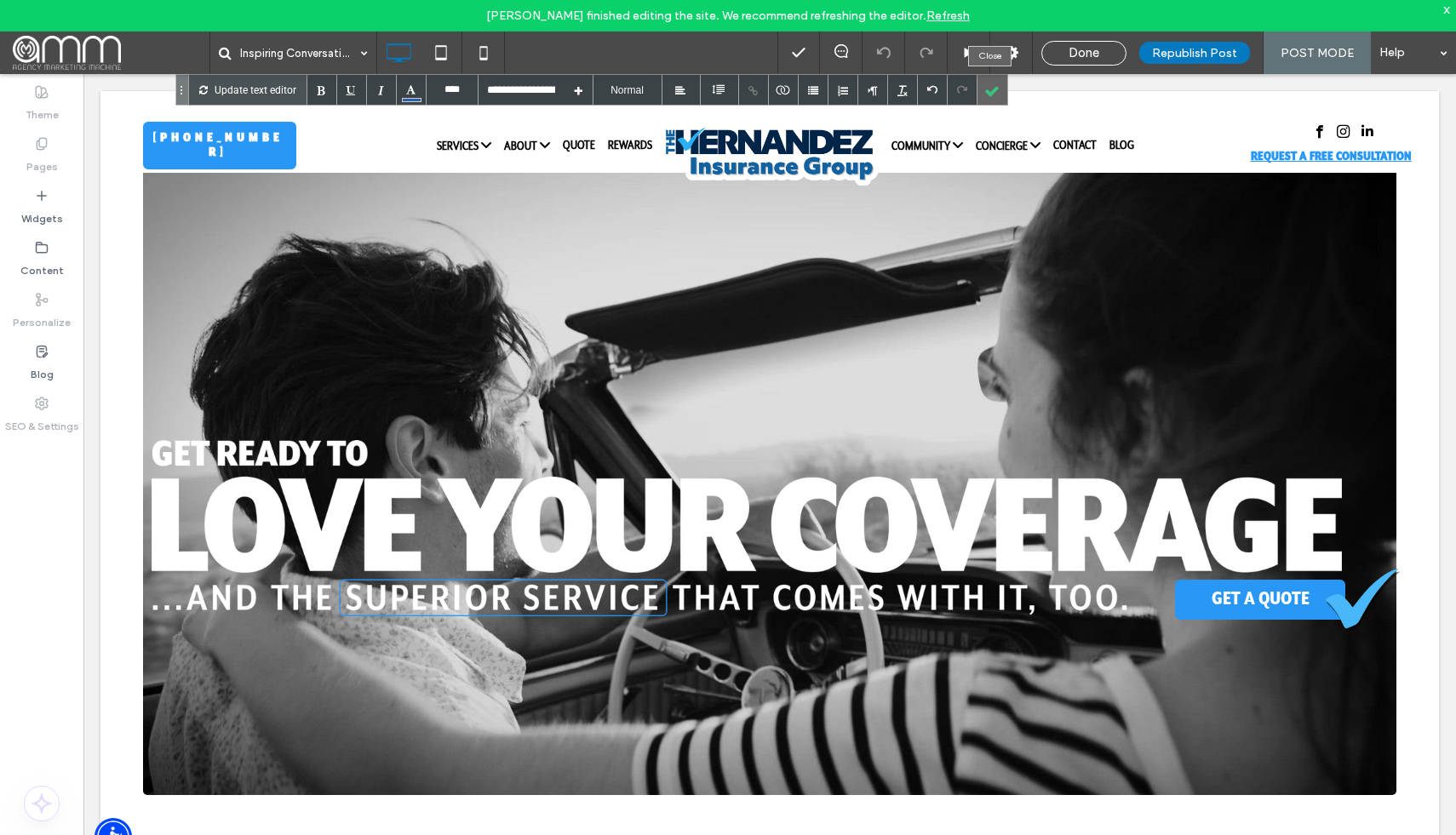
click at [1000, 85] on div at bounding box center [992, 89] width 29 height 29
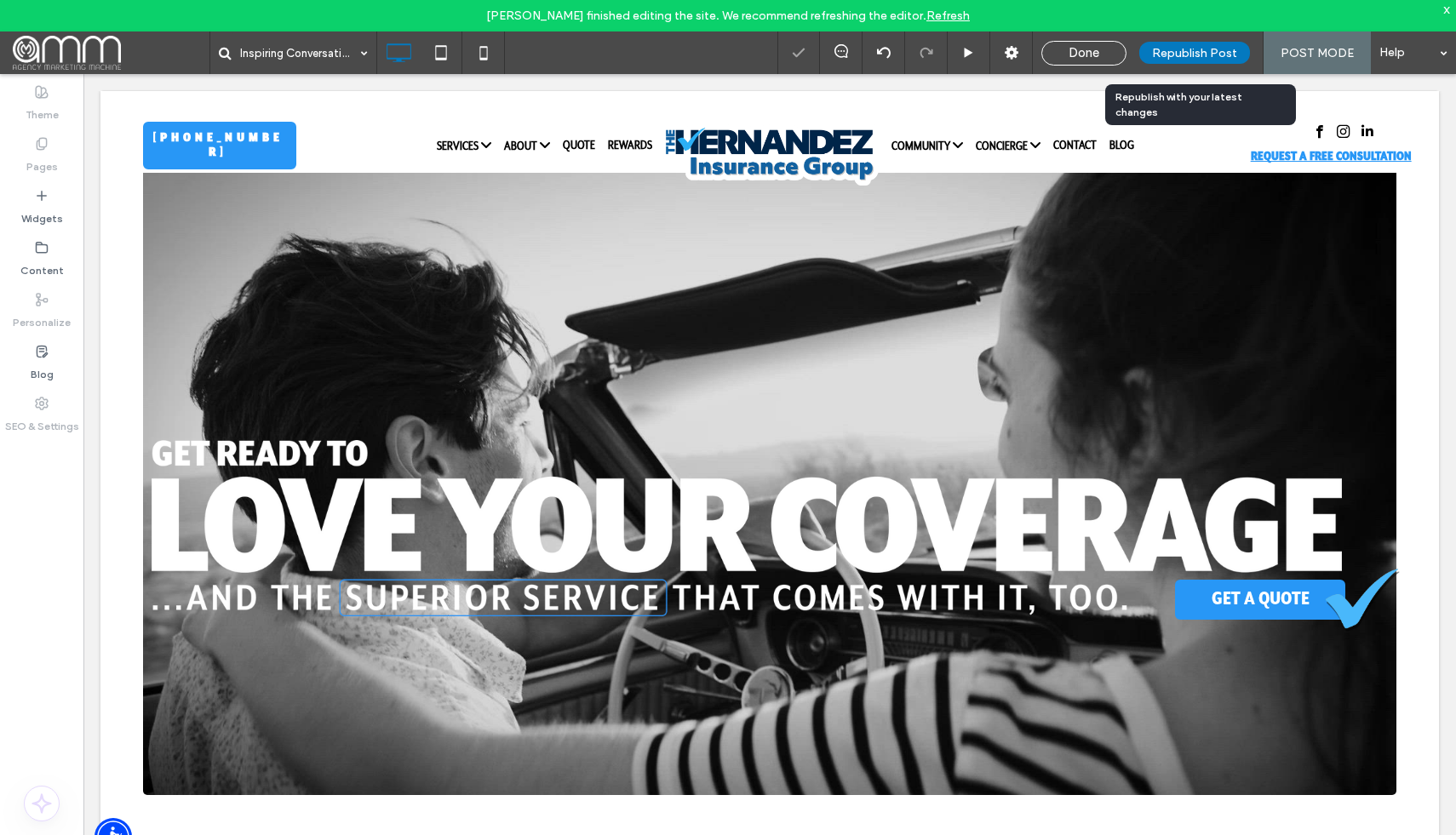
click at [1195, 50] on span "Republish Post" at bounding box center [1194, 53] width 86 height 15
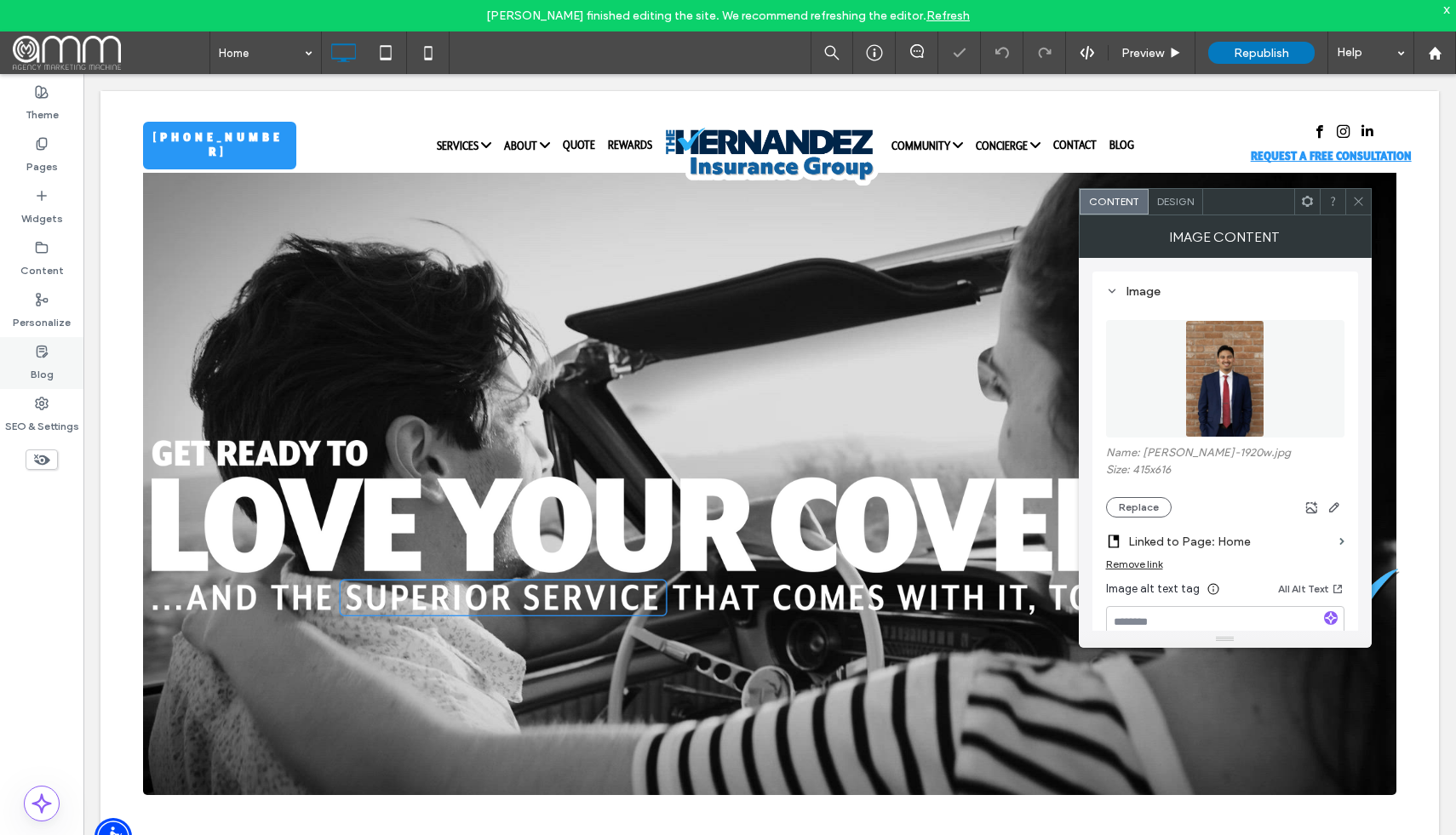
click at [47, 352] on use at bounding box center [41, 351] width 10 height 11
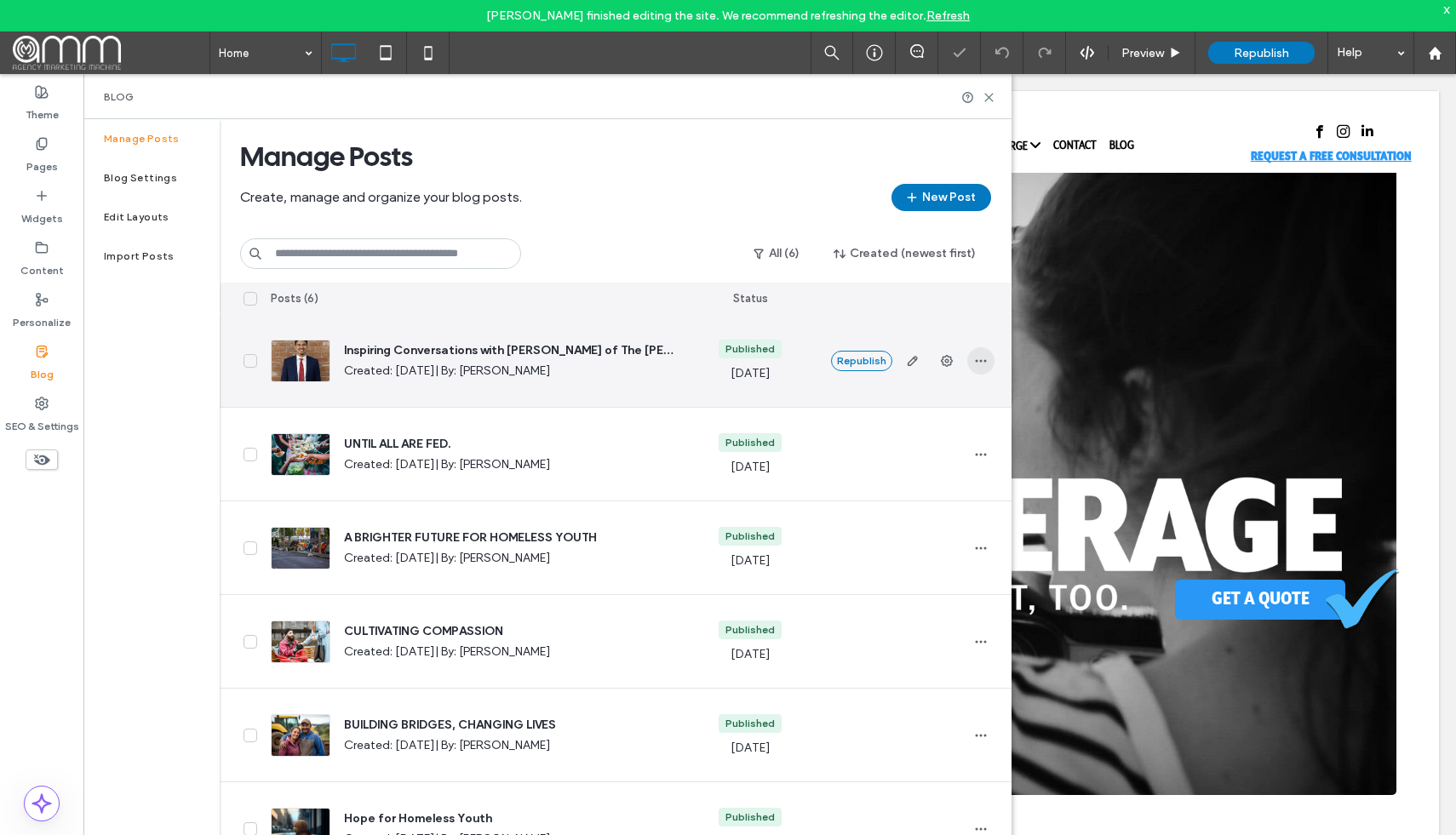
click at [980, 364] on icon "button" at bounding box center [980, 360] width 14 height 14
click at [914, 369] on span "button" at bounding box center [912, 361] width 28 height 28
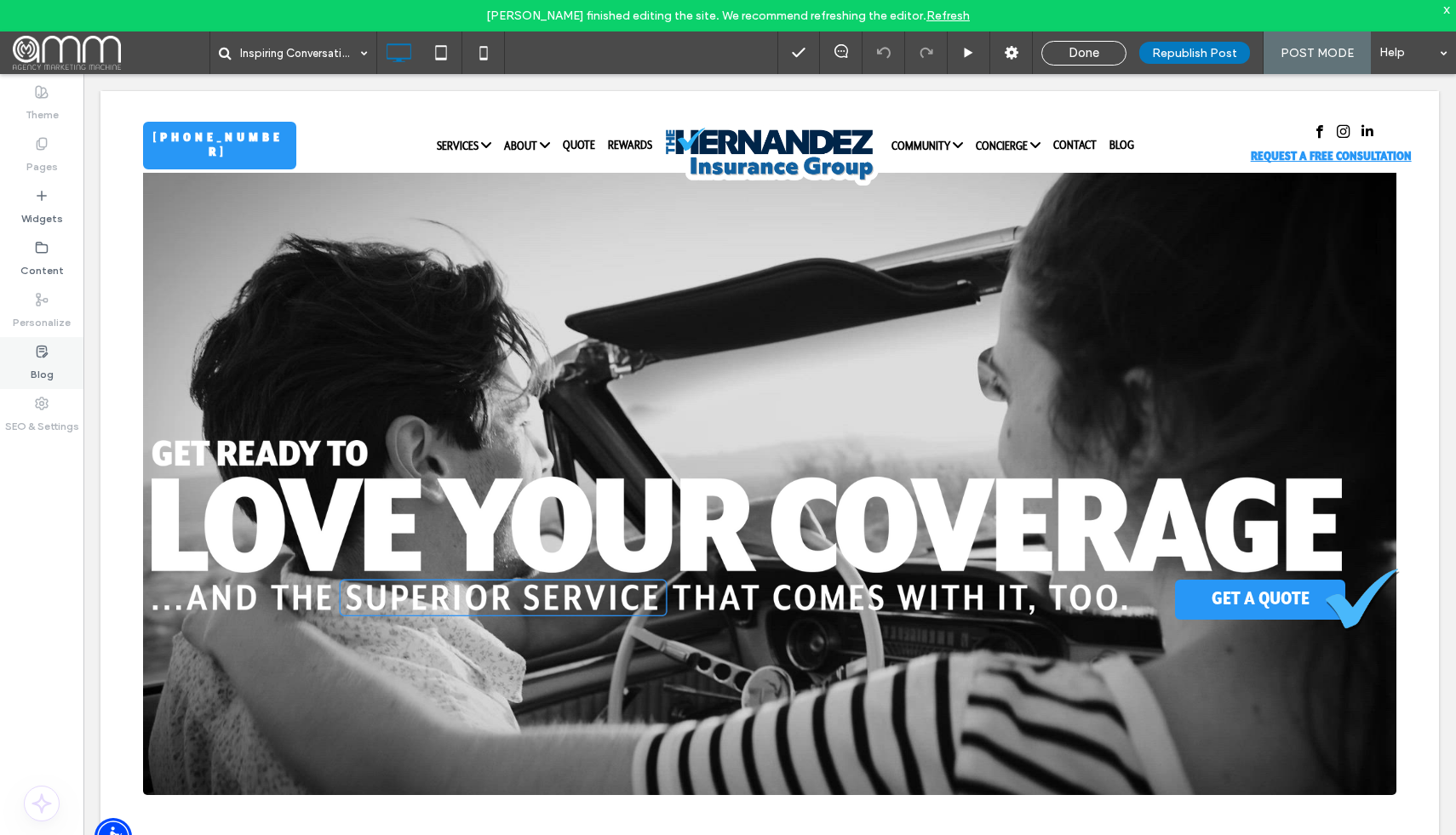
click at [60, 358] on div "Blog" at bounding box center [41, 363] width 84 height 51
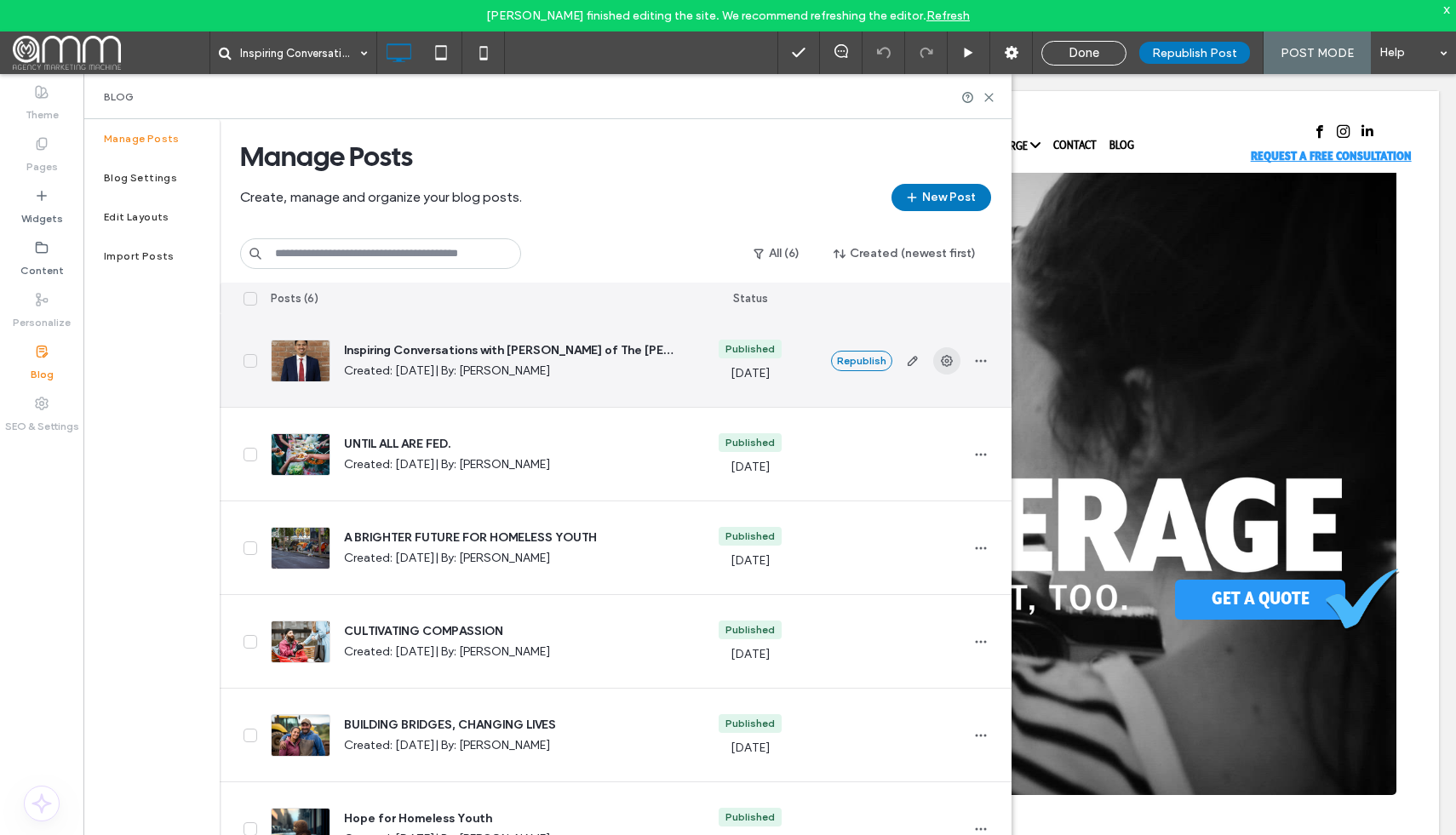
click at [941, 360] on use "button" at bounding box center [946, 360] width 12 height 12
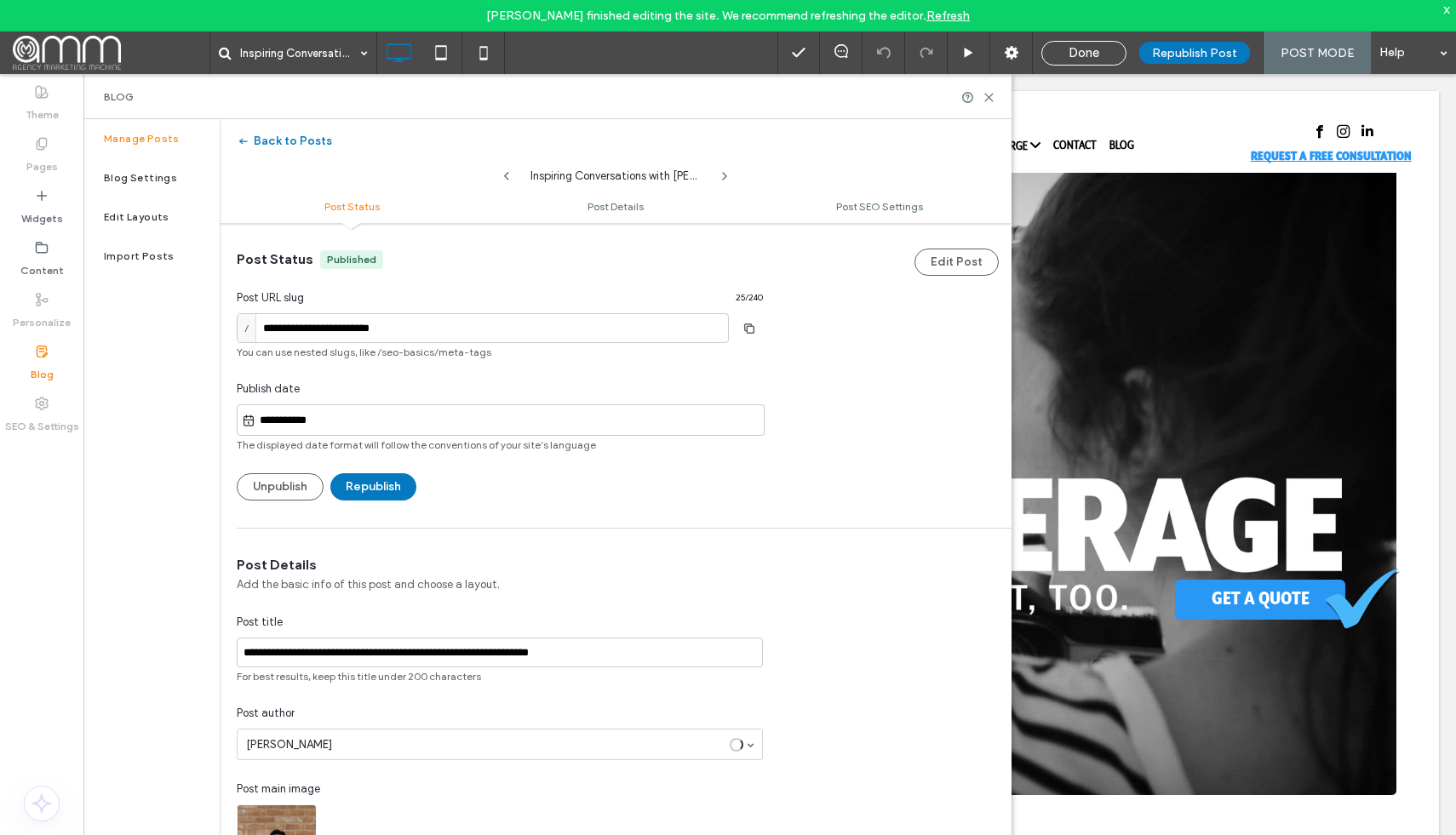
scroll to position [1, 0]
drag, startPoint x: 418, startPoint y: 334, endPoint x: 280, endPoint y: 319, distance: 138.8
click at [280, 319] on input "**********" at bounding box center [482, 327] width 492 height 29
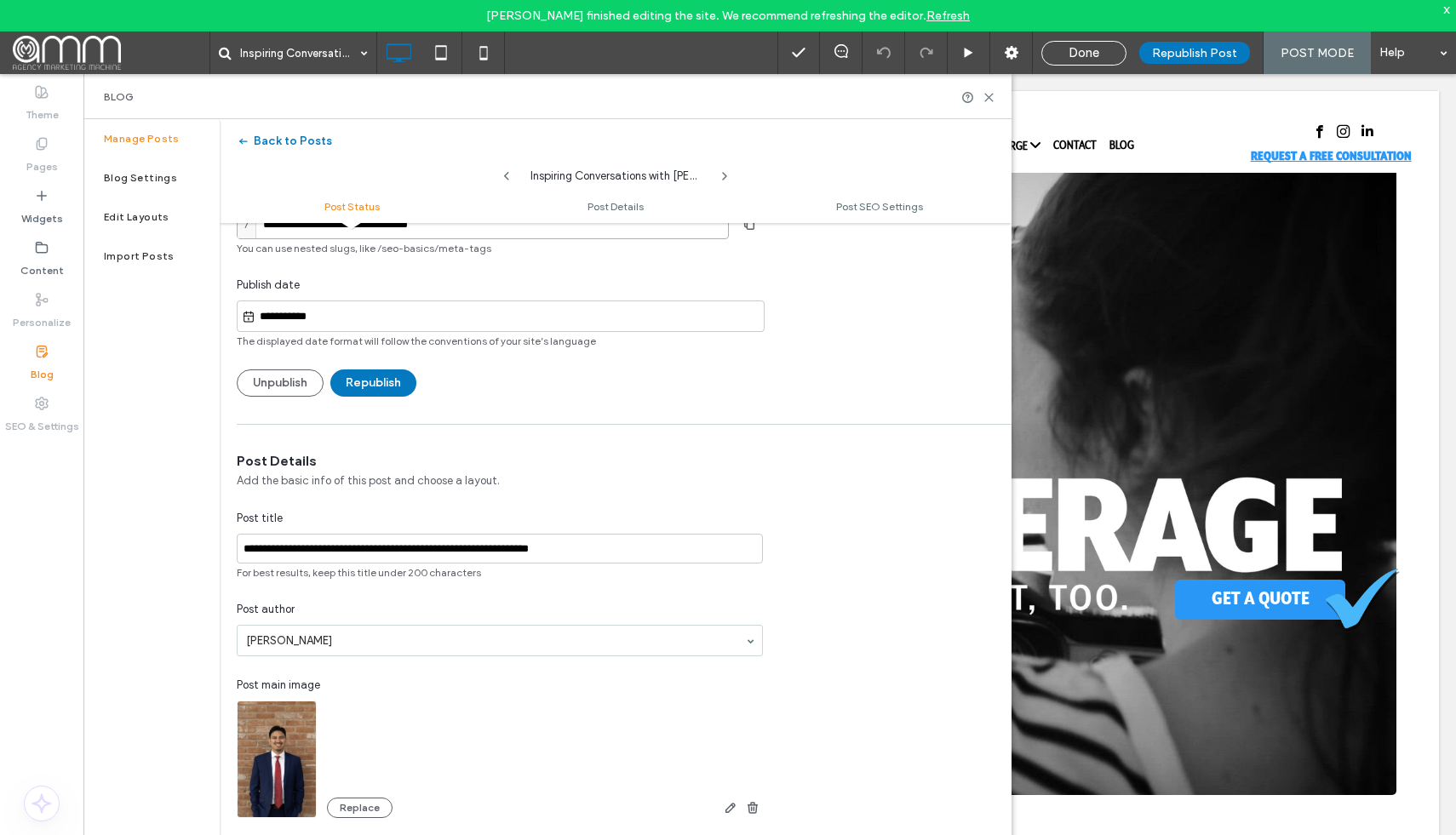
scroll to position [0, 0]
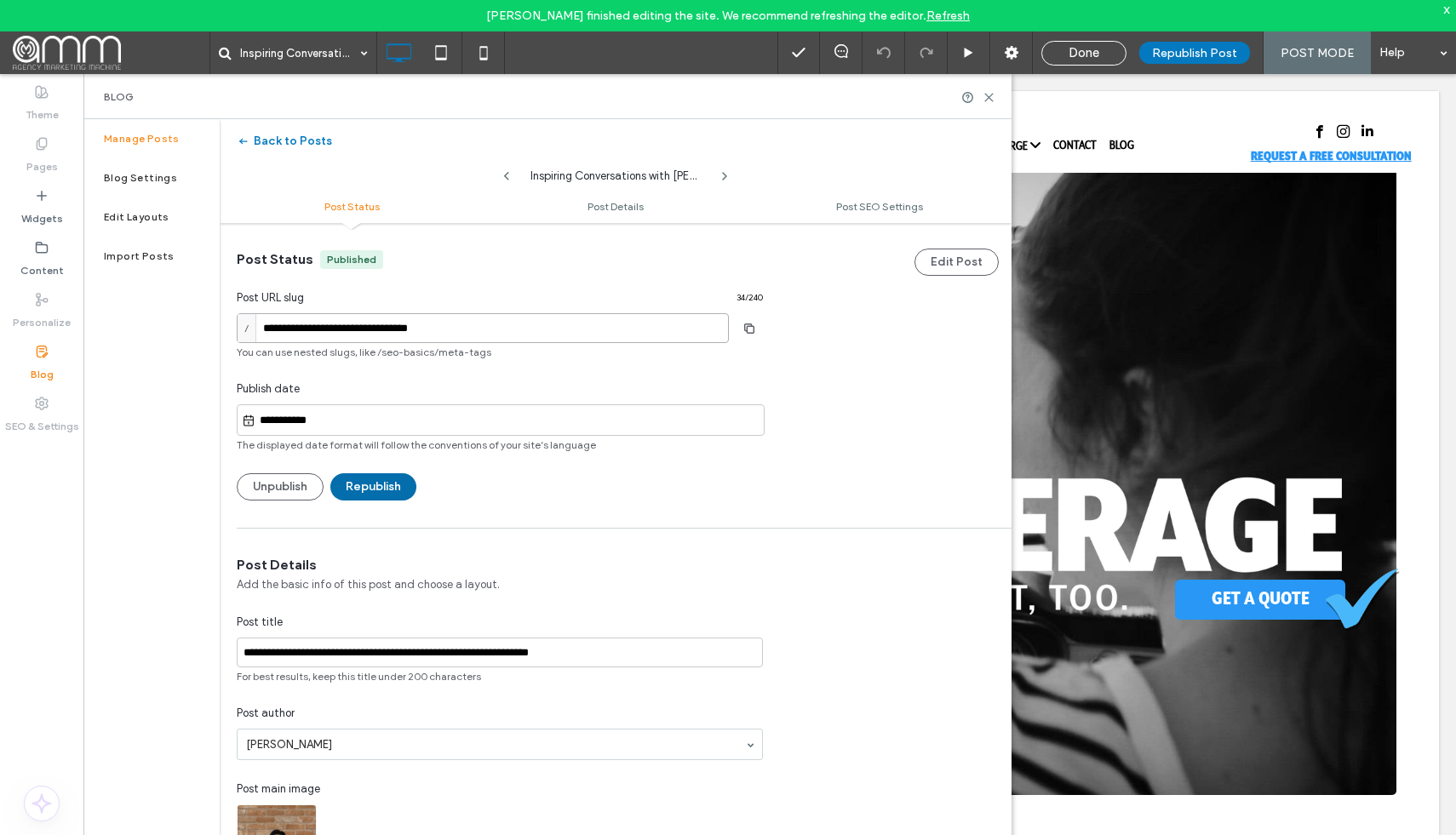
type input "**********"
click at [387, 490] on button "Republish" at bounding box center [373, 487] width 86 height 28
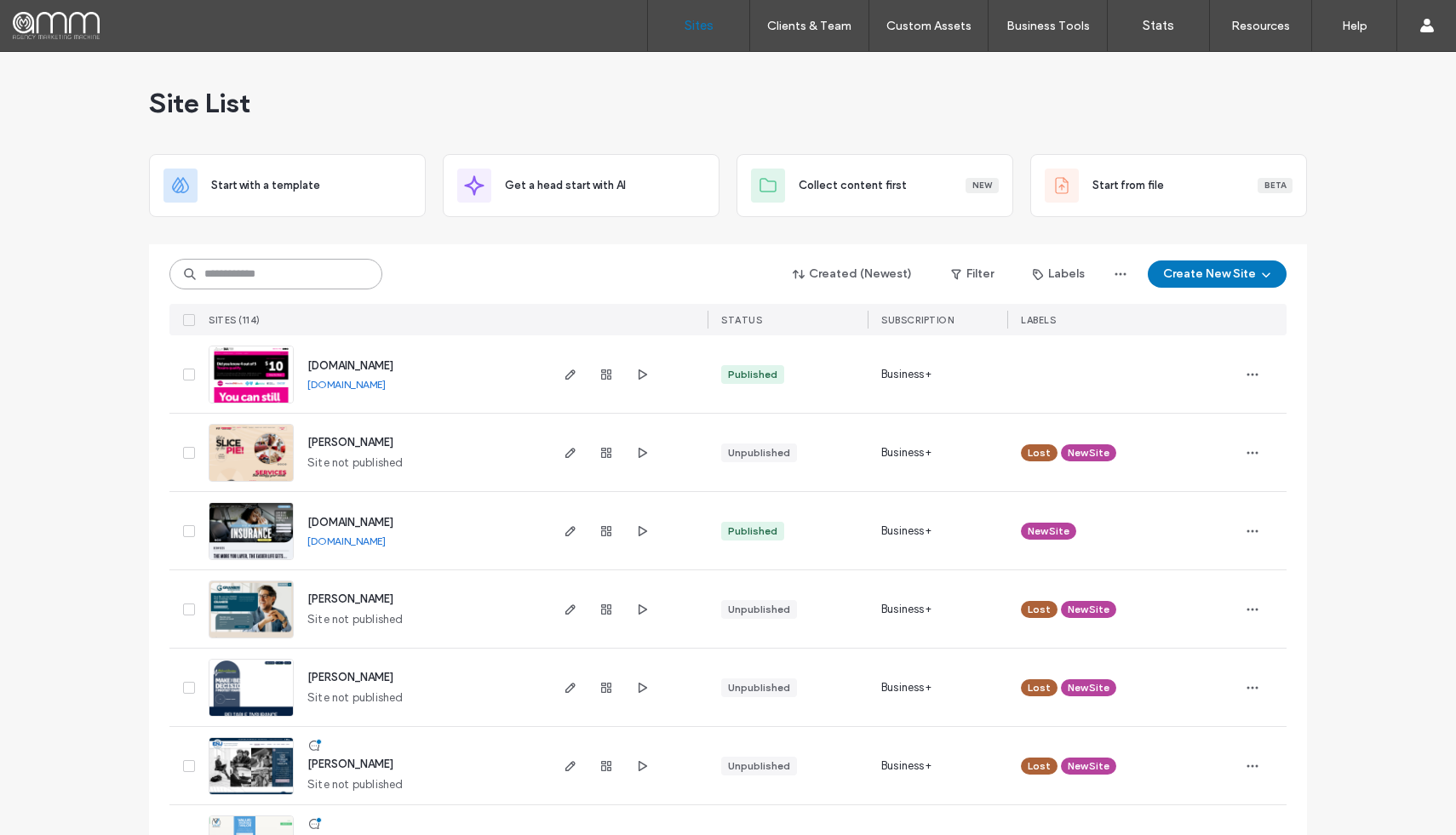
click at [236, 283] on input at bounding box center [275, 273] width 212 height 30
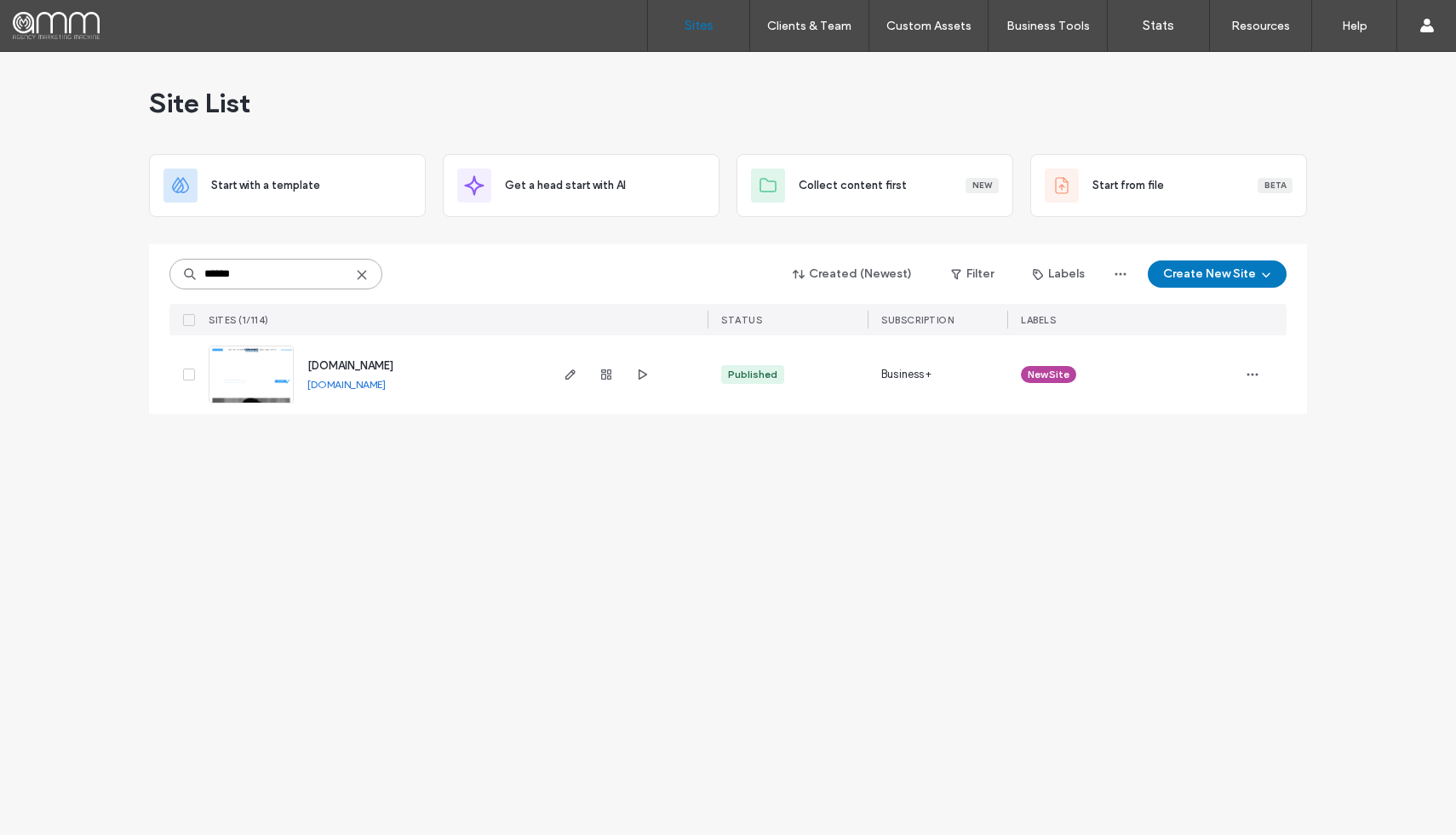
type input "******"
click at [358, 363] on span "[DOMAIN_NAME]" at bounding box center [350, 366] width 86 height 13
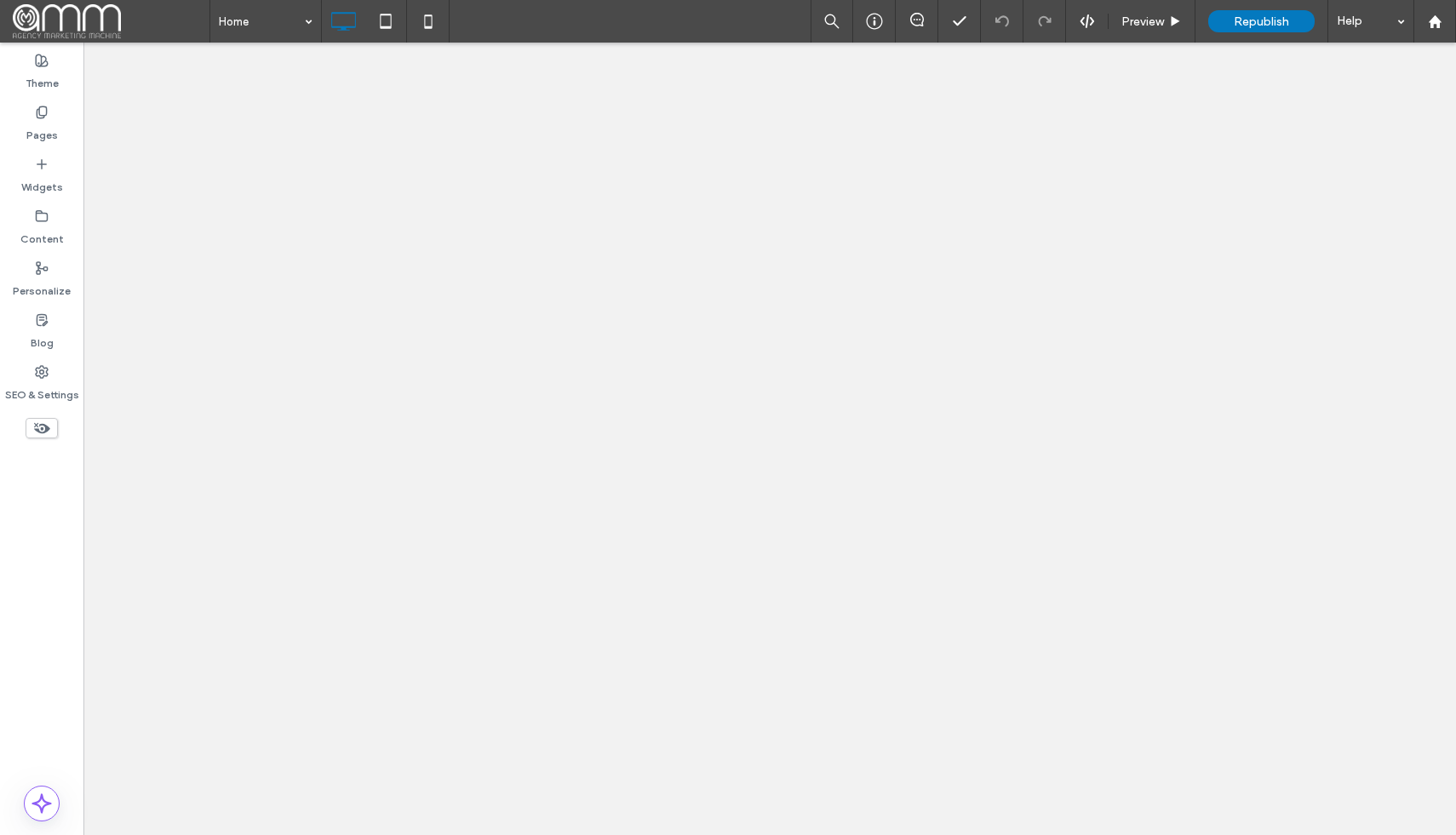
click at [42, 331] on label "Blog" at bounding box center [41, 338] width 23 height 24
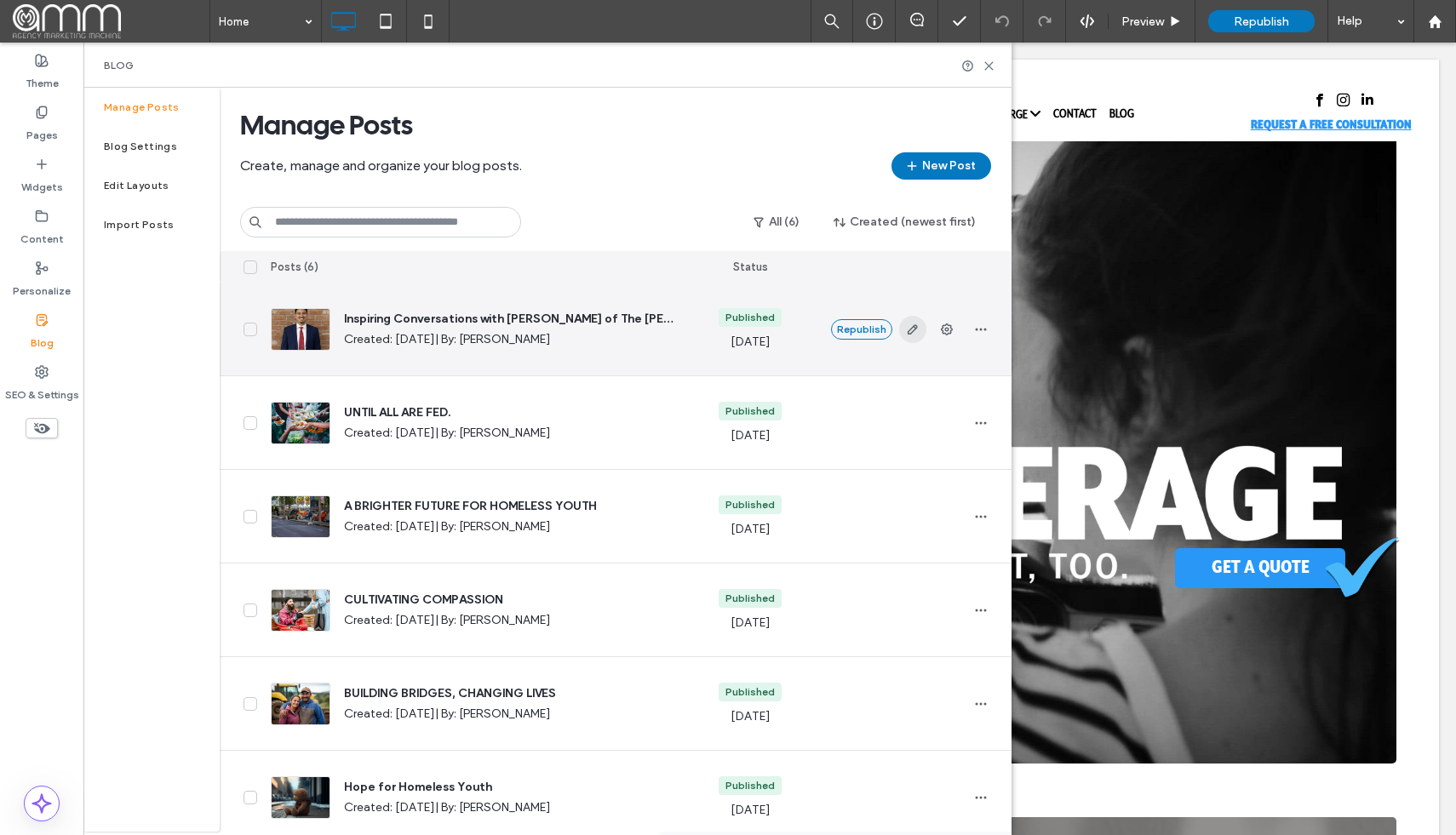
click at [916, 325] on icon "button" at bounding box center [912, 329] width 14 height 14
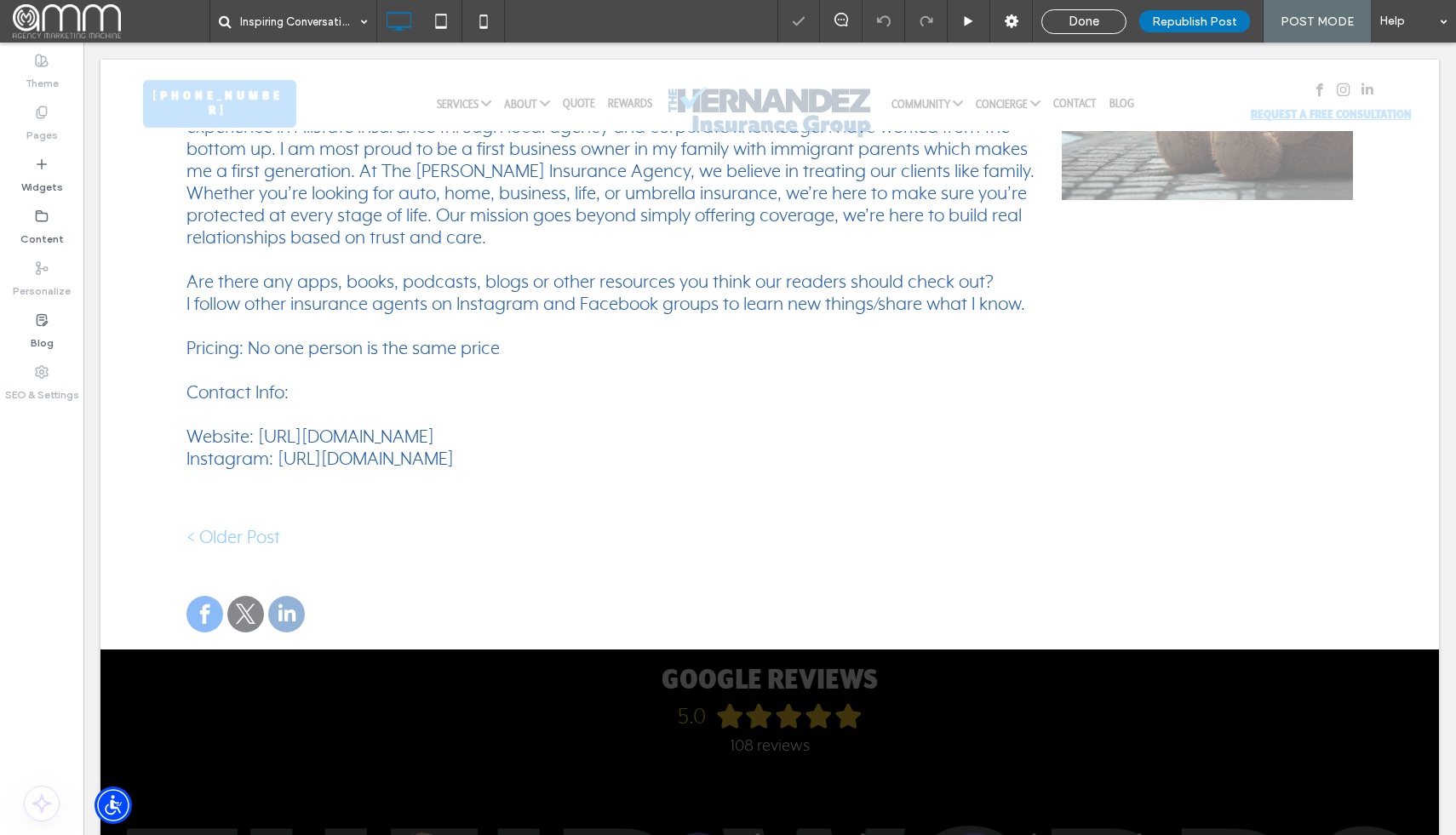
scroll to position [2024, 0]
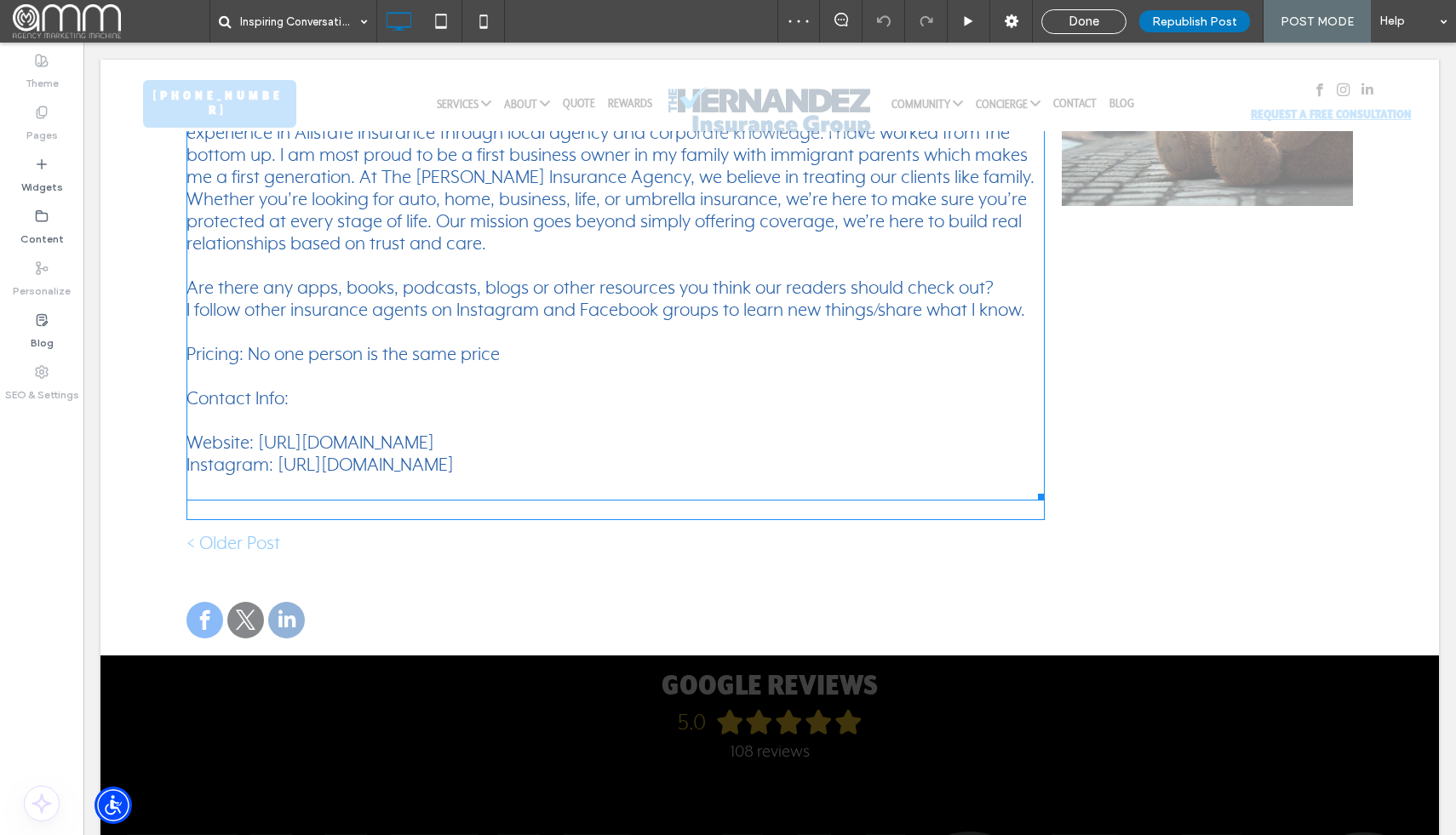
click at [743, 454] on div "Instagram: https://www.instagram.com/hernandezinsurancegroup/" at bounding box center [615, 465] width 858 height 22
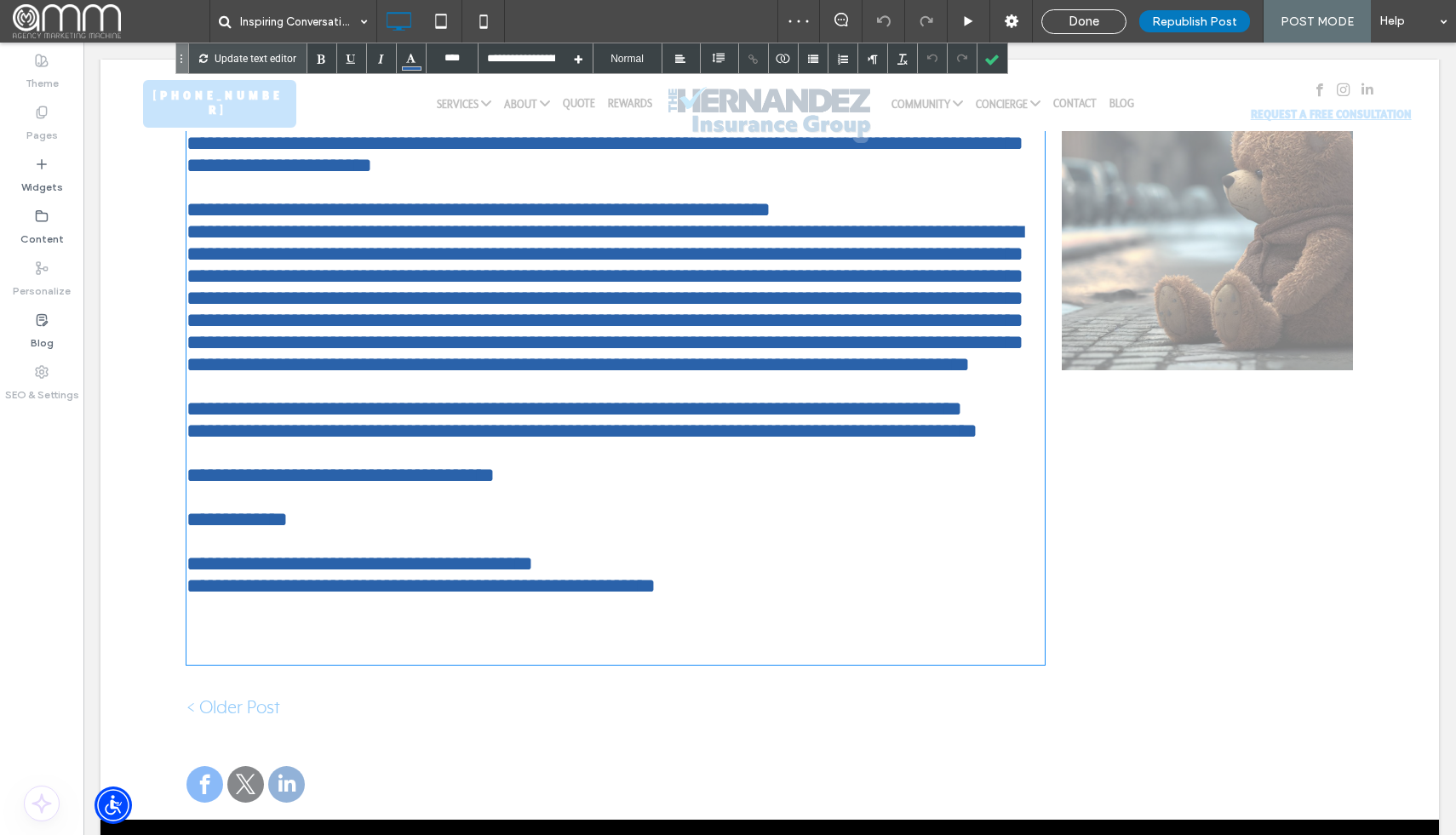
scroll to position [2009, 0]
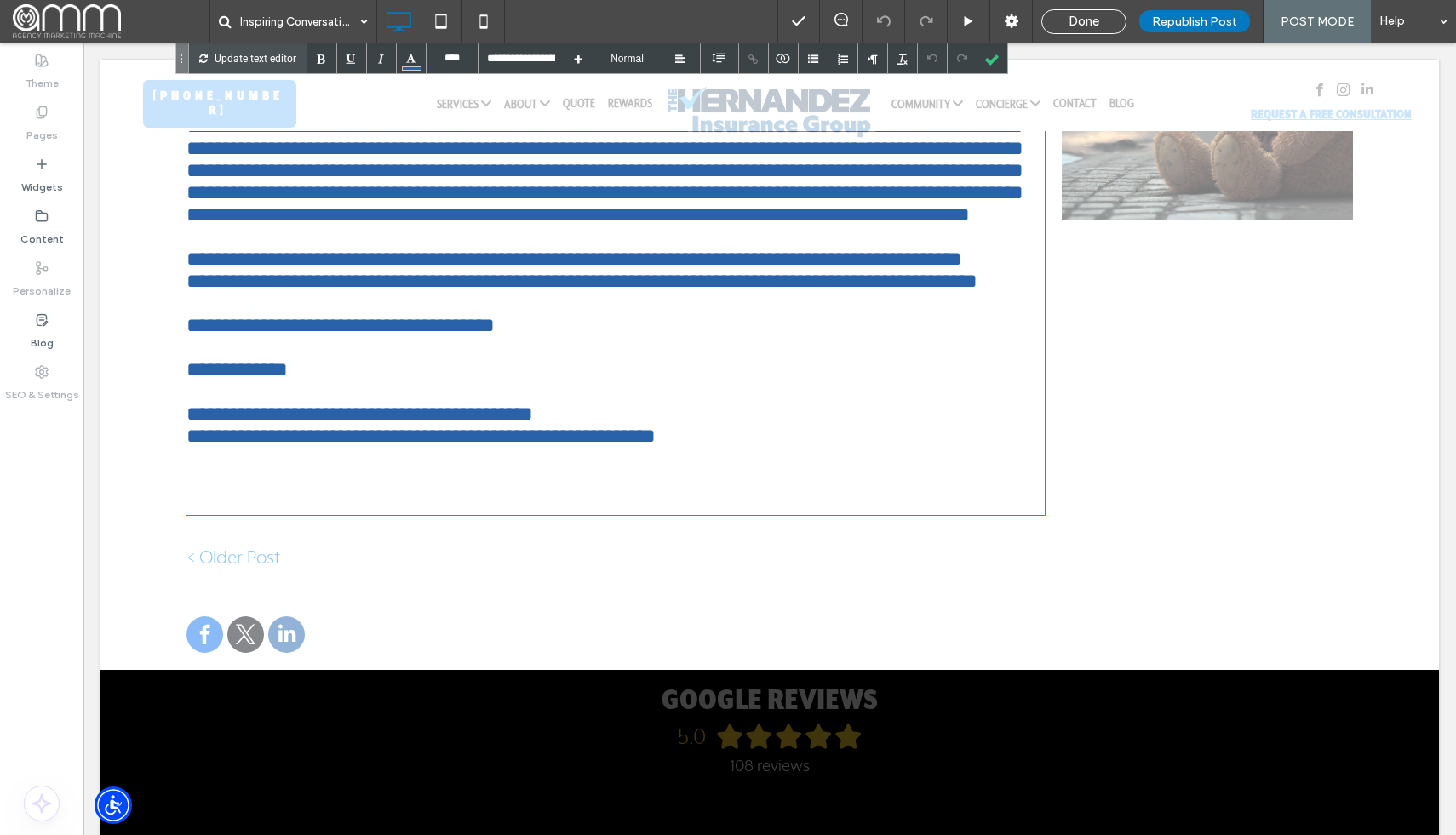
click at [737, 447] on div "**********" at bounding box center [615, 436] width 858 height 22
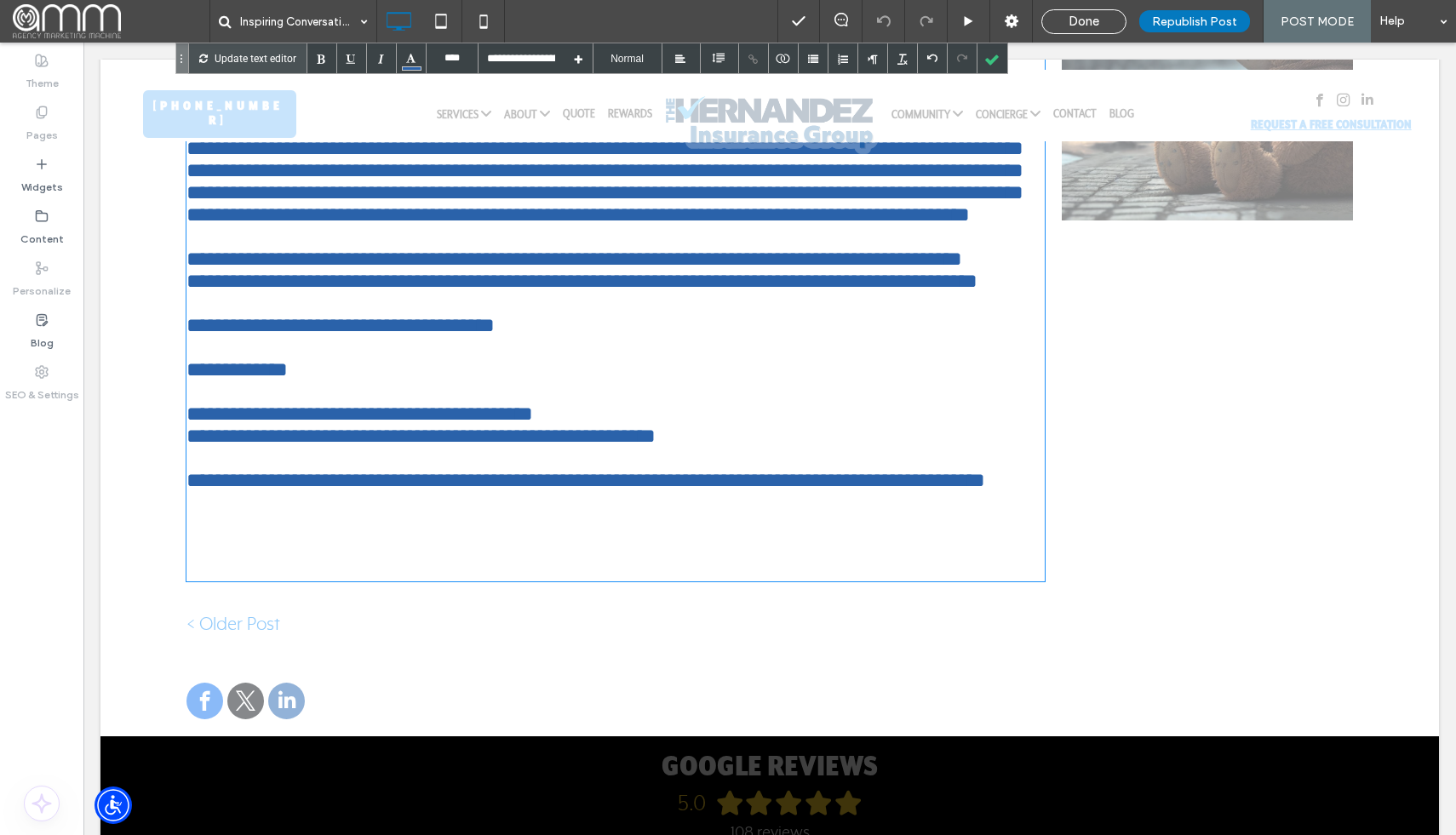
click at [189, 481] on font "**********" at bounding box center [586, 480] width 798 height 20
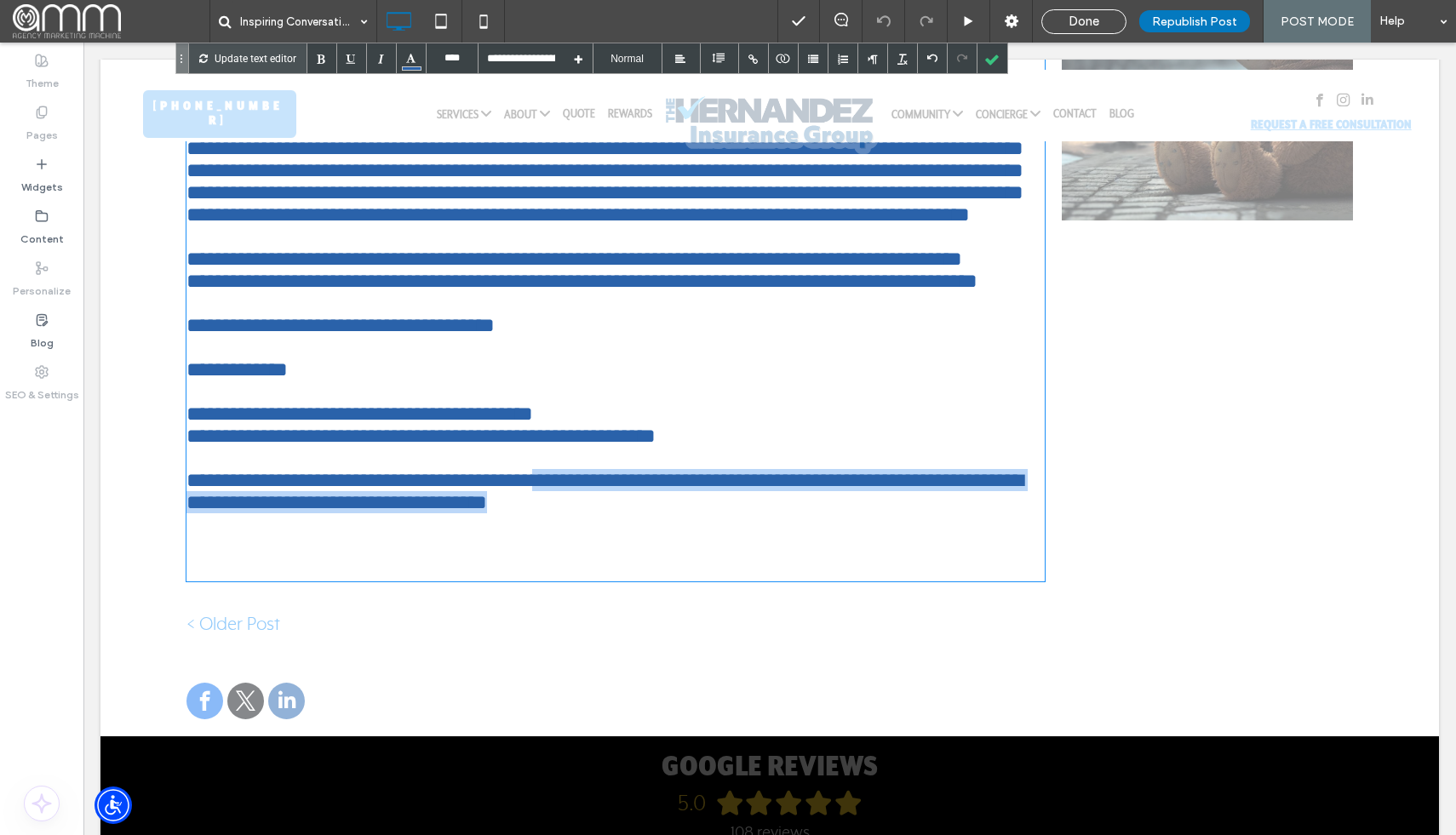
drag, startPoint x: 544, startPoint y: 486, endPoint x: 612, endPoint y: 520, distance: 76.0
click at [612, 513] on div "**********" at bounding box center [615, 491] width 858 height 44
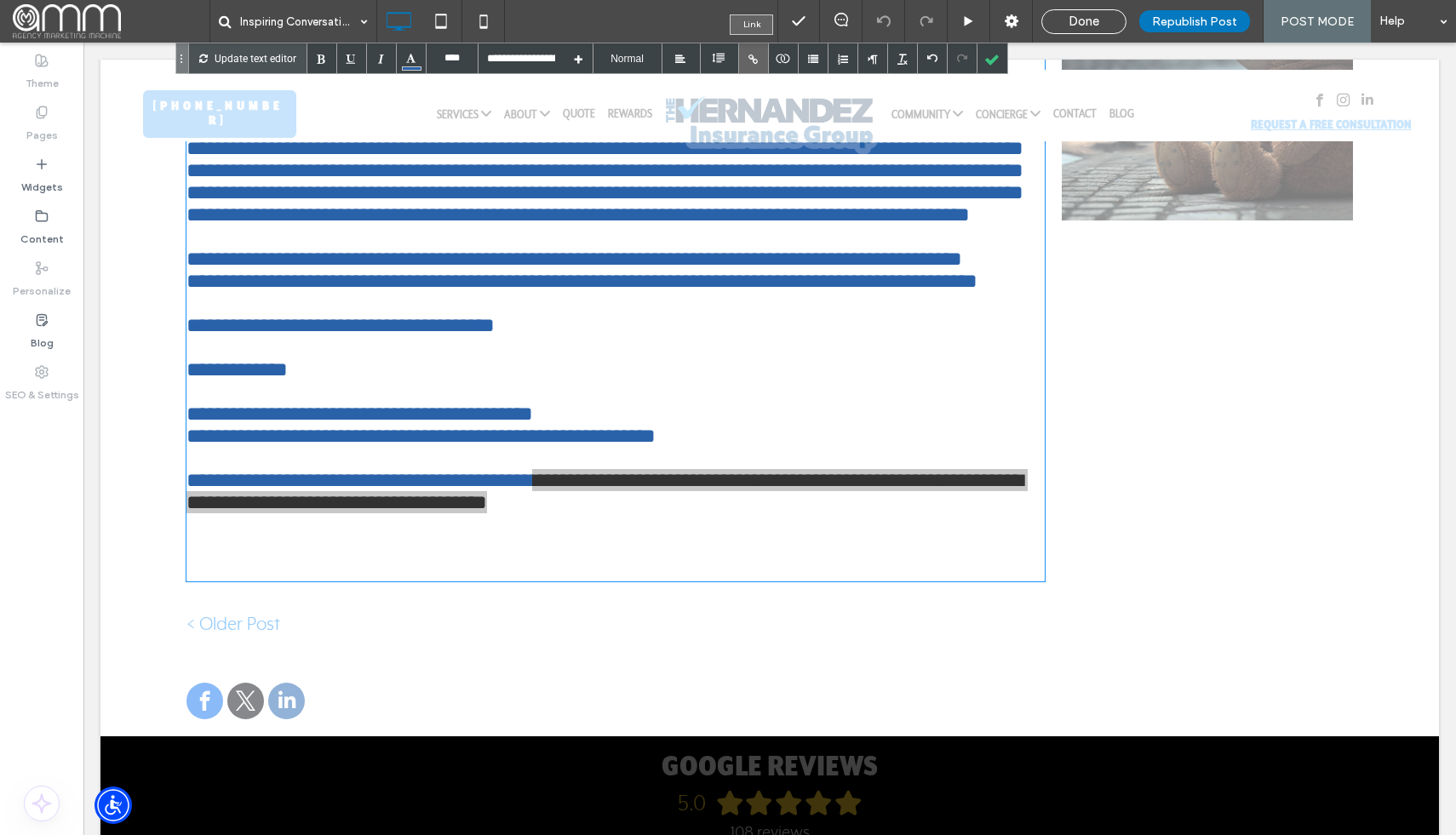
click at [750, 63] on div at bounding box center [753, 58] width 29 height 29
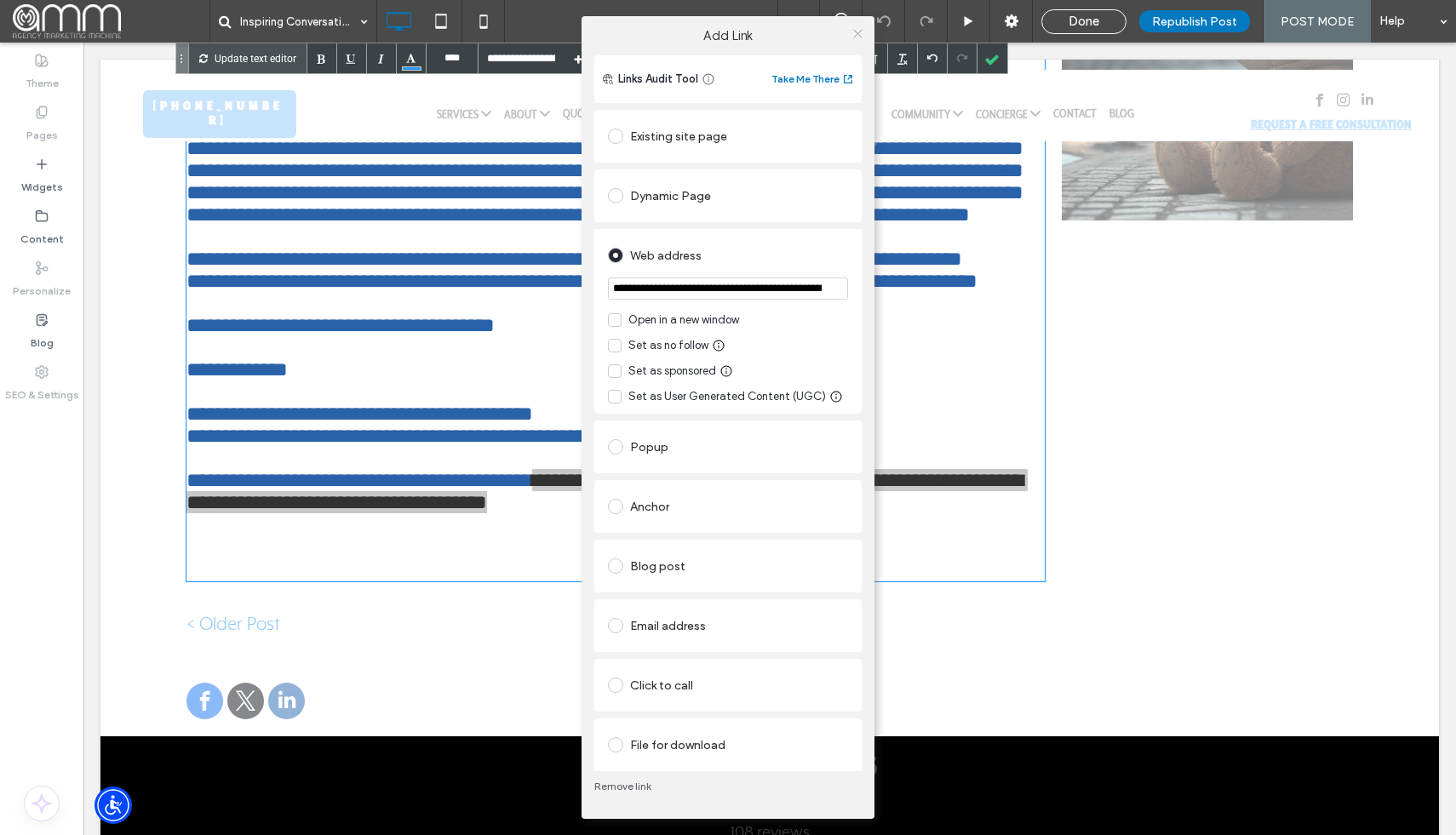
click at [858, 37] on icon at bounding box center [858, 34] width 13 height 13
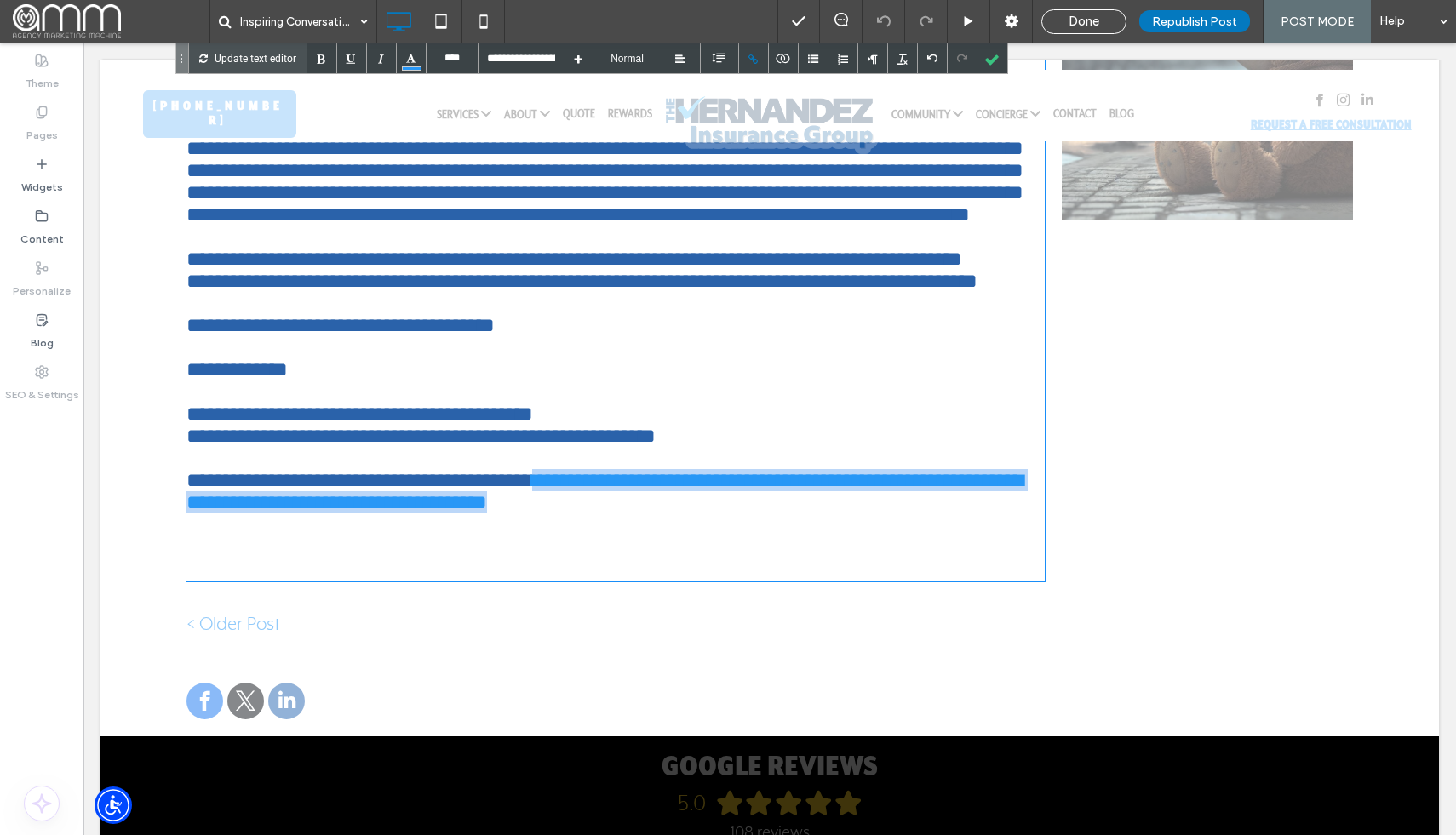
type input "****"
type input "**********"
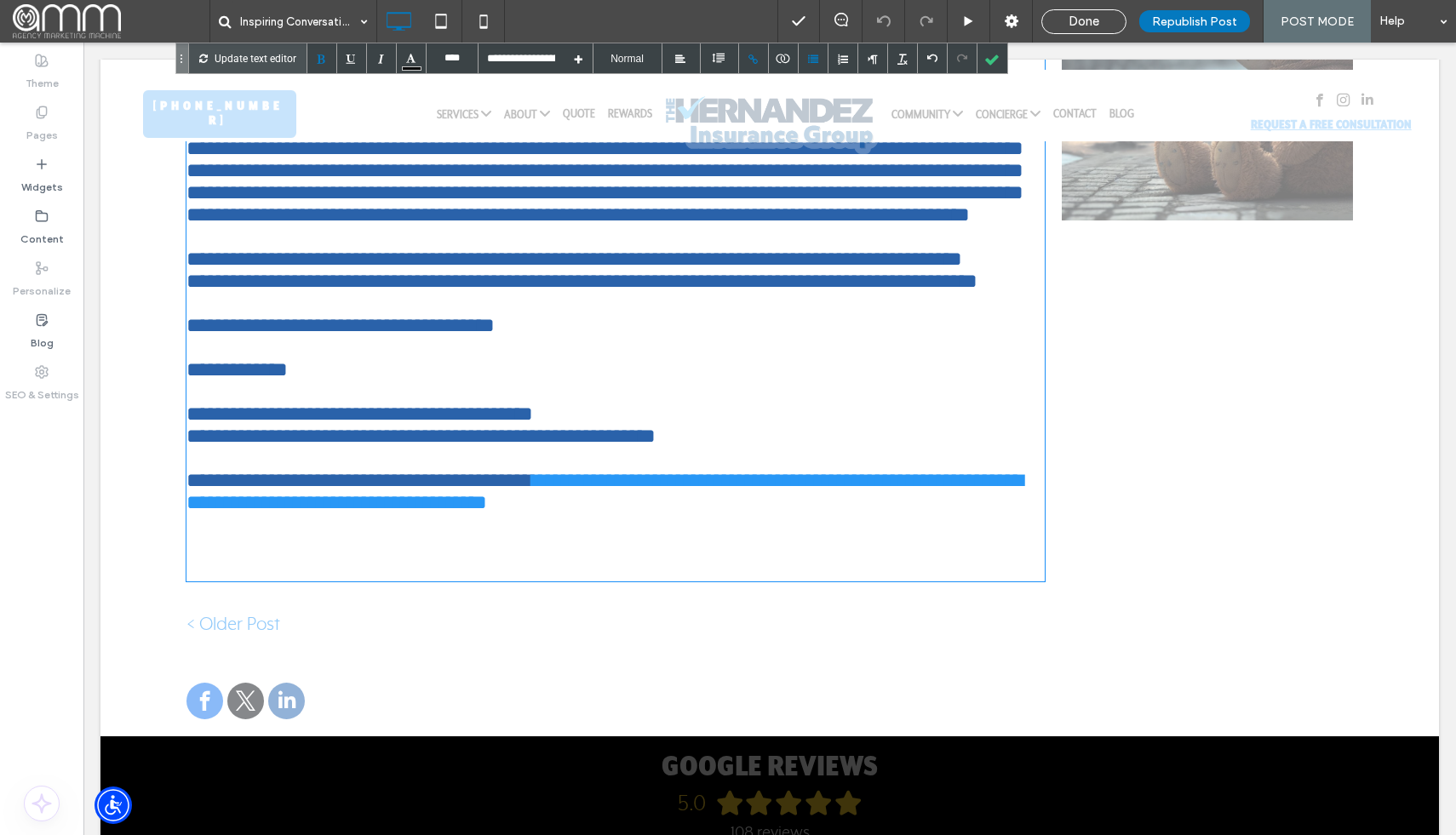
click at [608, 82] on div "(480) 883-8798 Services AUTO & TOYS Auto Insurance Boat Insurance Motorcycle In…" at bounding box center [769, 106] width 1338 height 72
type input "****"
type input "**********"
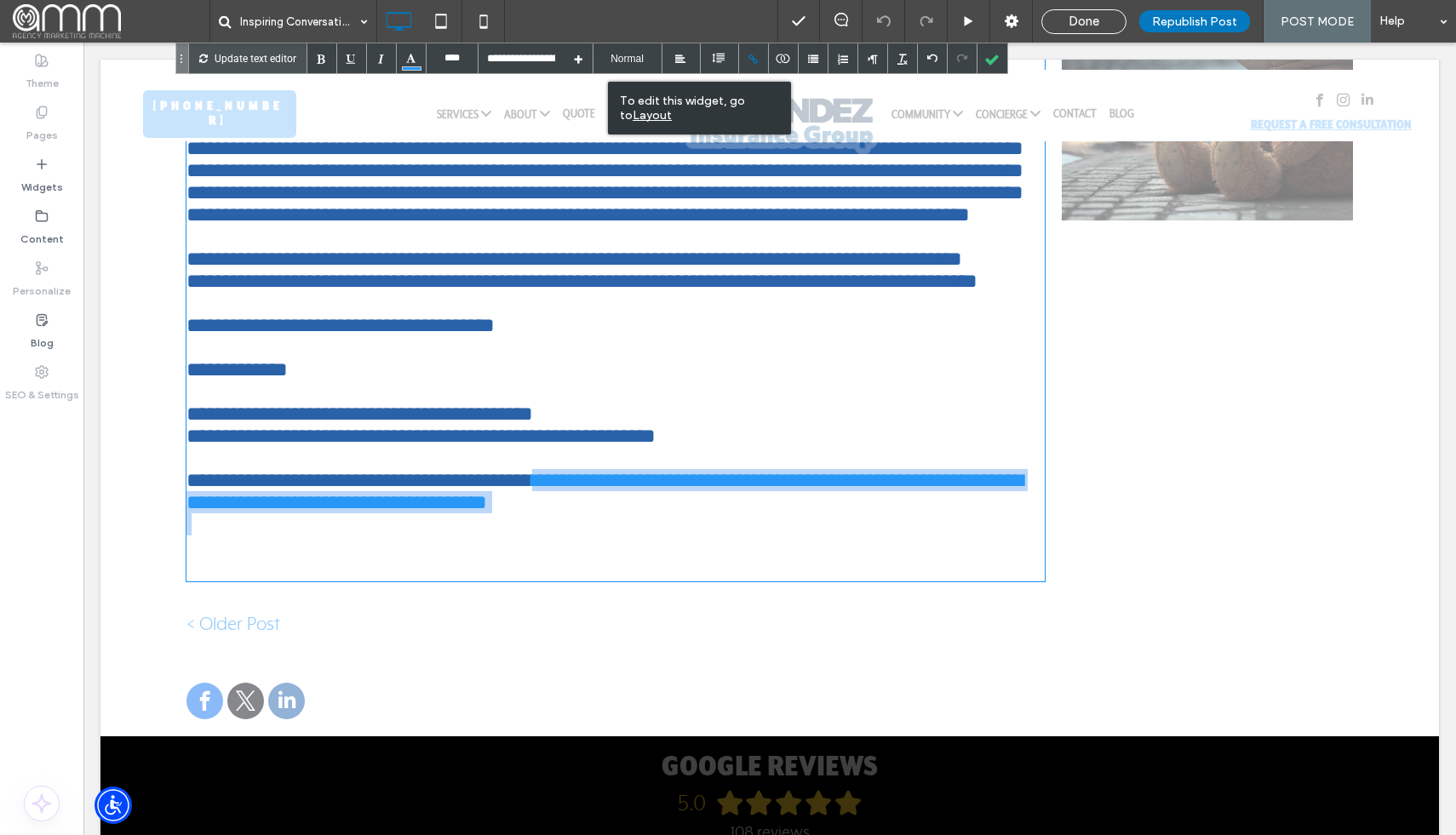
drag, startPoint x: 543, startPoint y: 486, endPoint x: 631, endPoint y: 557, distance: 113.1
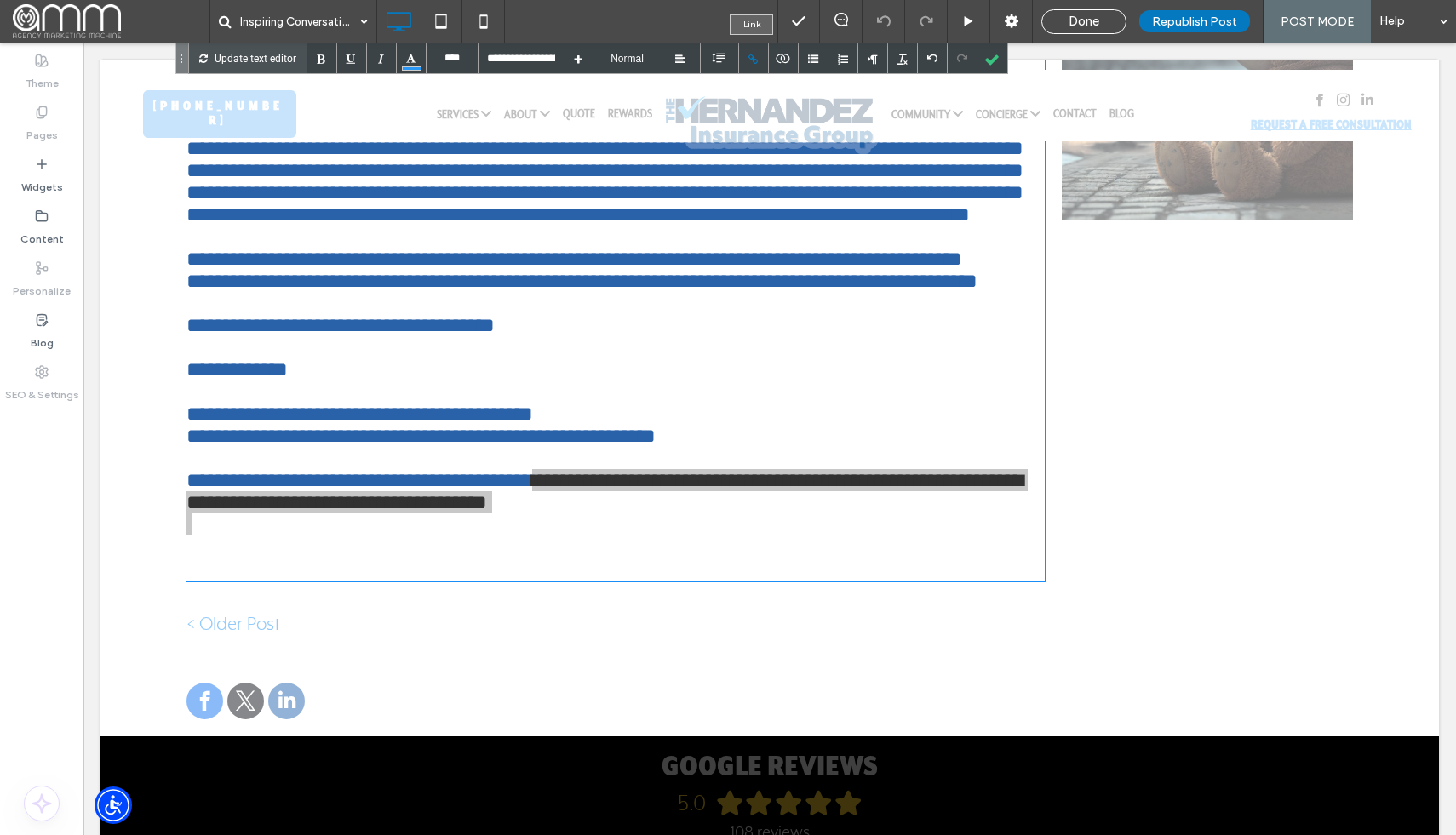
click at [751, 57] on div at bounding box center [753, 58] width 29 height 29
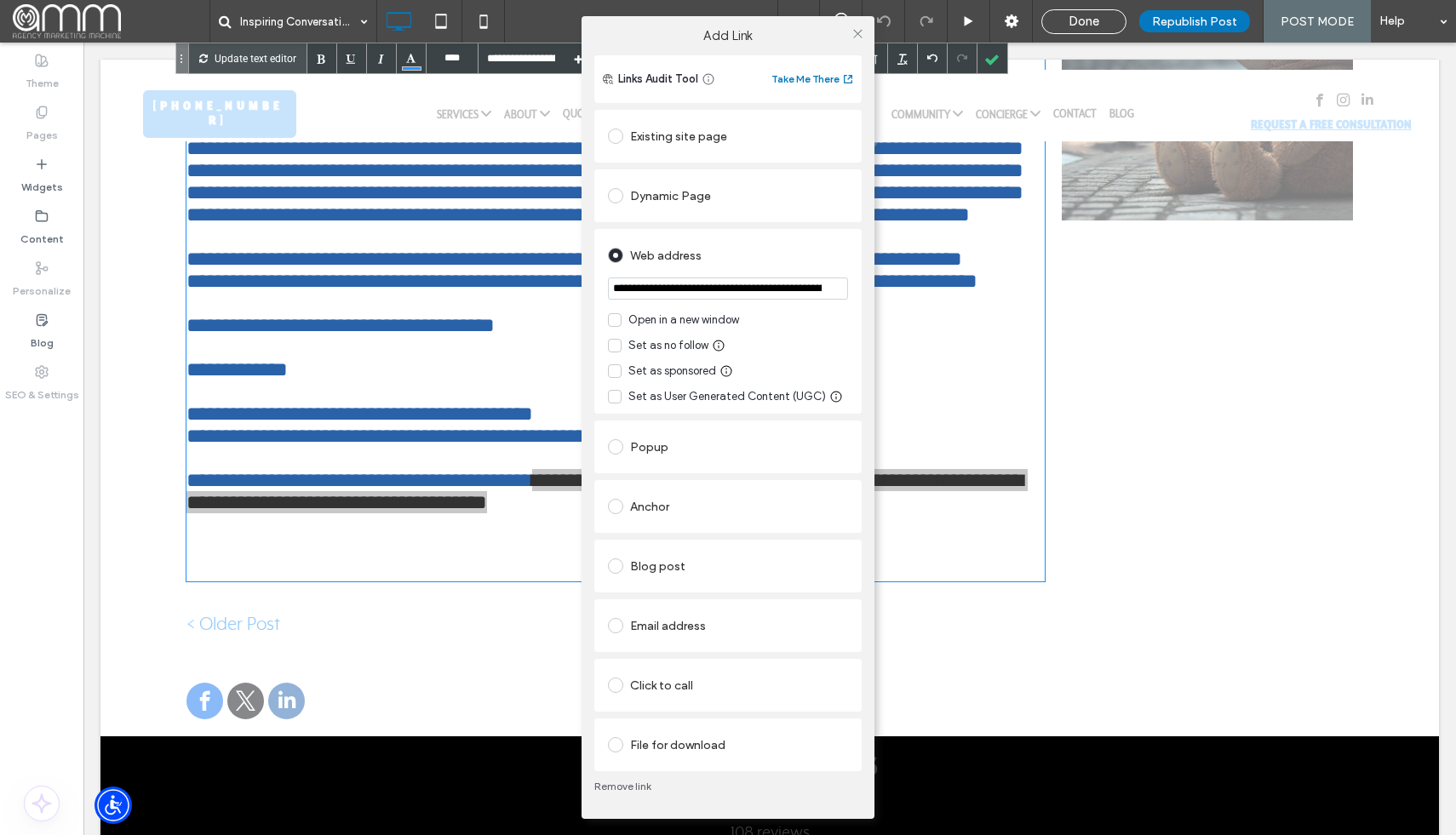
click at [618, 566] on span at bounding box center [615, 566] width 16 height 16
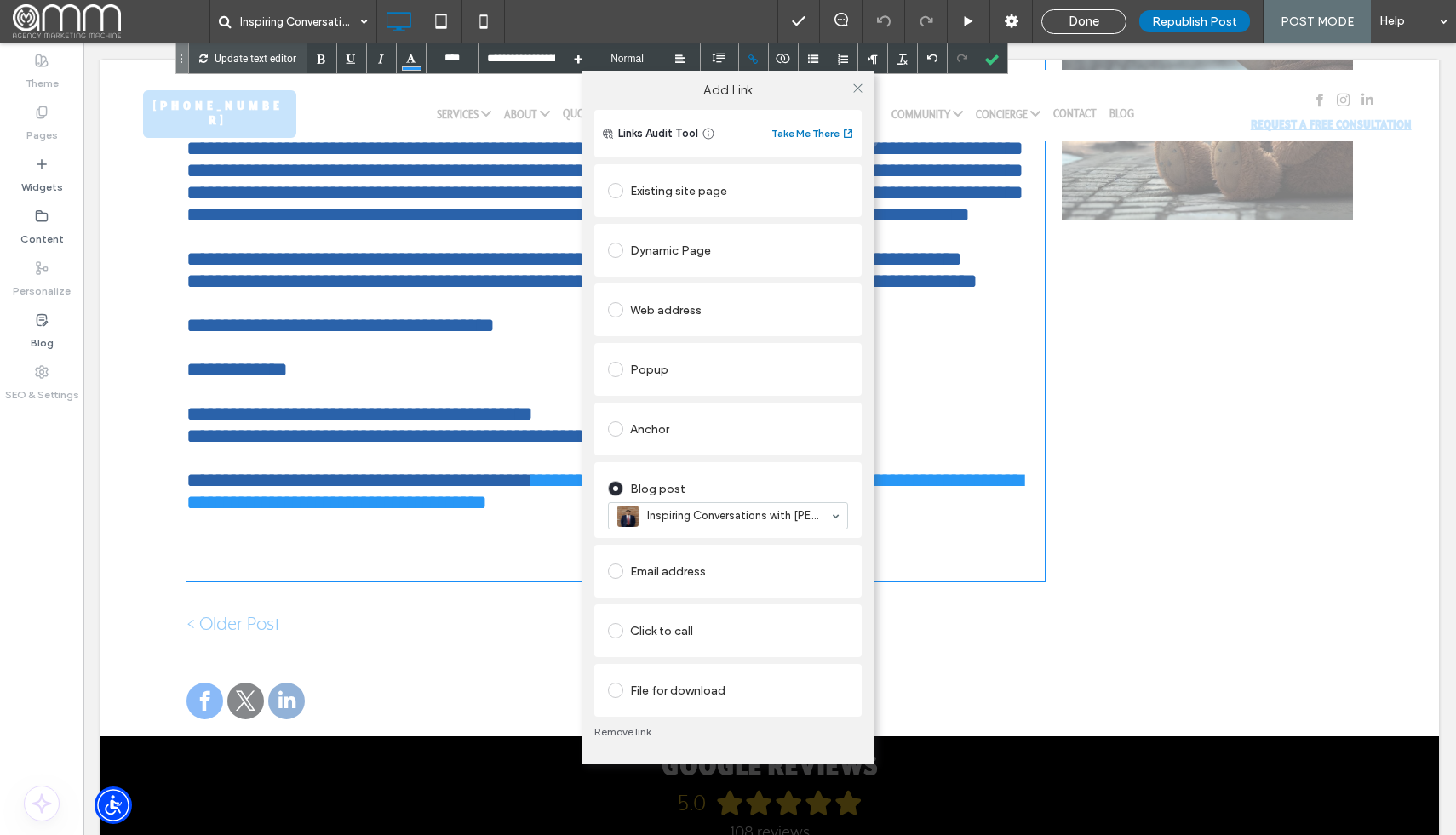
click at [616, 482] on span at bounding box center [615, 488] width 16 height 16
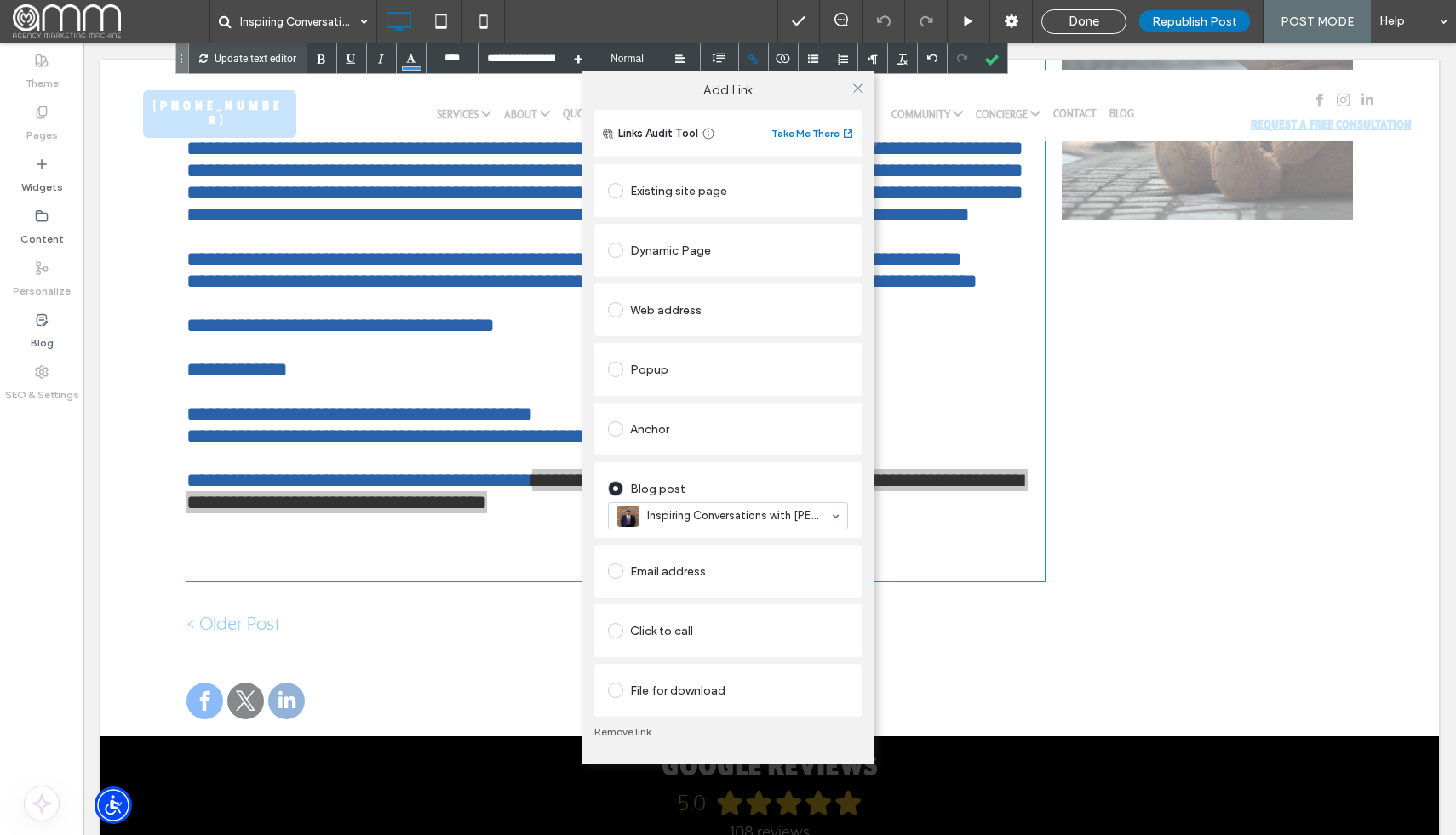
click at [663, 303] on div "Web address" at bounding box center [728, 310] width 240 height 28
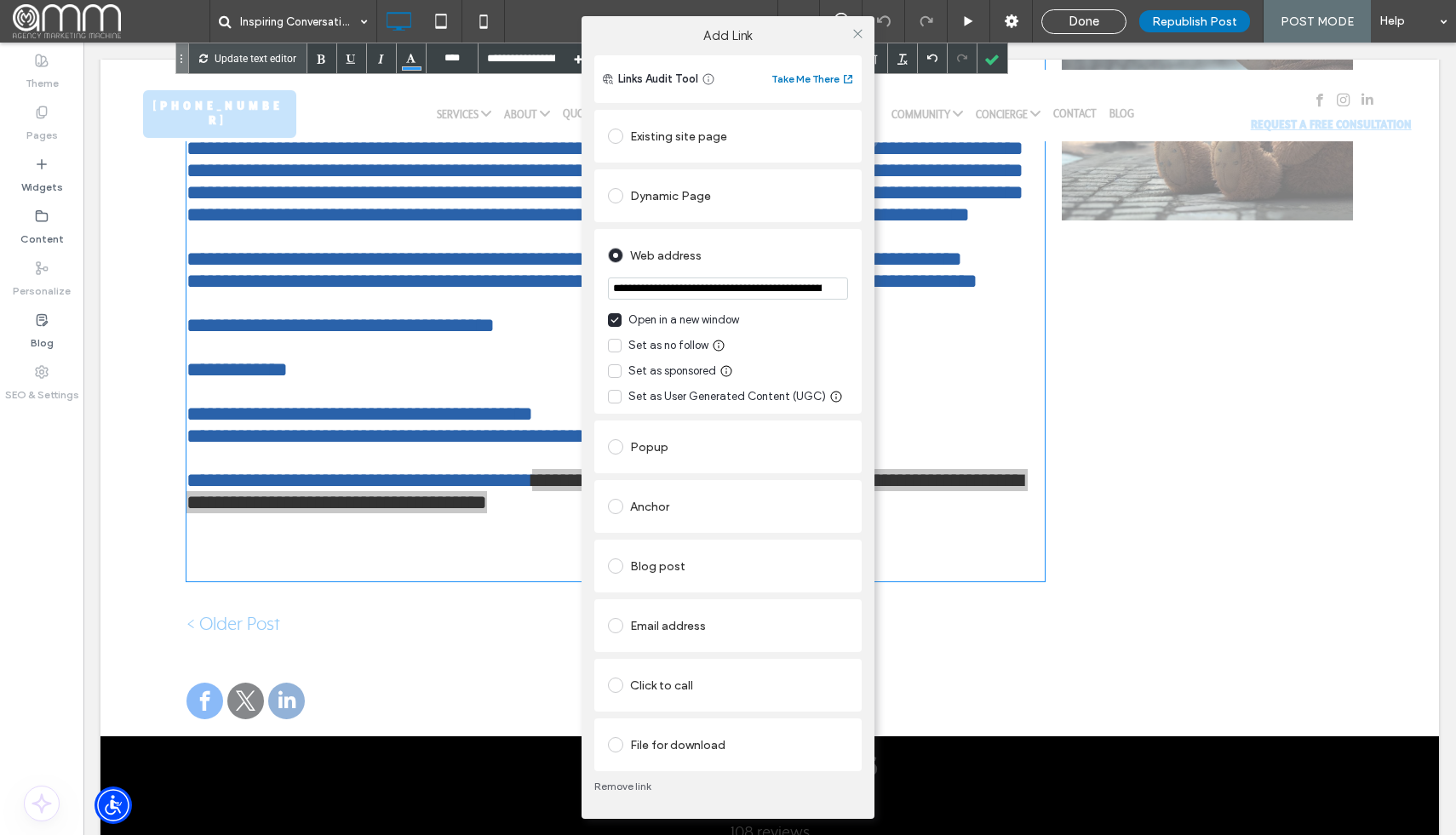
click at [619, 623] on span at bounding box center [615, 625] width 16 height 16
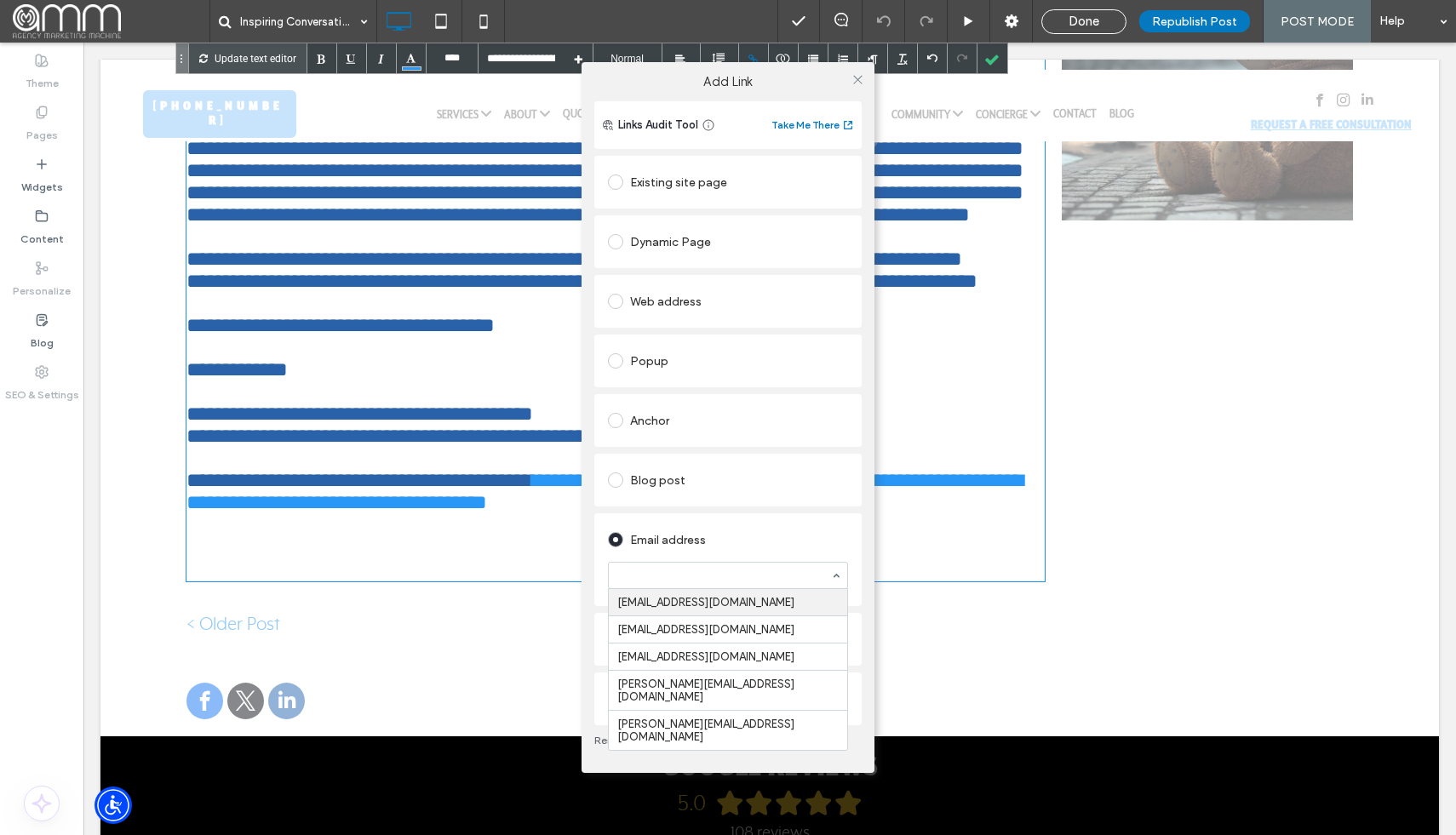
click at [739, 566] on div at bounding box center [728, 576] width 238 height 26
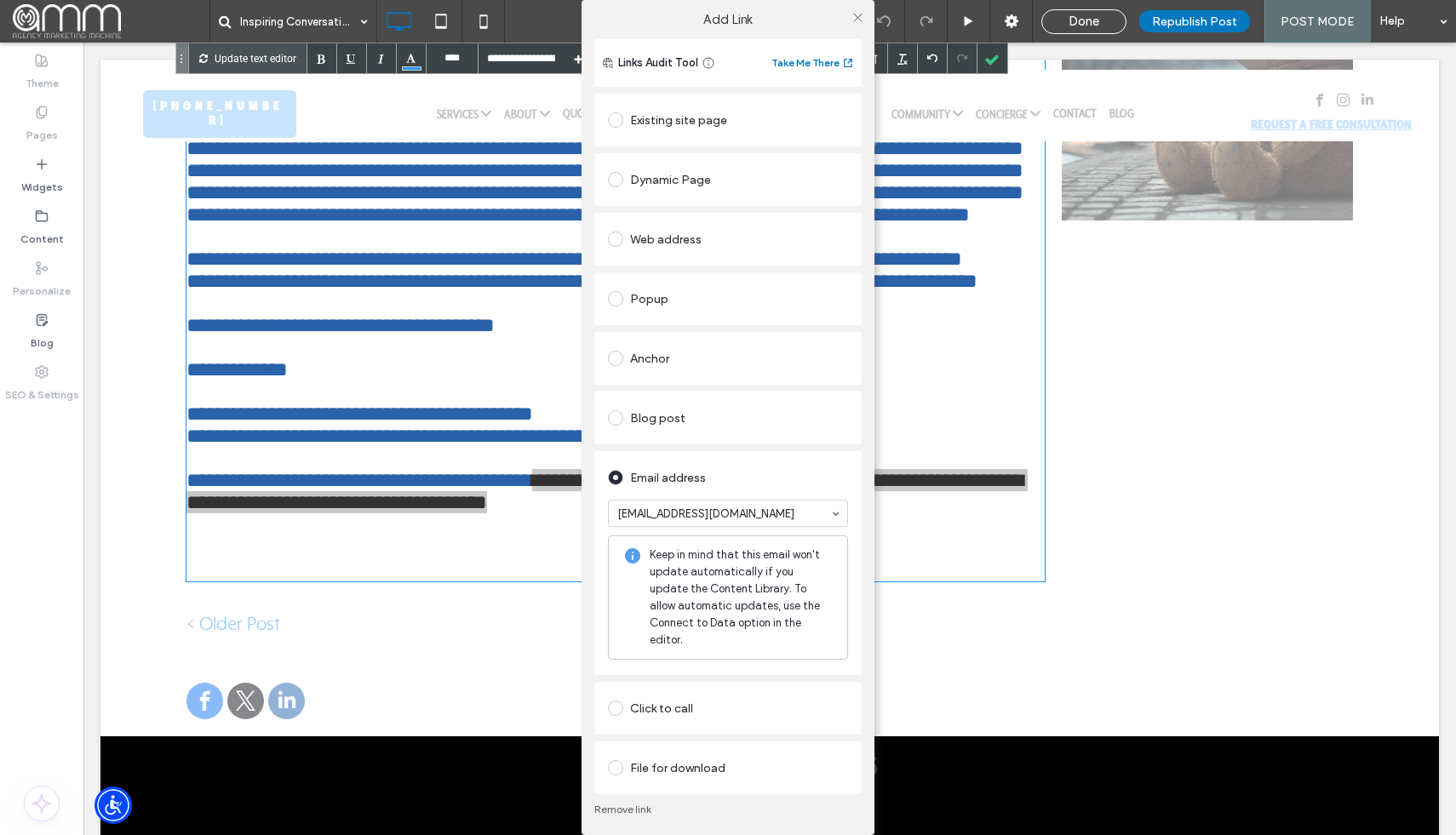
click at [621, 303] on div "**********" at bounding box center [728, 441] width 268 height 703
click at [617, 246] on span at bounding box center [615, 239] width 16 height 16
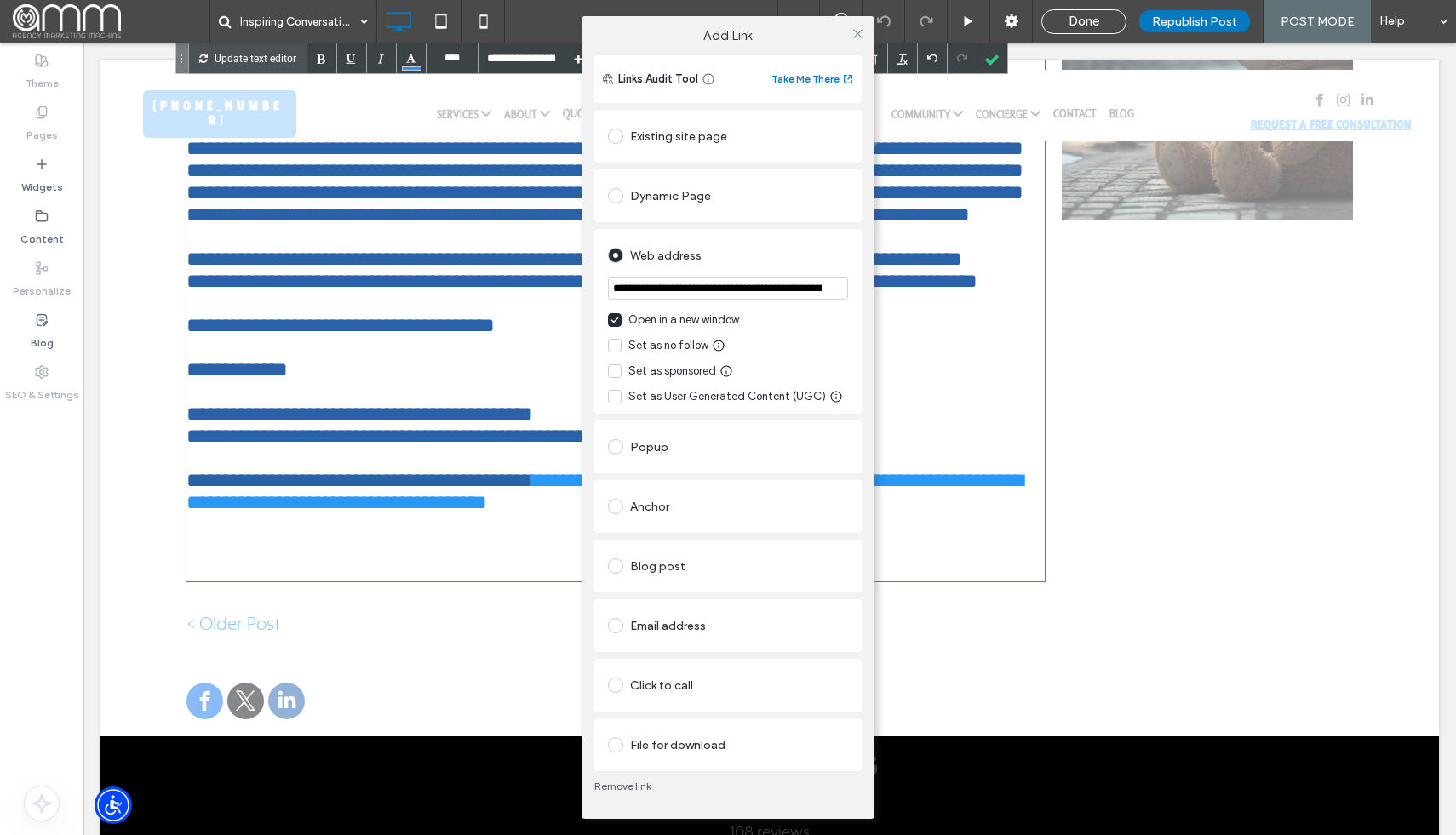
click at [613, 319] on icon at bounding box center [614, 319] width 8 height 6
click at [829, 80] on button "Take Me There" at bounding box center [813, 79] width 84 height 20
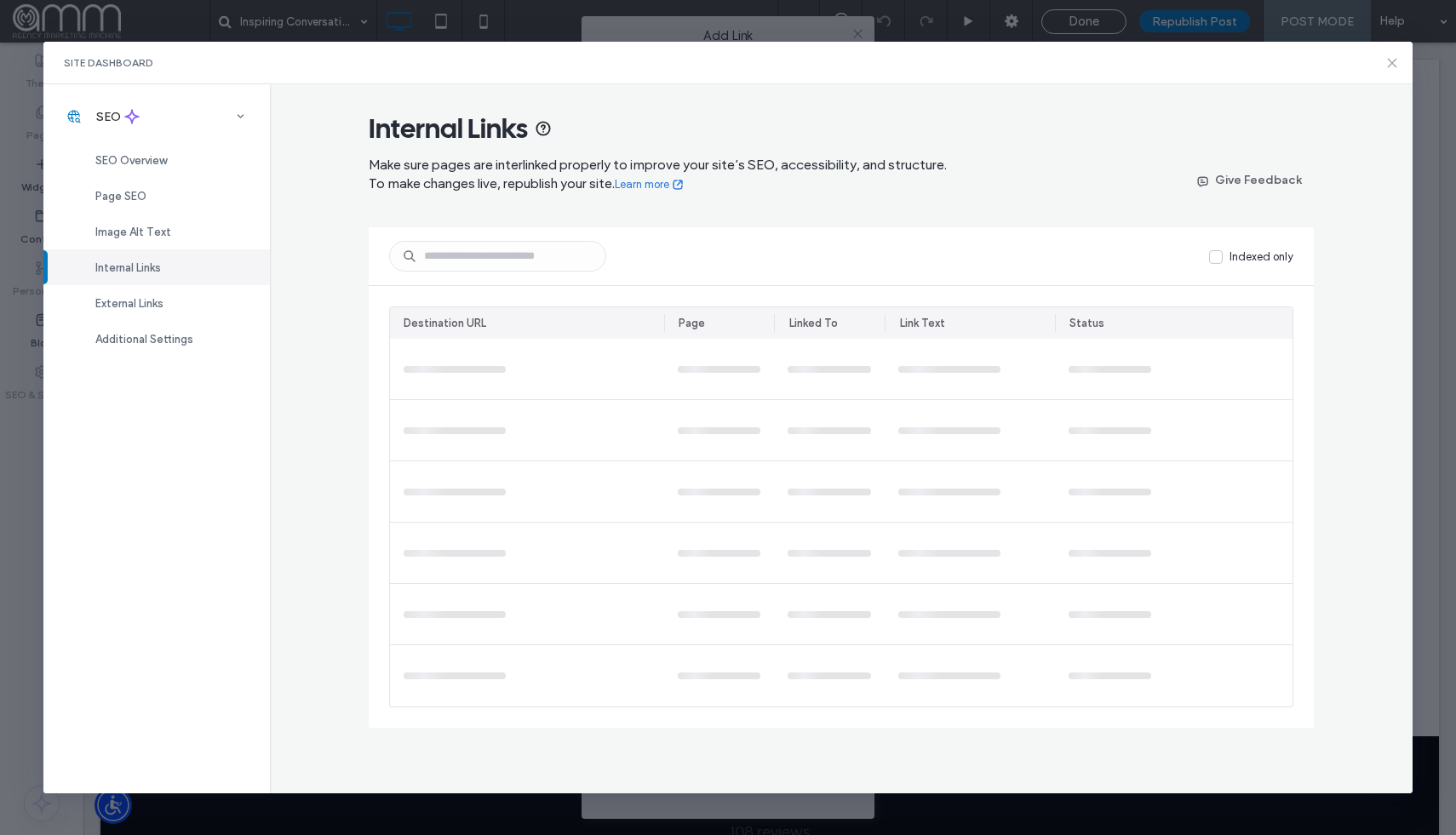
click at [1391, 64] on icon at bounding box center [1392, 63] width 14 height 14
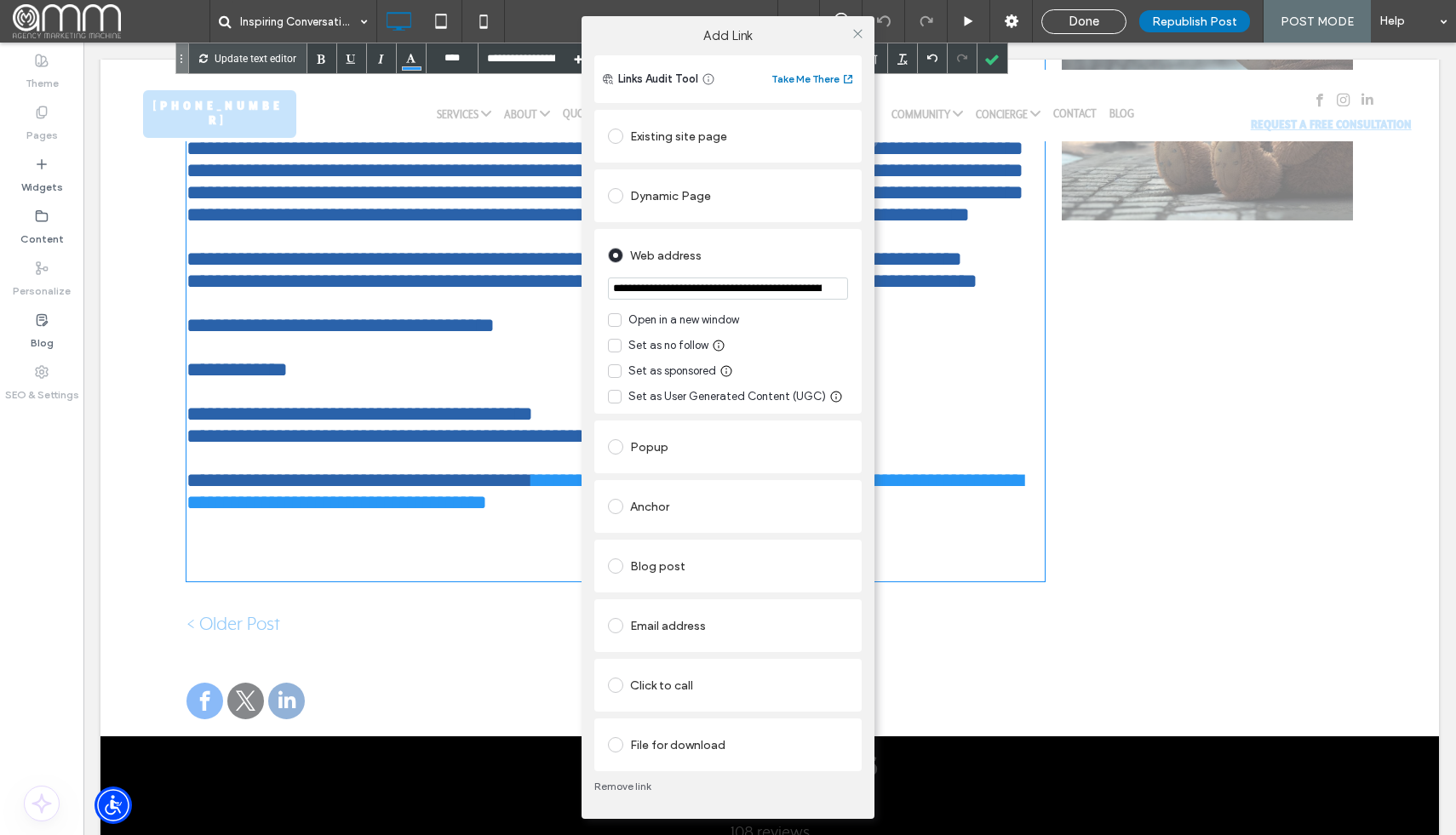
click at [712, 81] on icon at bounding box center [708, 79] width 14 height 14
click at [942, 399] on div "**********" at bounding box center [728, 418] width 1456 height 835
click at [998, 636] on div "**********" at bounding box center [728, 418] width 1456 height 835
click at [855, 29] on icon at bounding box center [858, 34] width 13 height 13
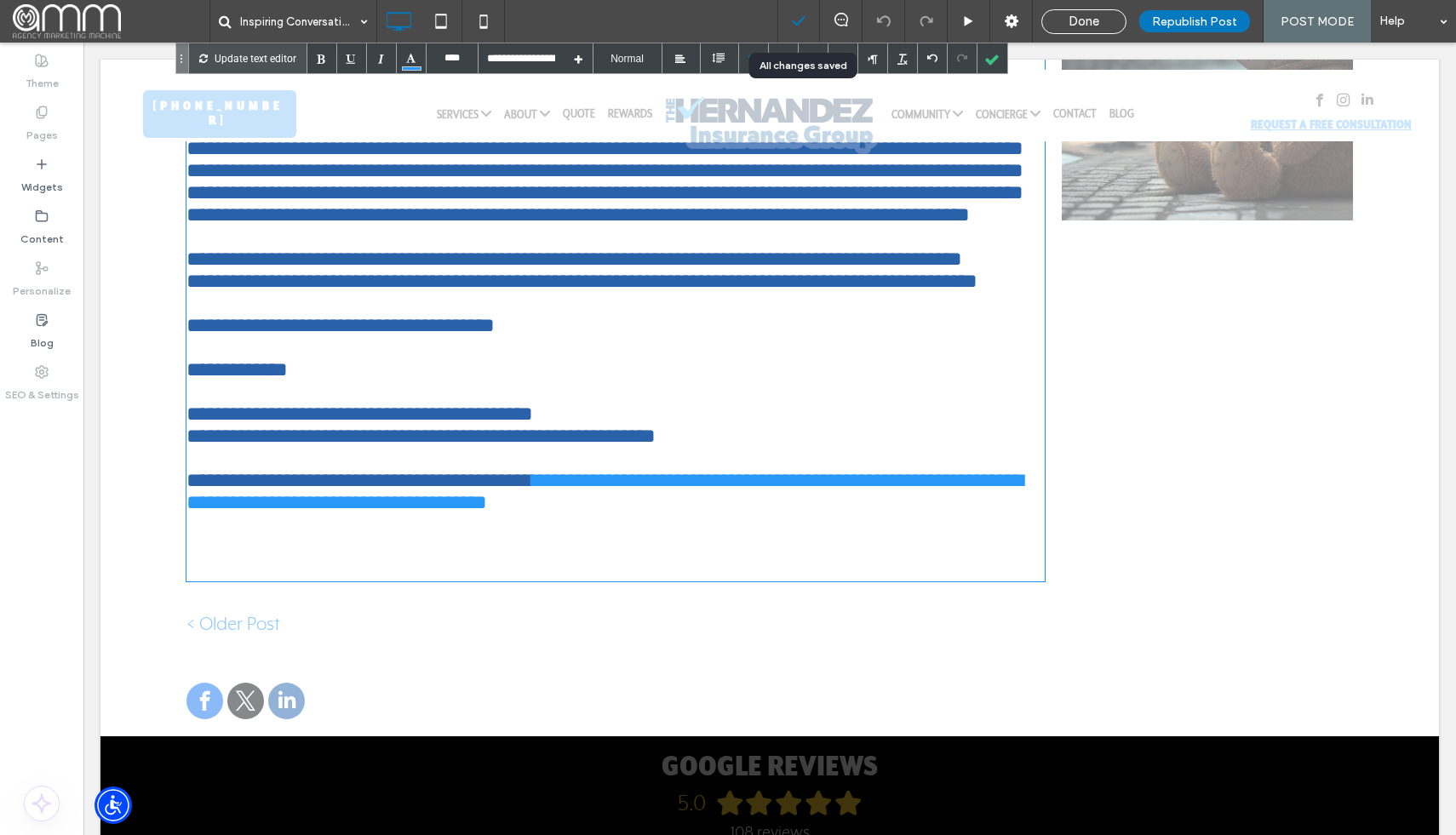
click at [803, 22] on icon at bounding box center [798, 21] width 17 height 17
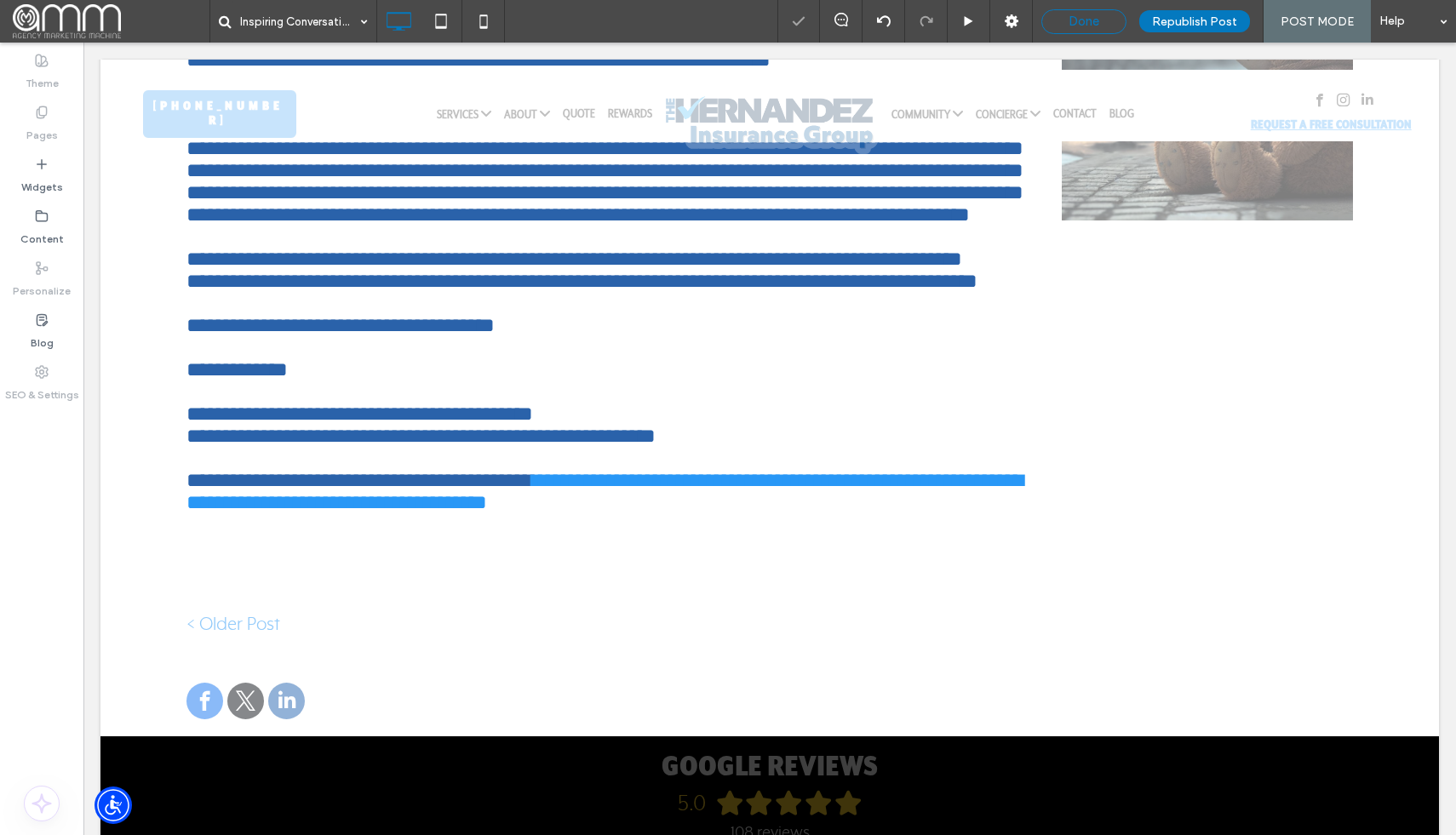
click at [1093, 23] on span "Done" at bounding box center [1083, 21] width 30 height 16
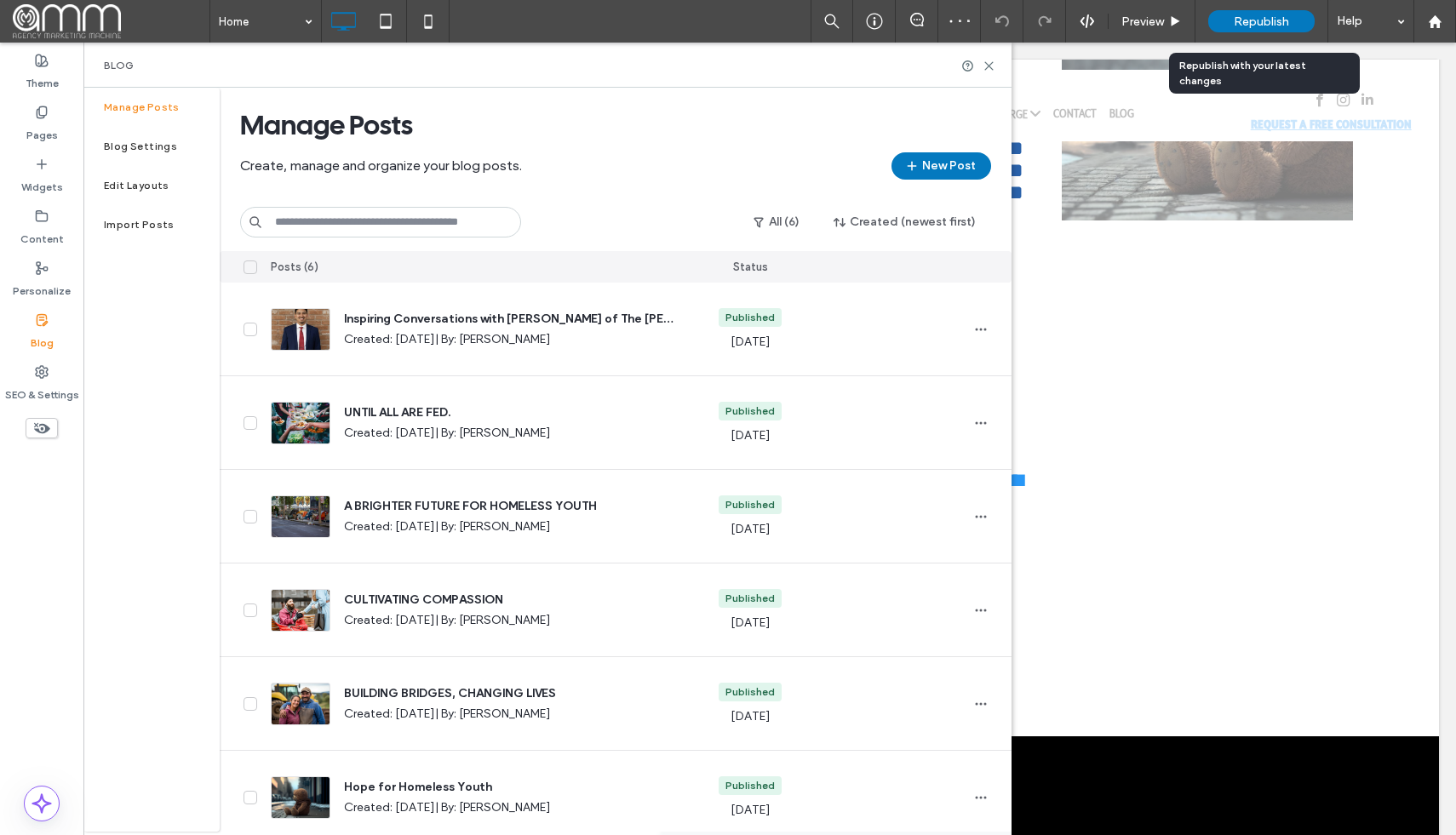
click at [1228, 26] on div "Republish" at bounding box center [1261, 21] width 107 height 22
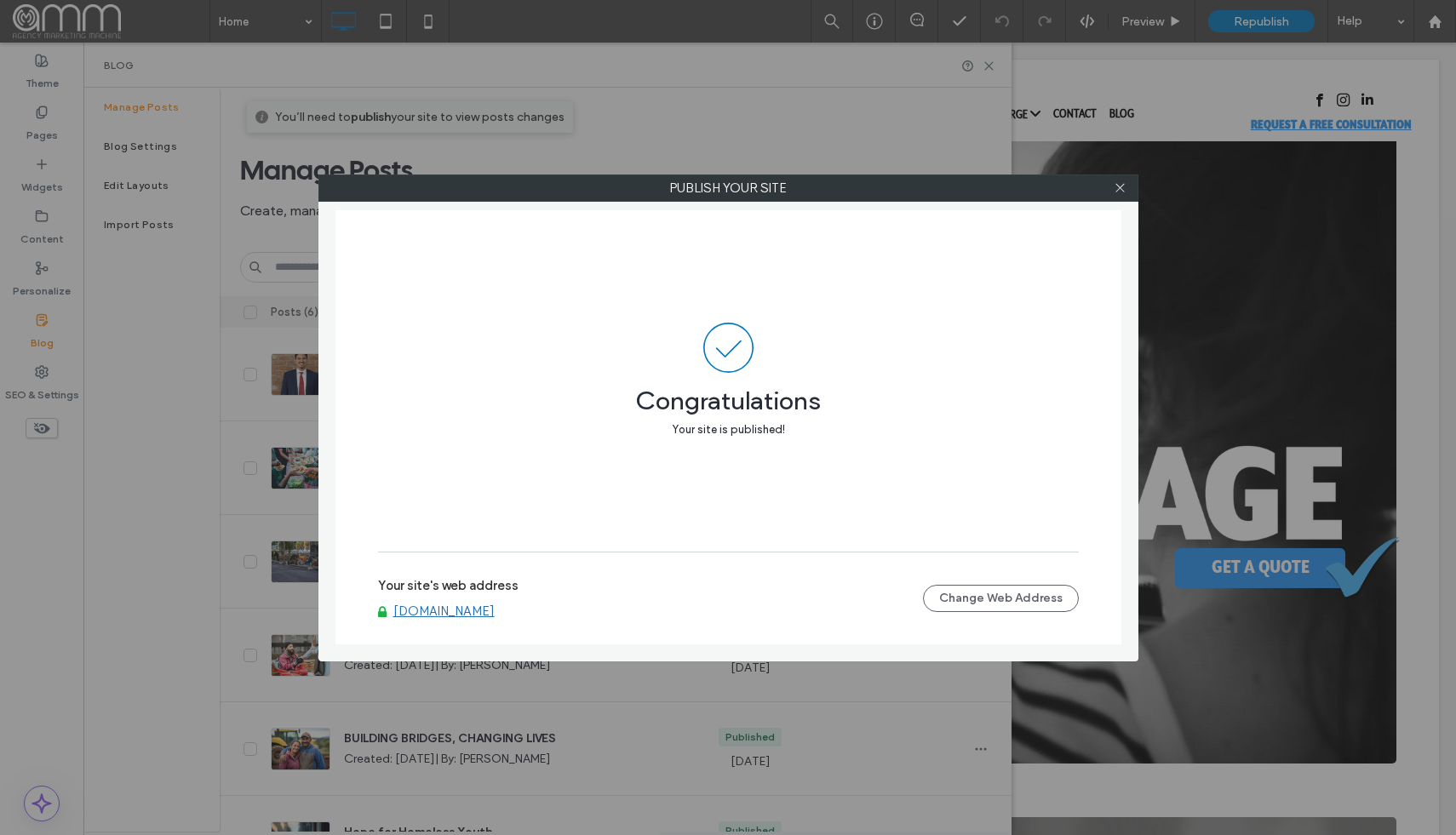
click at [1112, 189] on div at bounding box center [1120, 189] width 26 height 26
click at [1117, 189] on icon at bounding box center [1120, 188] width 13 height 13
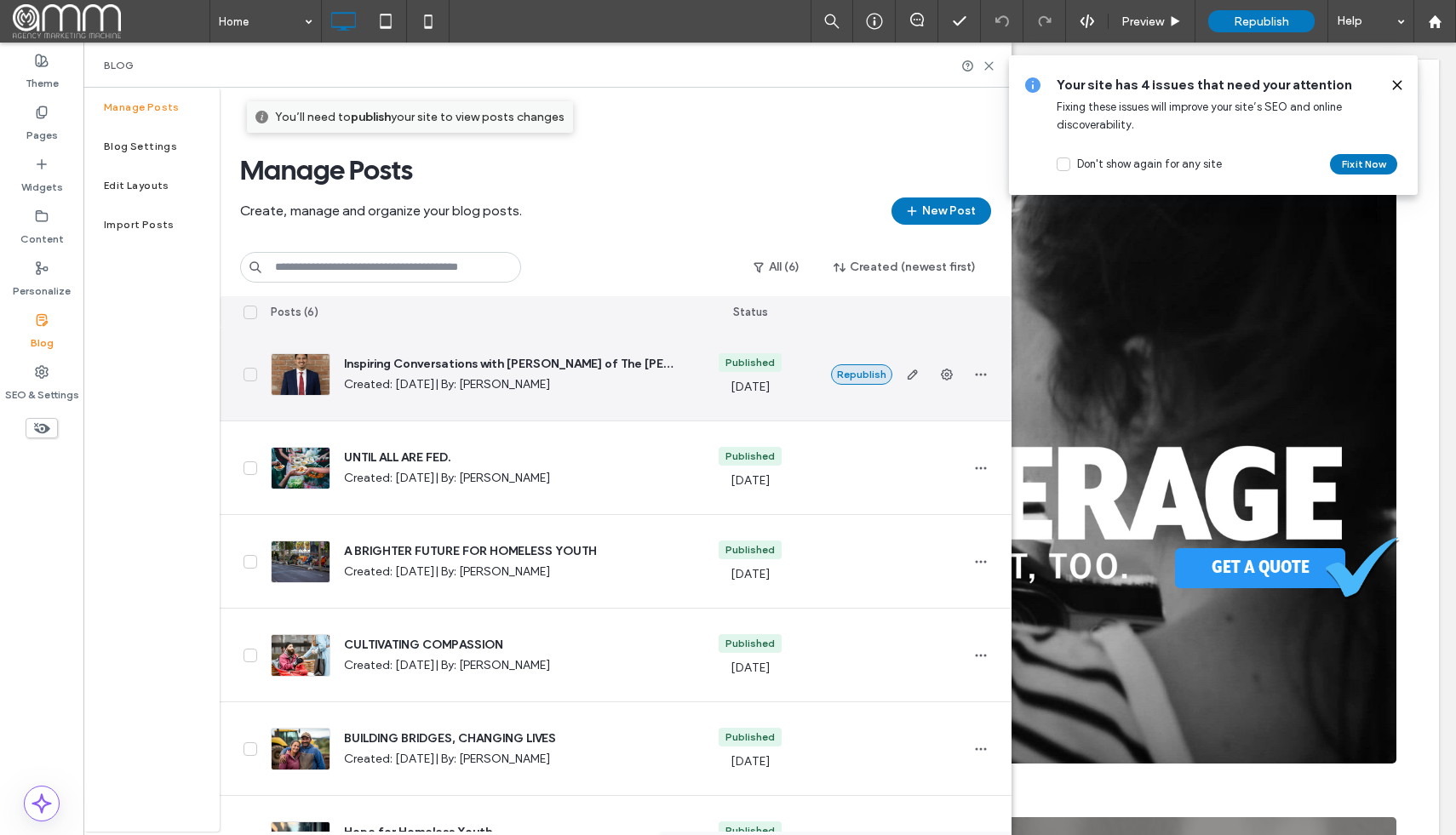
click at [872, 372] on button "Republish" at bounding box center [861, 374] width 62 height 20
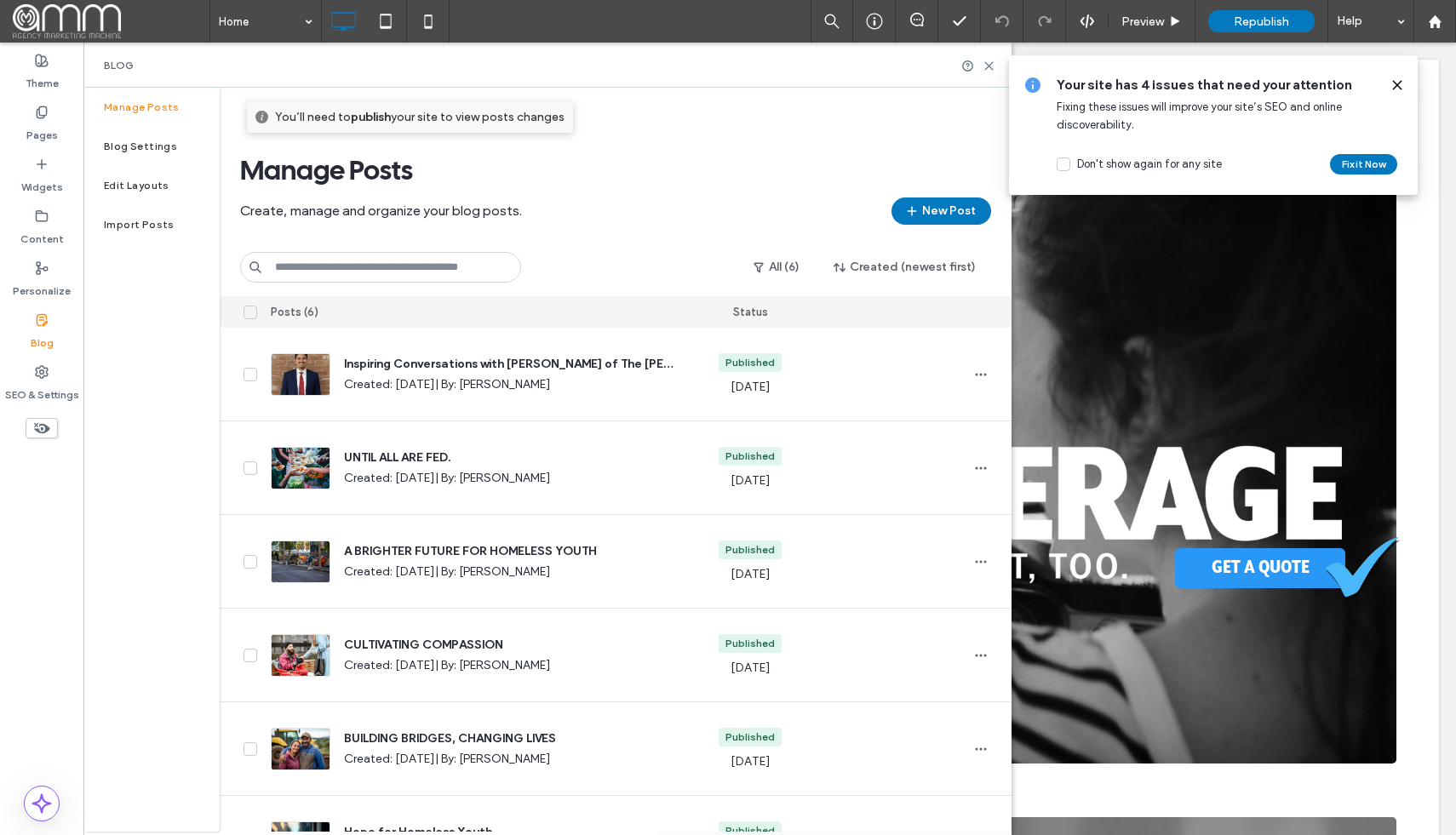
click at [1395, 84] on use at bounding box center [1396, 85] width 7 height 7
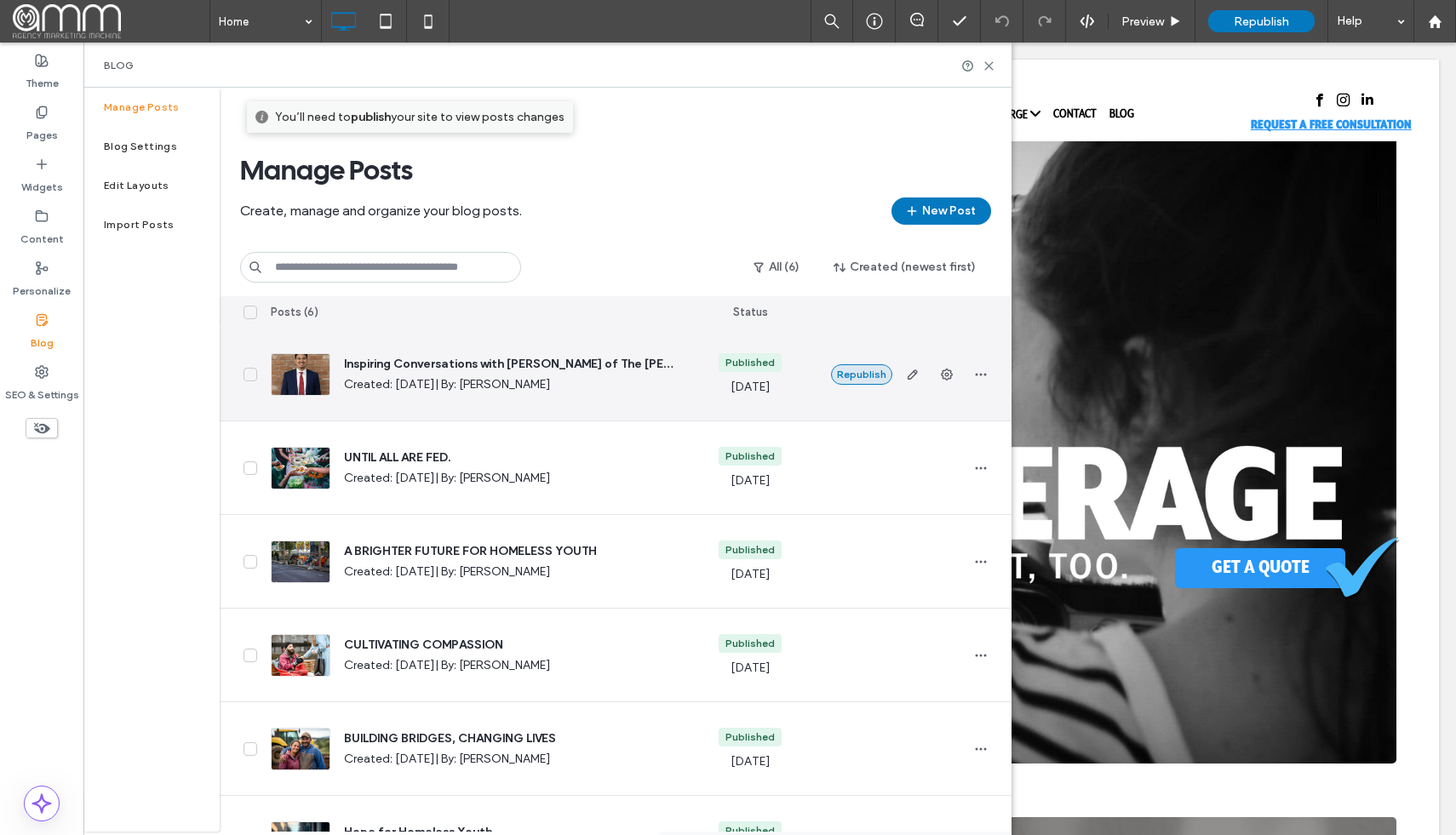
click at [855, 372] on button "Republish" at bounding box center [861, 374] width 62 height 20
